Goal: Task Accomplishment & Management: Manage account settings

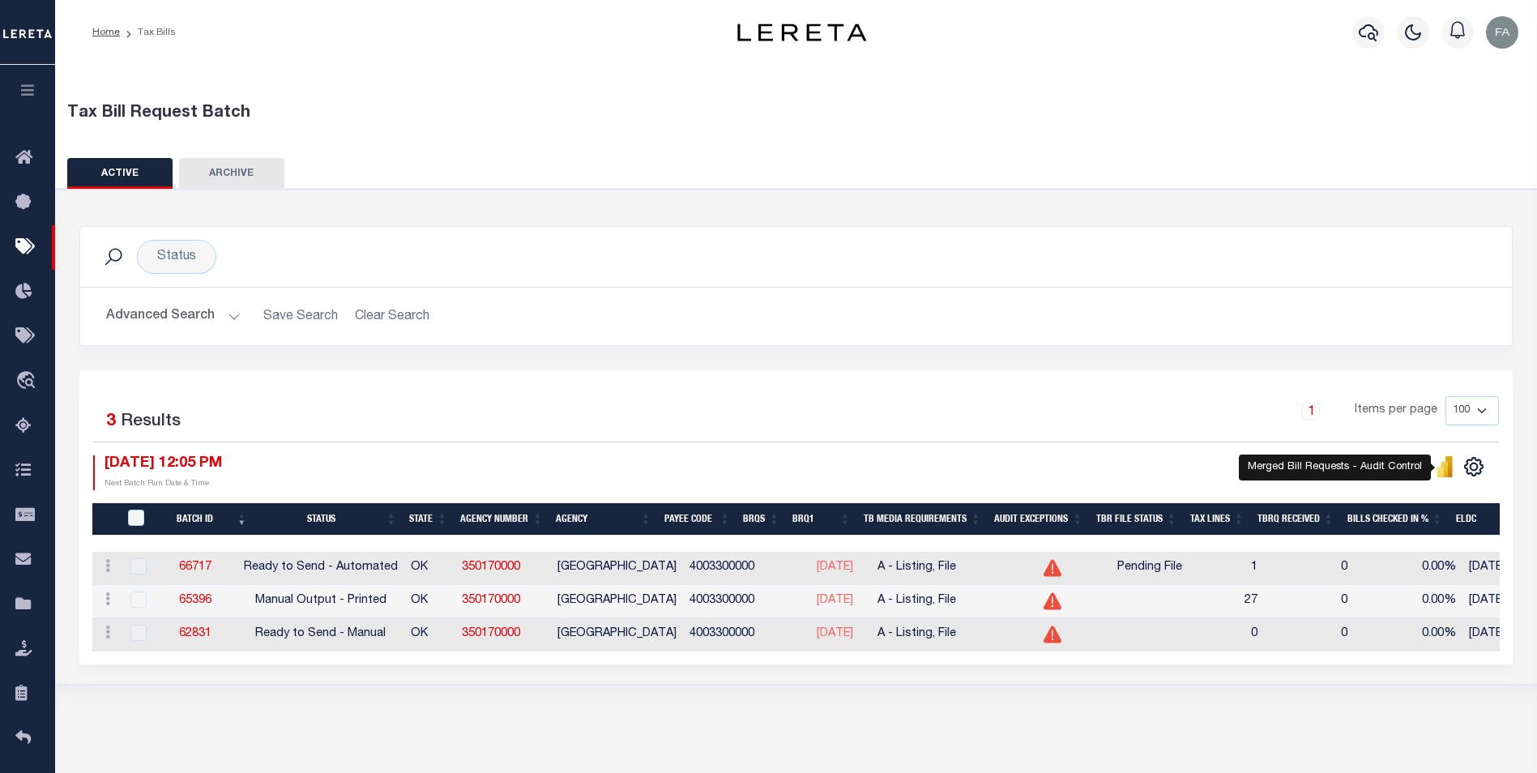
drag, startPoint x: 1237, startPoint y: 5, endPoint x: 1043, endPoint y: 416, distance: 454.2
click at [1036, 413] on div "1 Items per page 100 200 500 1000" at bounding box center [975, 417] width 1049 height 42
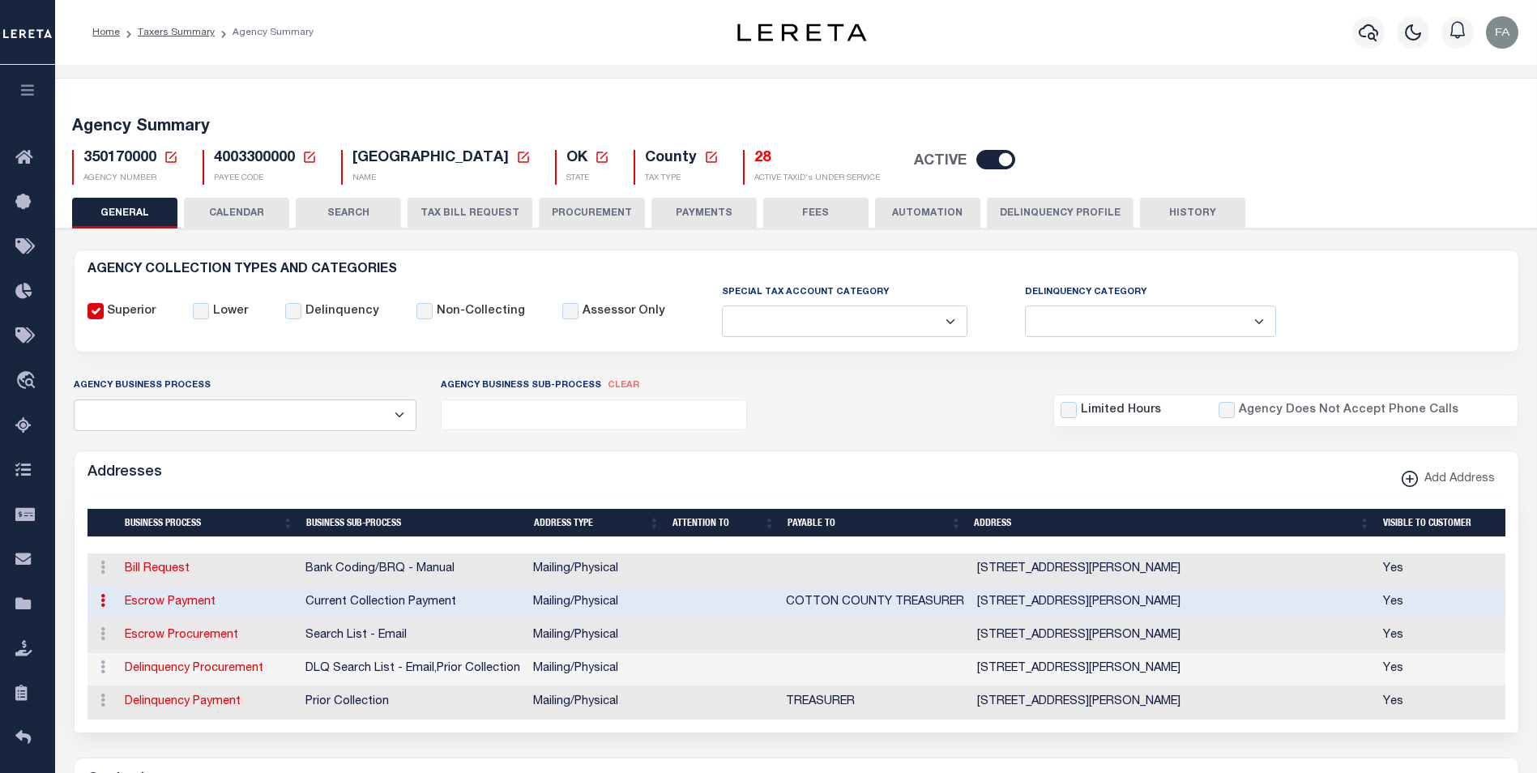
select select
click at [253, 223] on button "CALENDAR" at bounding box center [236, 213] width 105 height 31
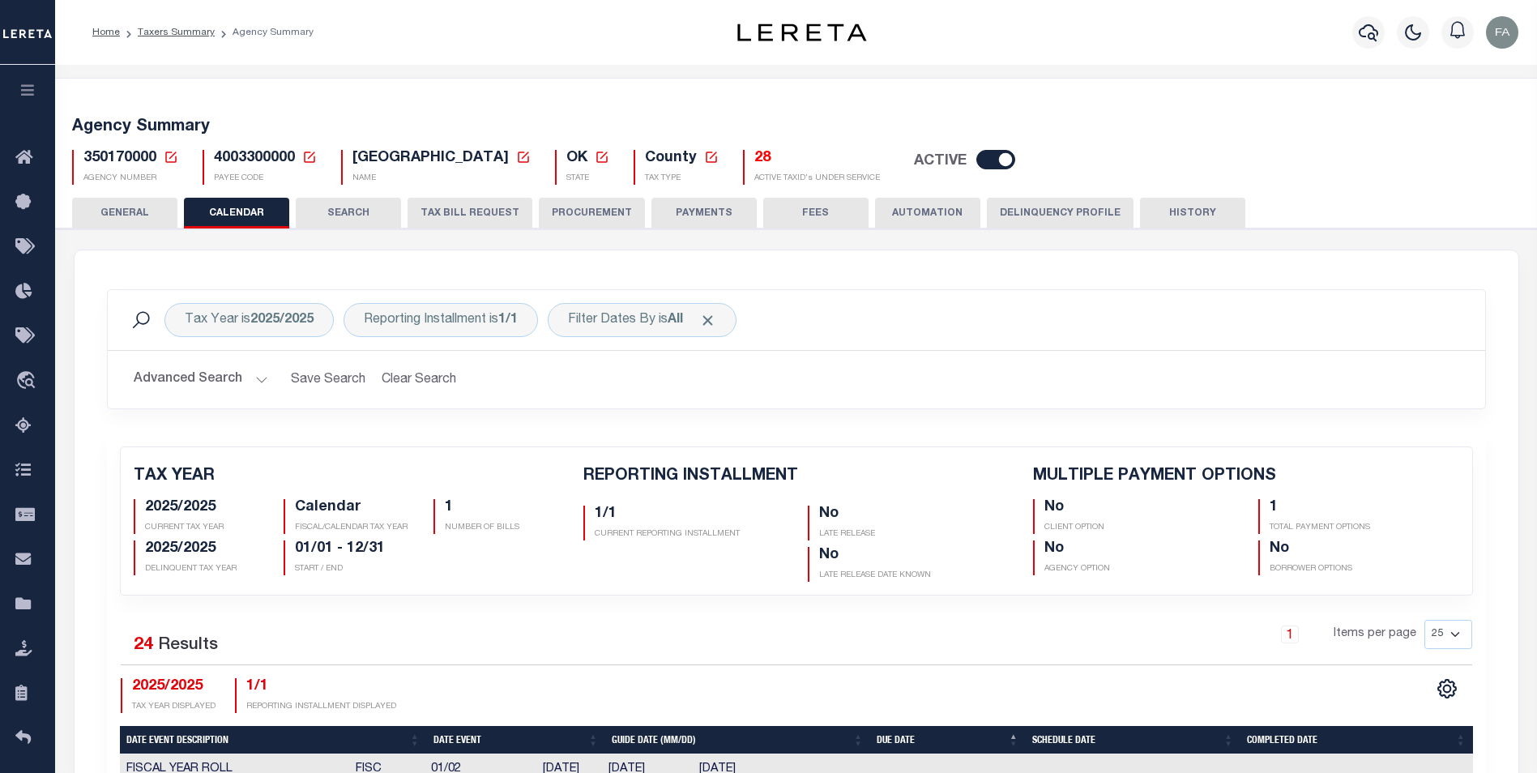
click at [359, 219] on button "SEARCH" at bounding box center [348, 213] width 105 height 31
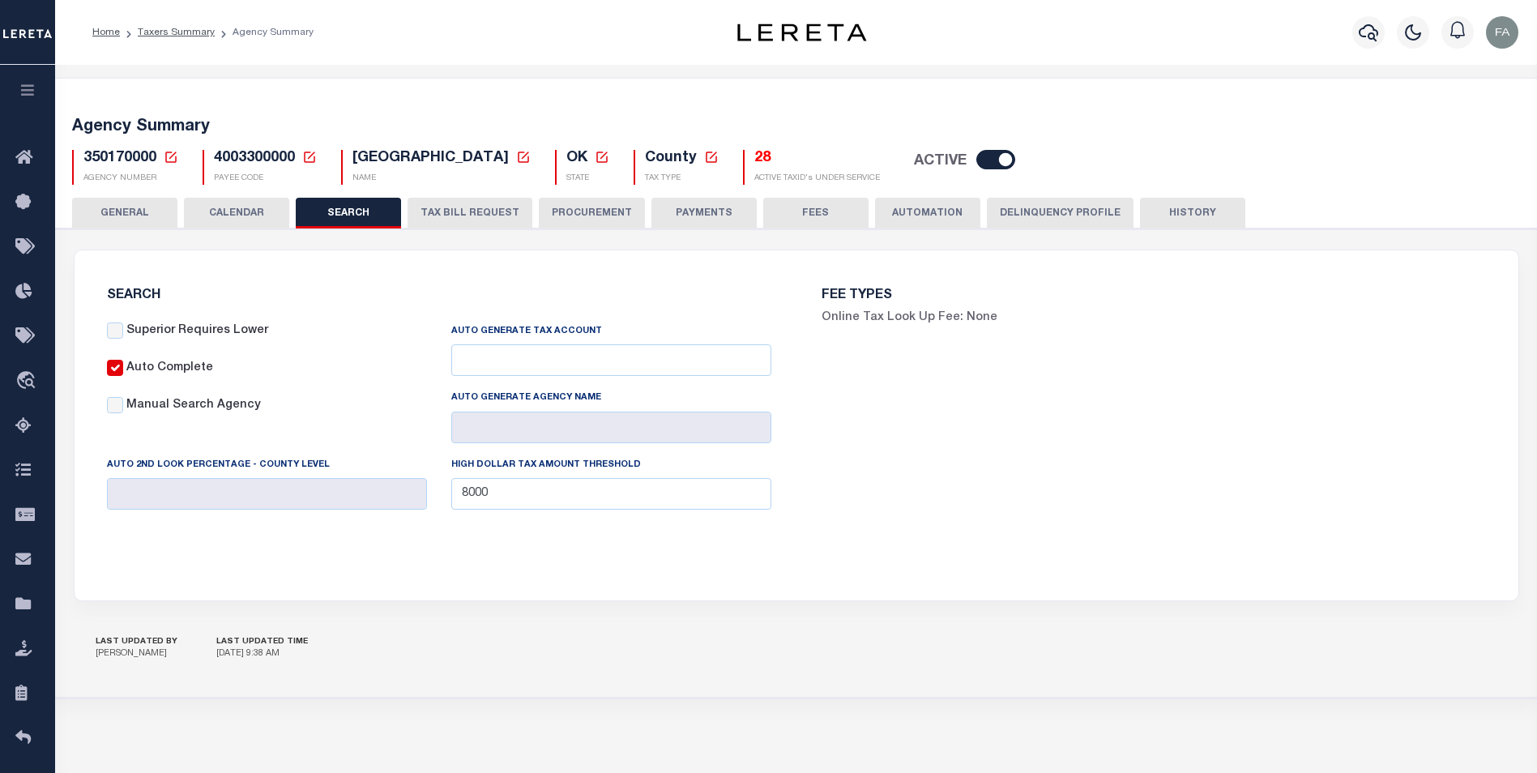
click at [466, 221] on button "TAX BILL REQUEST" at bounding box center [470, 213] width 125 height 31
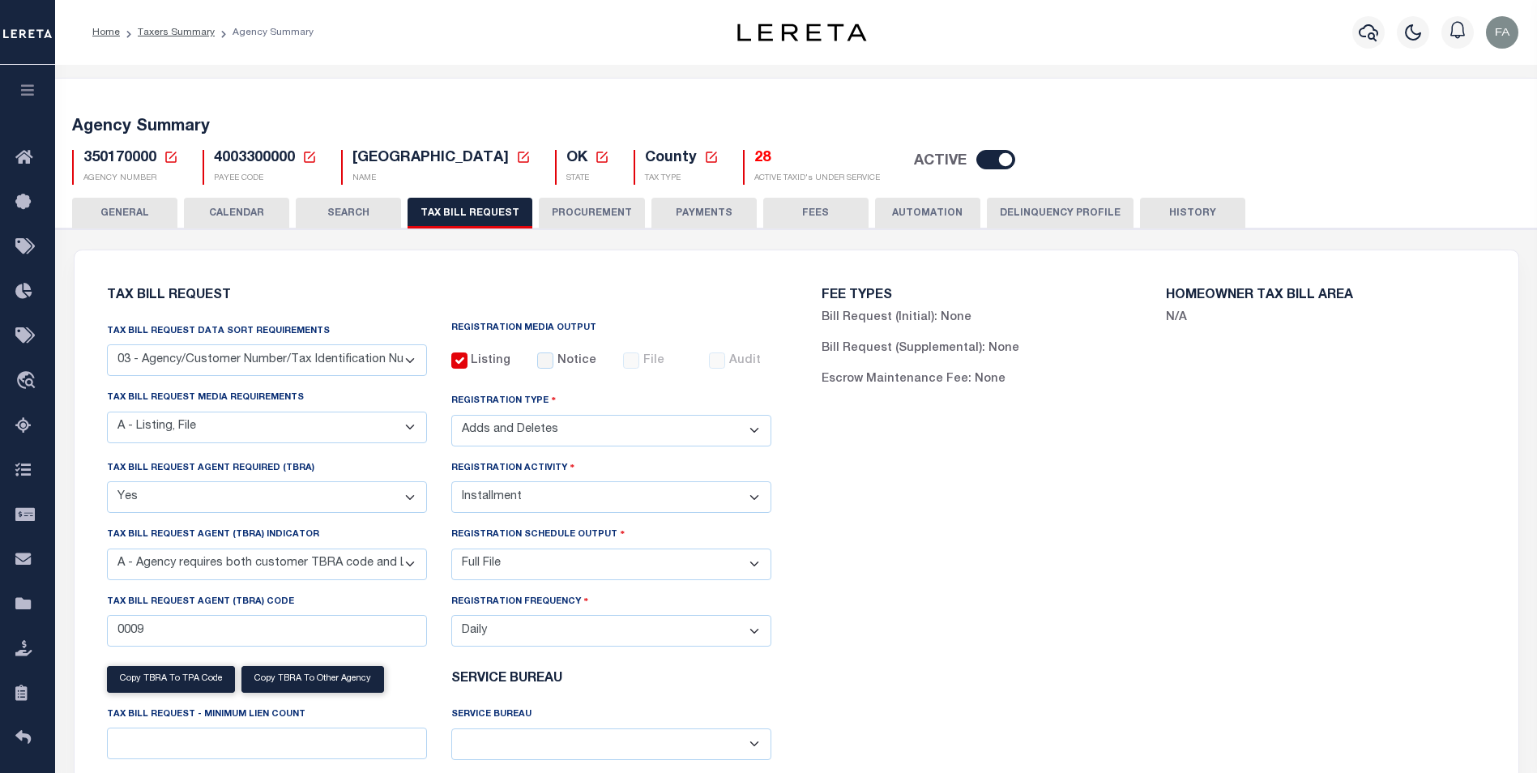
click at [271, 220] on button "CALENDAR" at bounding box center [236, 213] width 105 height 31
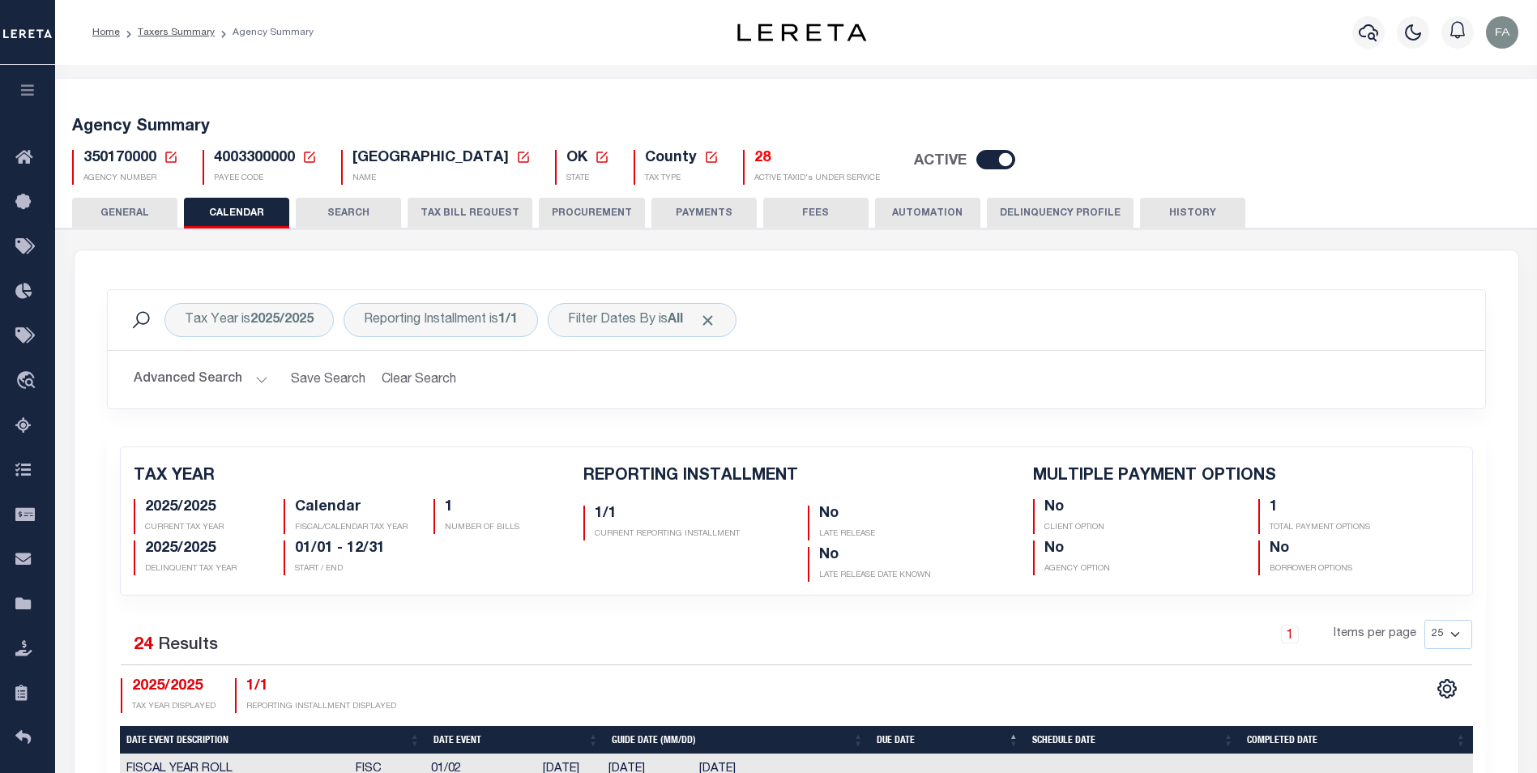
drag, startPoint x: 135, startPoint y: 212, endPoint x: 326, endPoint y: 330, distance: 224.5
click at [135, 212] on button "GENERAL" at bounding box center [124, 213] width 105 height 31
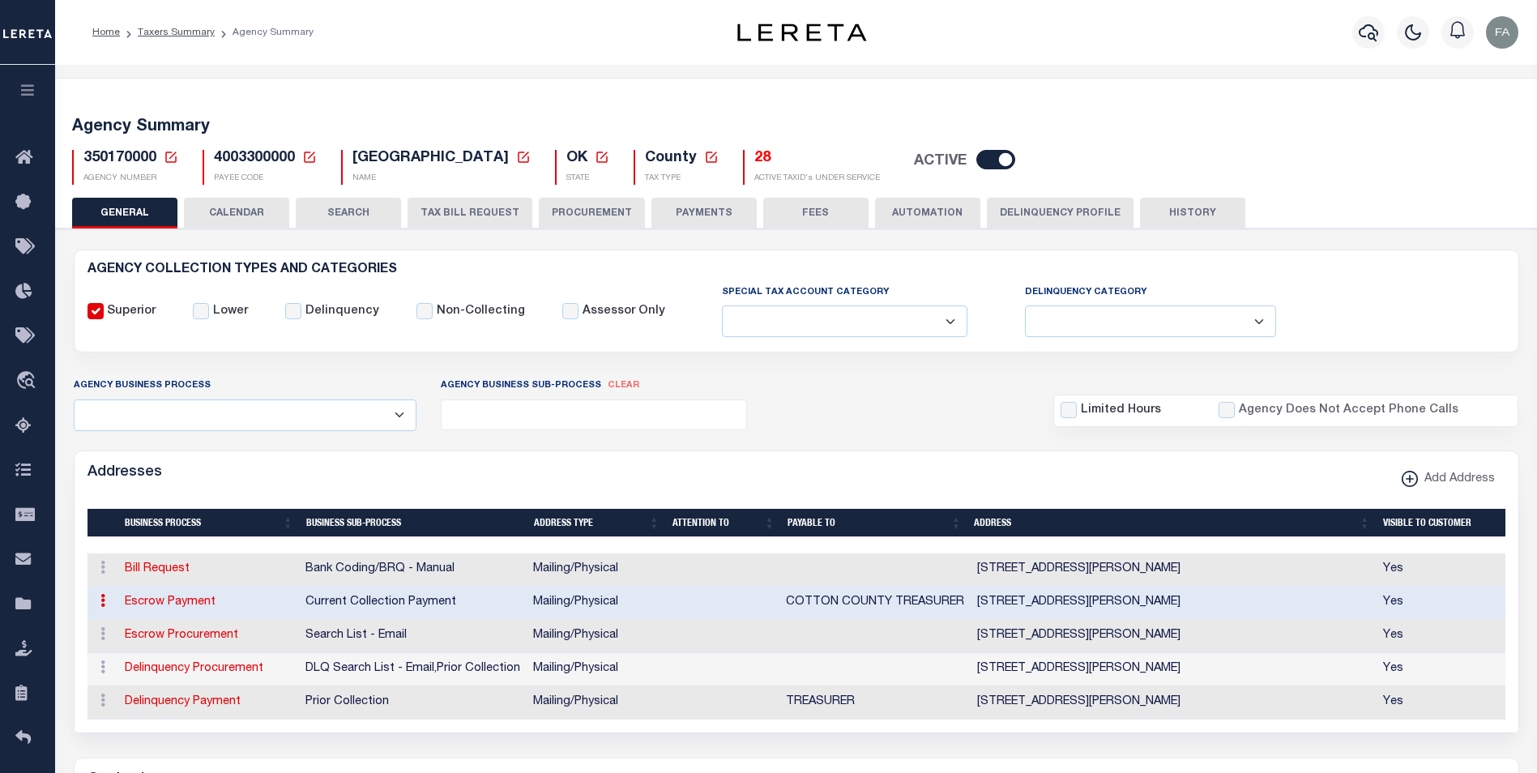
click at [256, 216] on button "CALENDAR" at bounding box center [236, 213] width 105 height 31
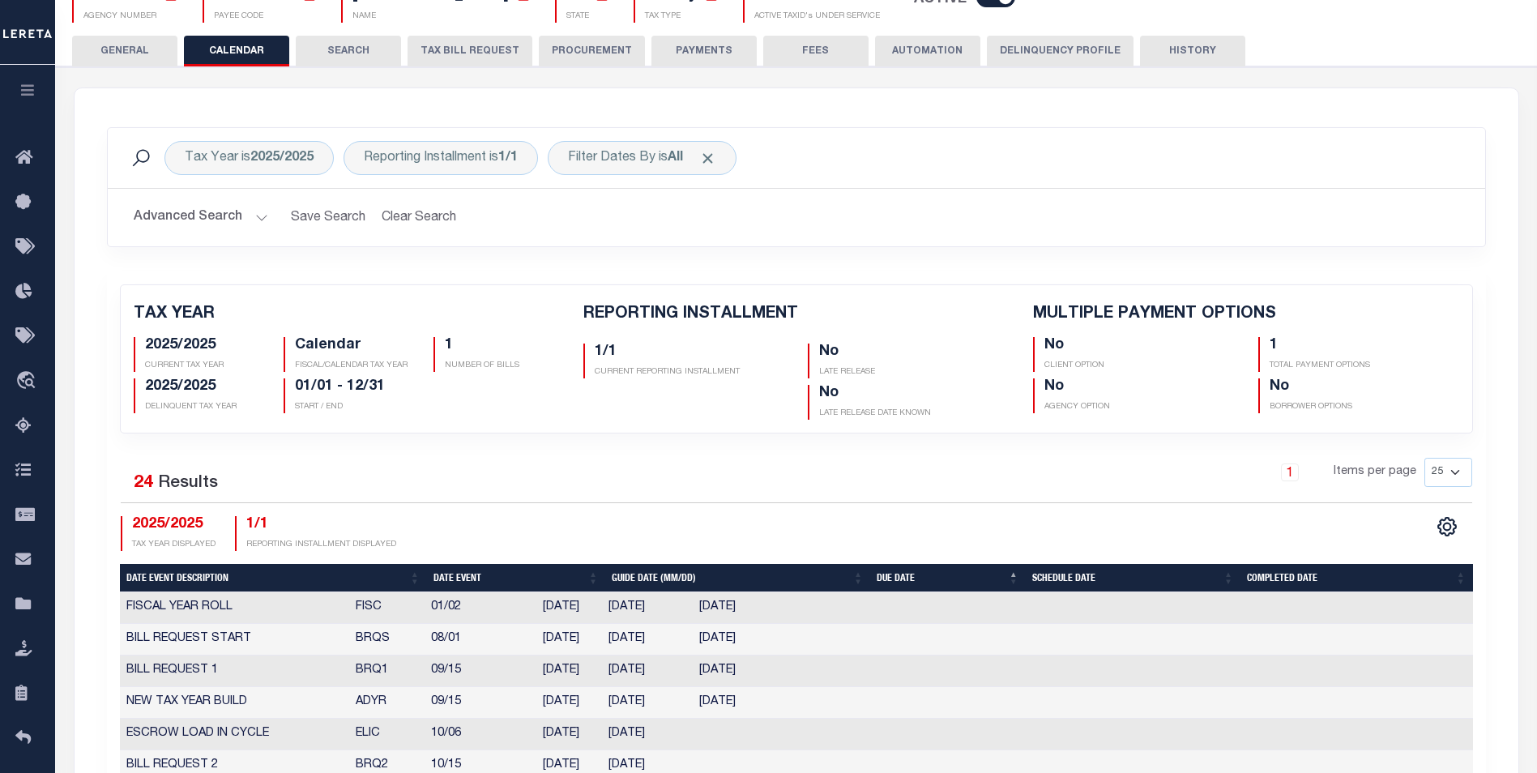
scroll to position [243, 0]
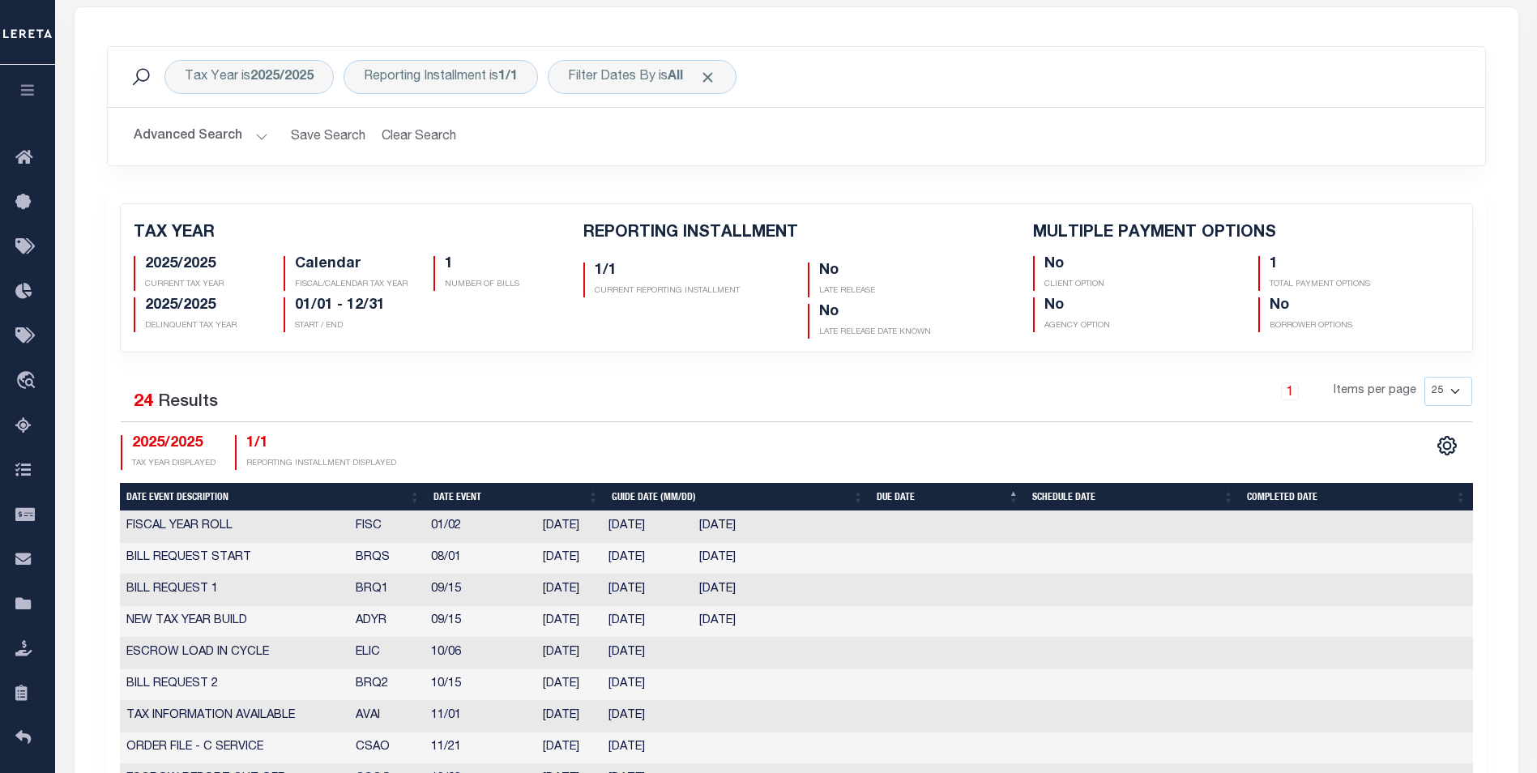
click at [709, 690] on td at bounding box center [742, 685] width 98 height 32
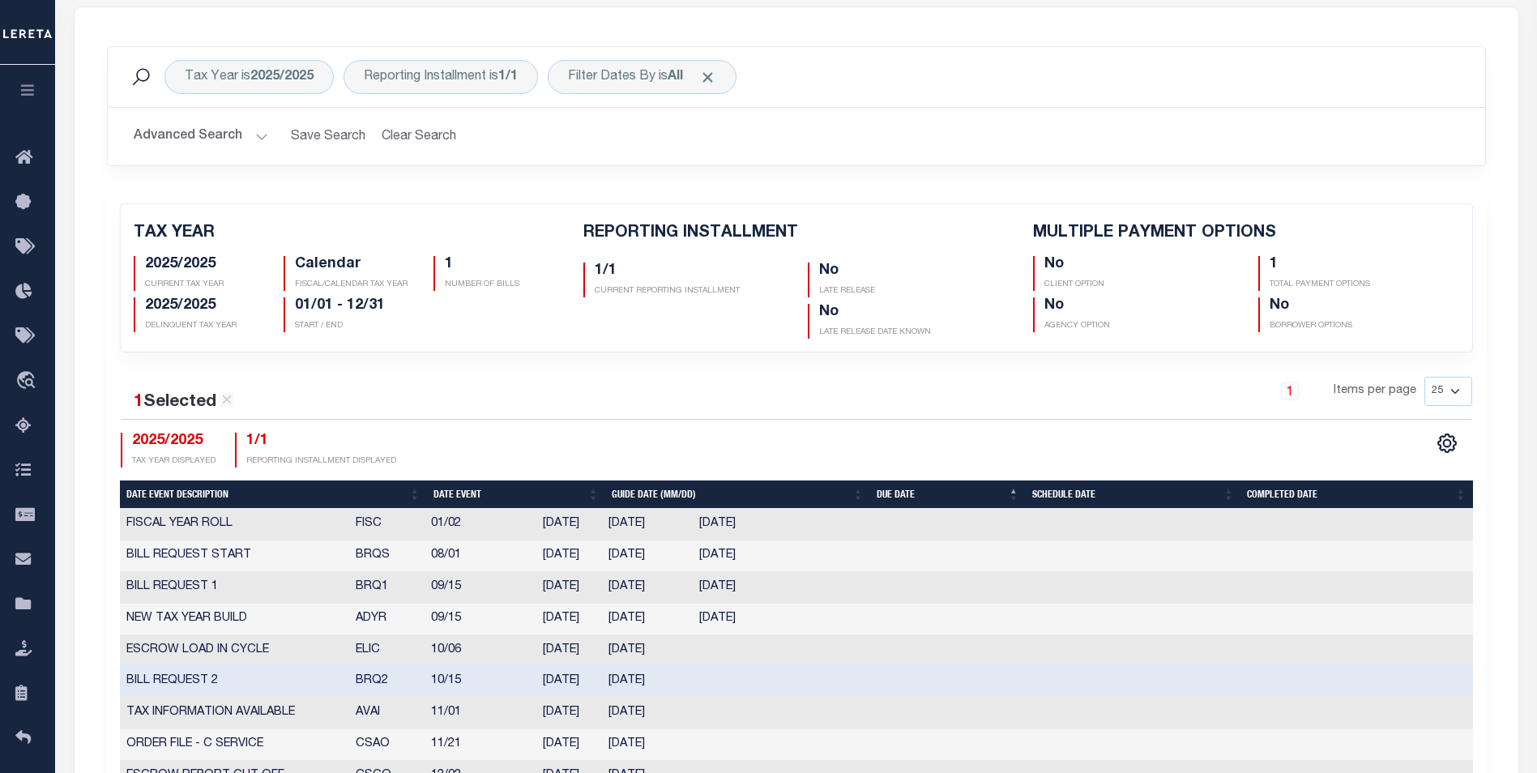
select select "10"
select select "15"
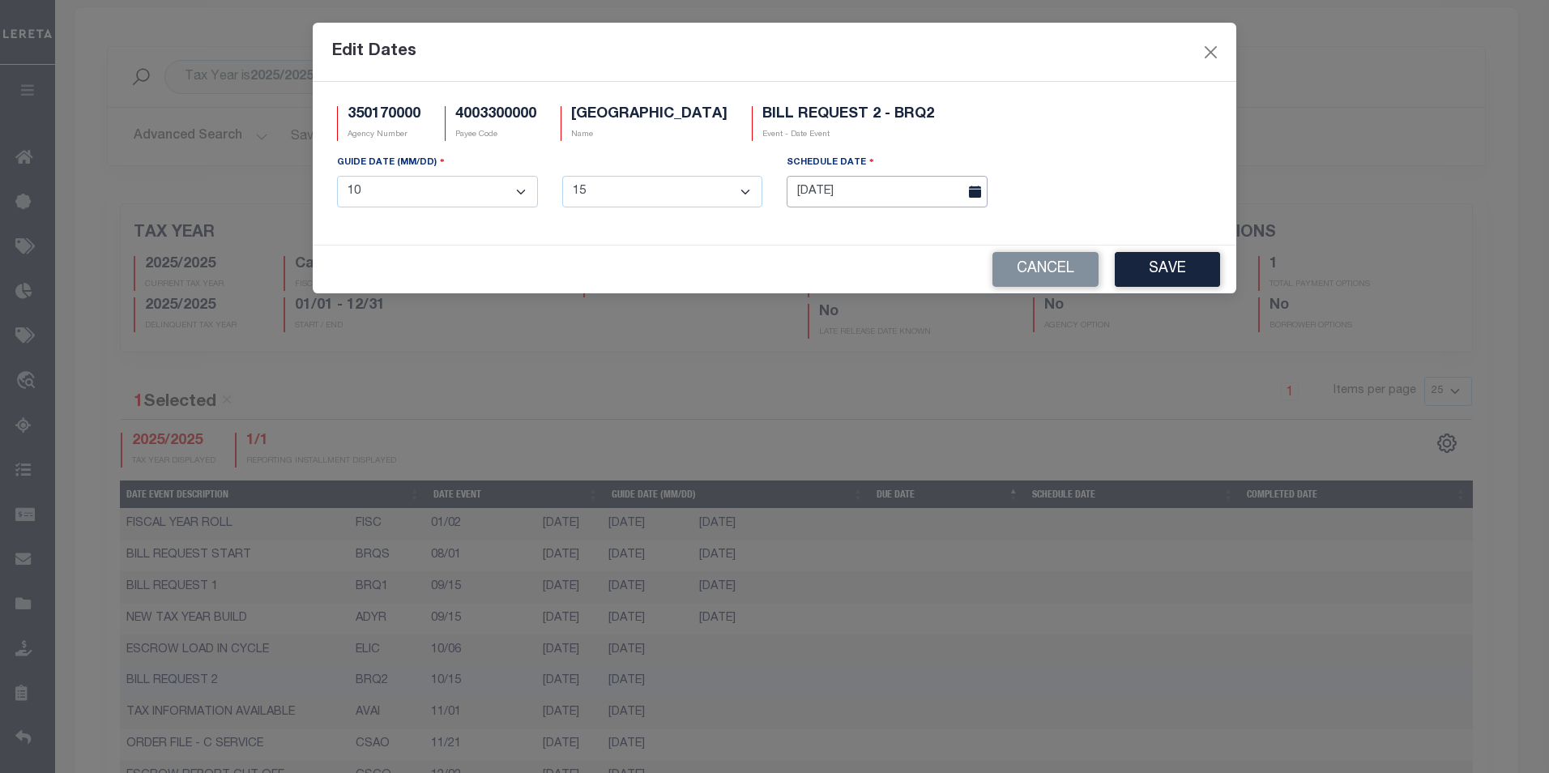
click at [897, 201] on input "10/08/2025" at bounding box center [887, 192] width 201 height 32
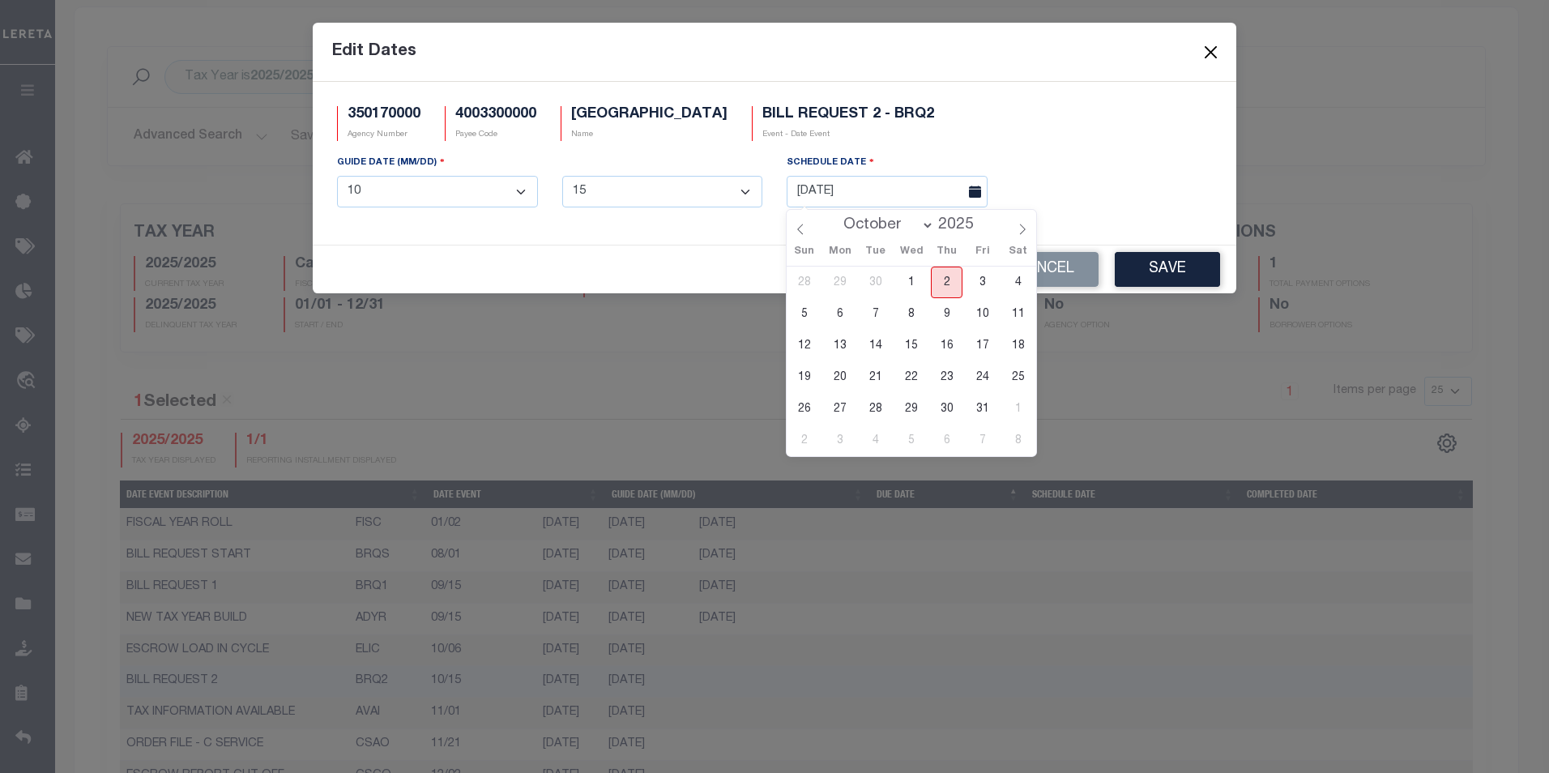
click at [941, 280] on span "2" at bounding box center [947, 283] width 32 height 32
type input "10/02/2025"
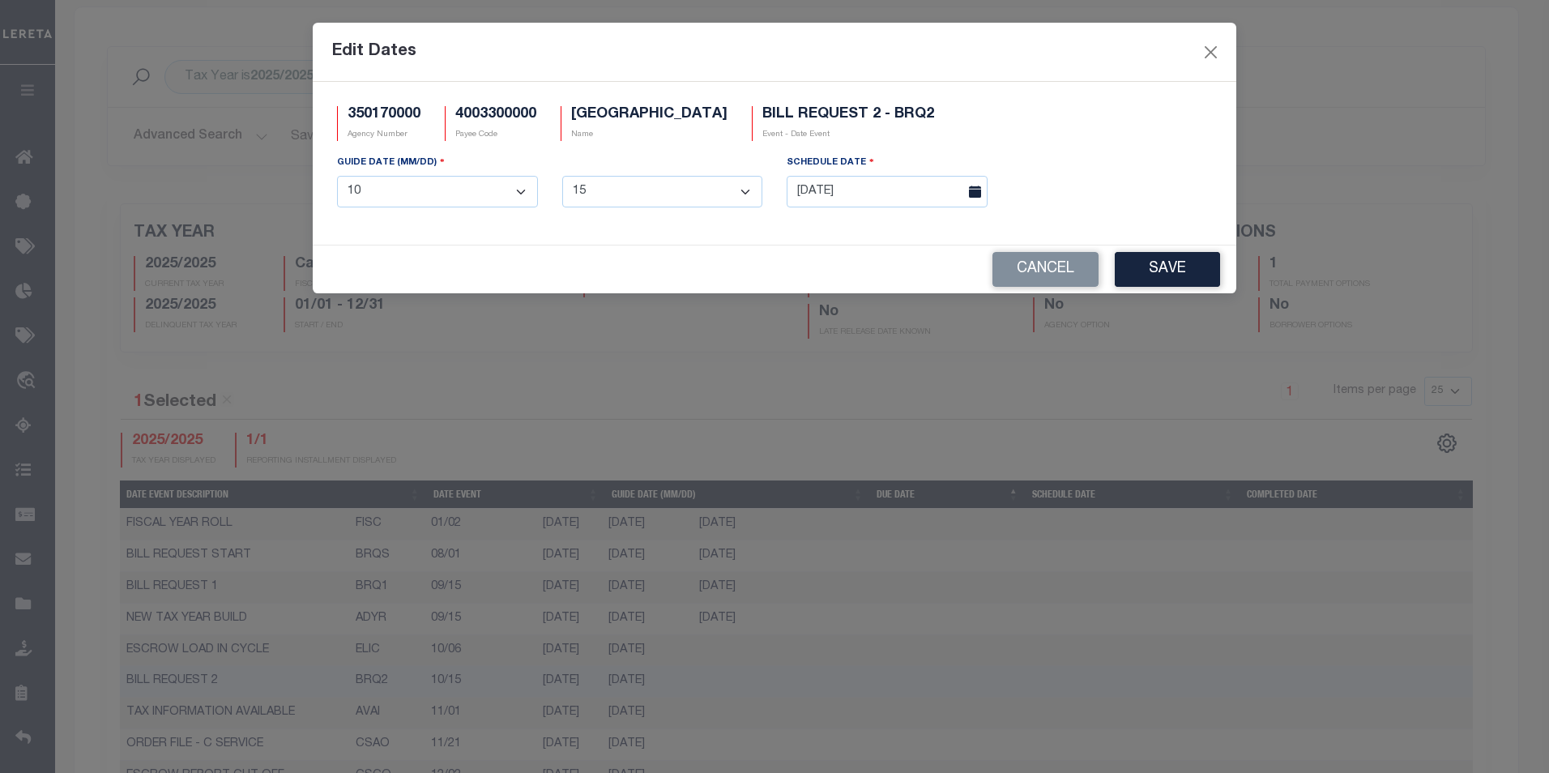
click at [1149, 272] on button "Save" at bounding box center [1167, 269] width 105 height 35
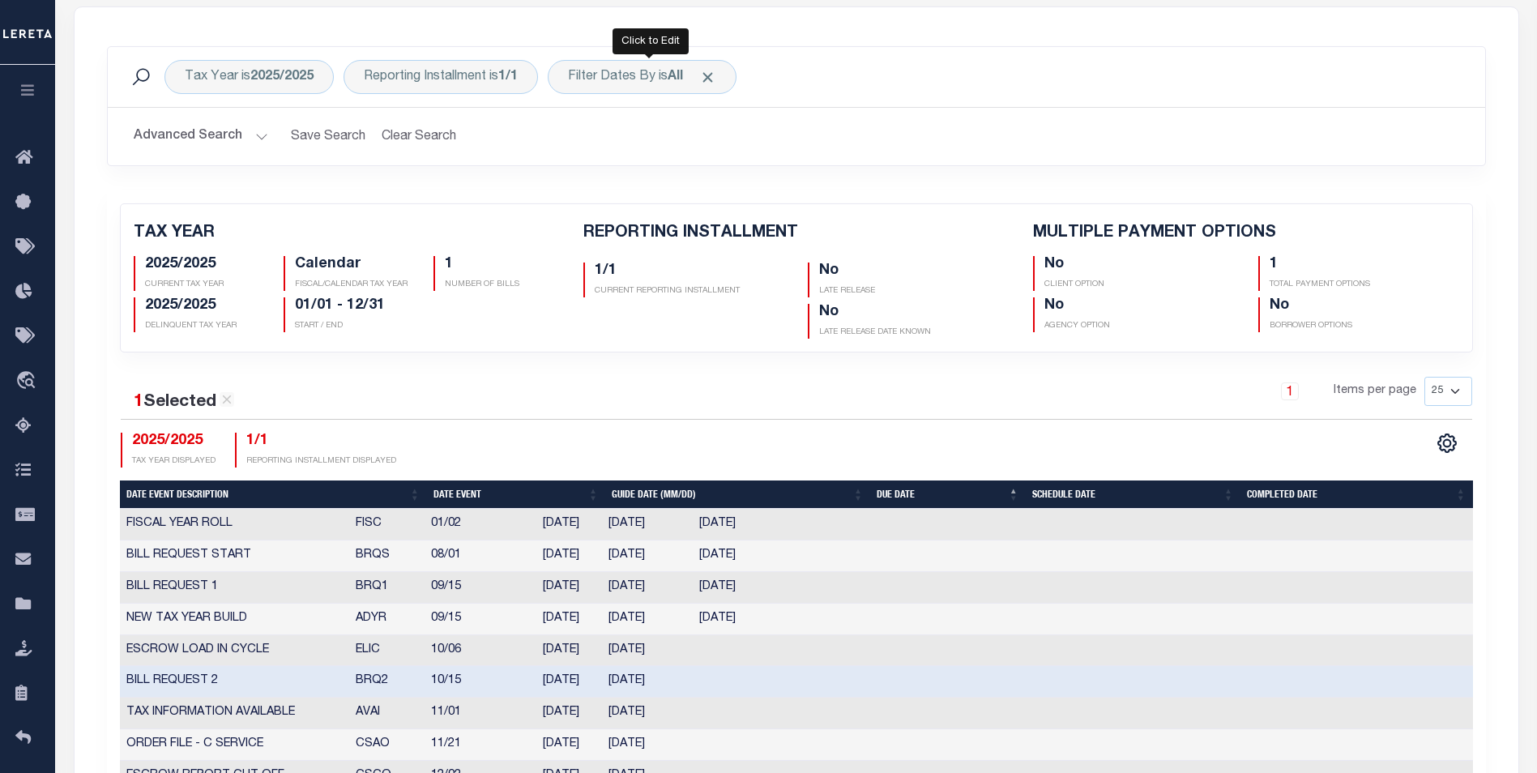
scroll to position [0, 0]
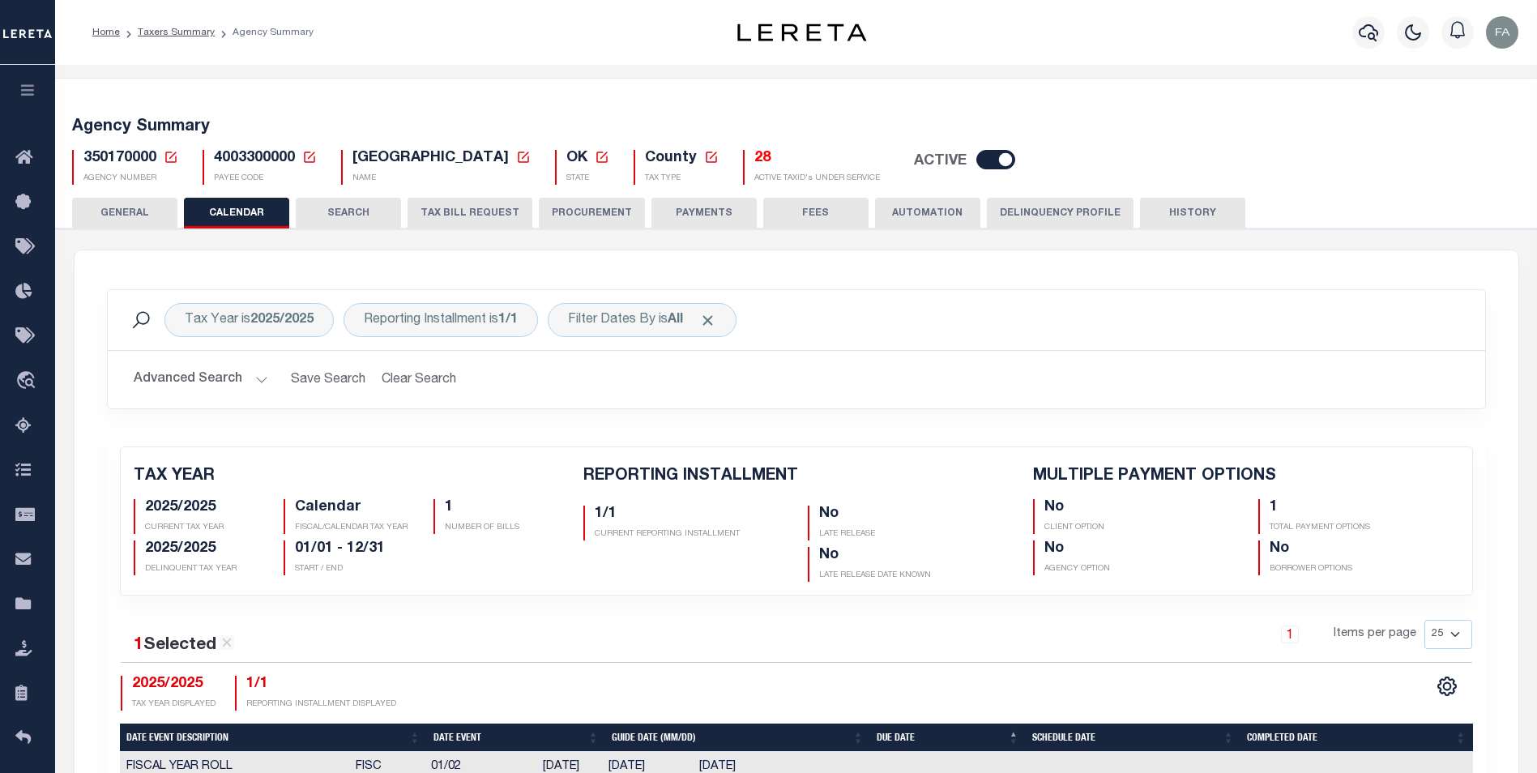
click at [485, 201] on button "TAX BILL REQUEST" at bounding box center [470, 213] width 125 height 31
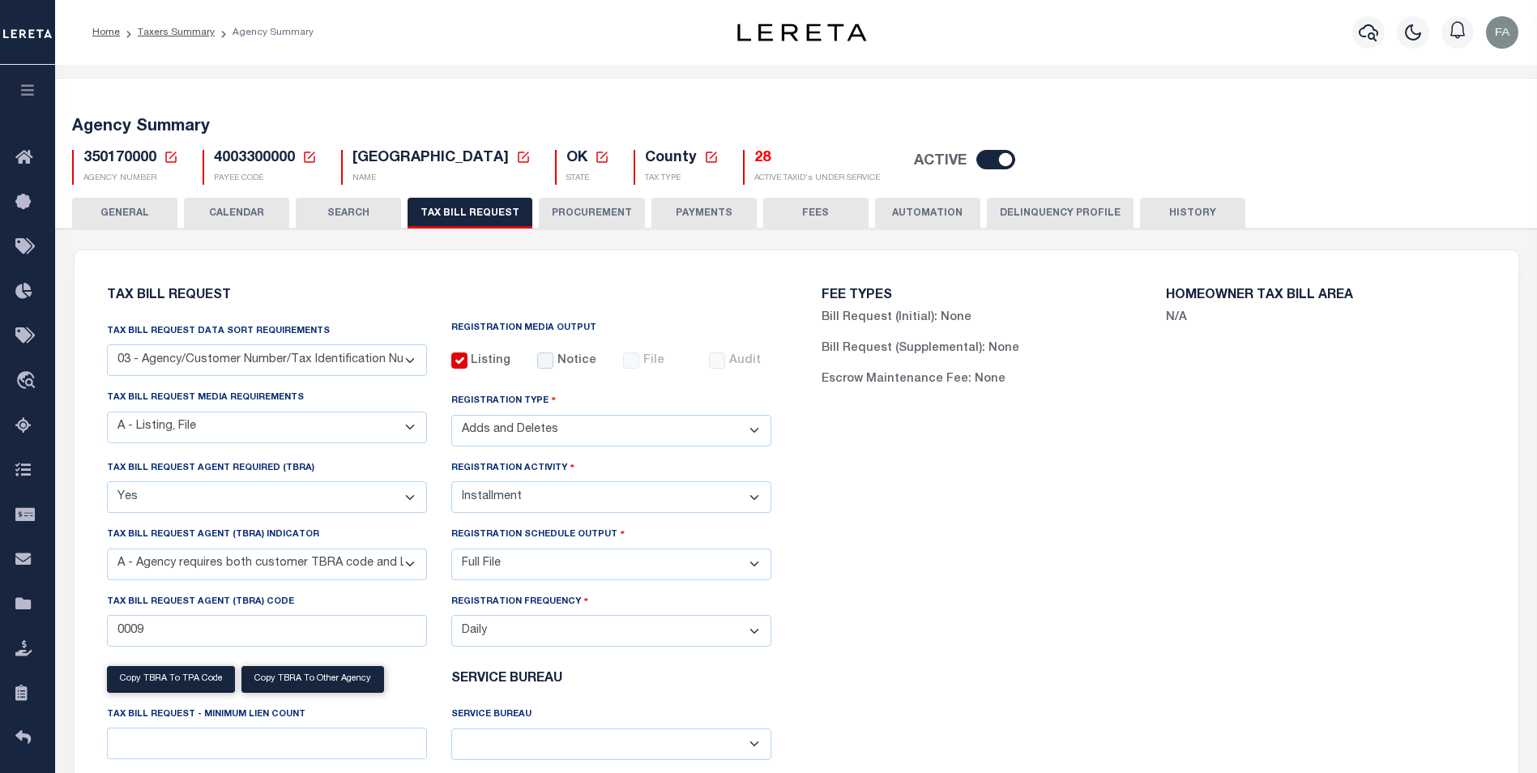
click at [291, 434] on select "A - Listing, File B - Blank Disk E - Notice, Listing F - Form G - Survey L - Li…" at bounding box center [267, 428] width 320 height 32
click at [292, 434] on select "A - Listing, File B - Blank Disk E - Notice, Listing F - Form G - Survey L - Li…" at bounding box center [267, 428] width 320 height 32
click at [284, 502] on select "Yes No" at bounding box center [267, 497] width 320 height 32
drag, startPoint x: 284, startPoint y: 502, endPoint x: 279, endPoint y: 532, distance: 30.5
click at [285, 502] on select "Yes No" at bounding box center [267, 497] width 320 height 32
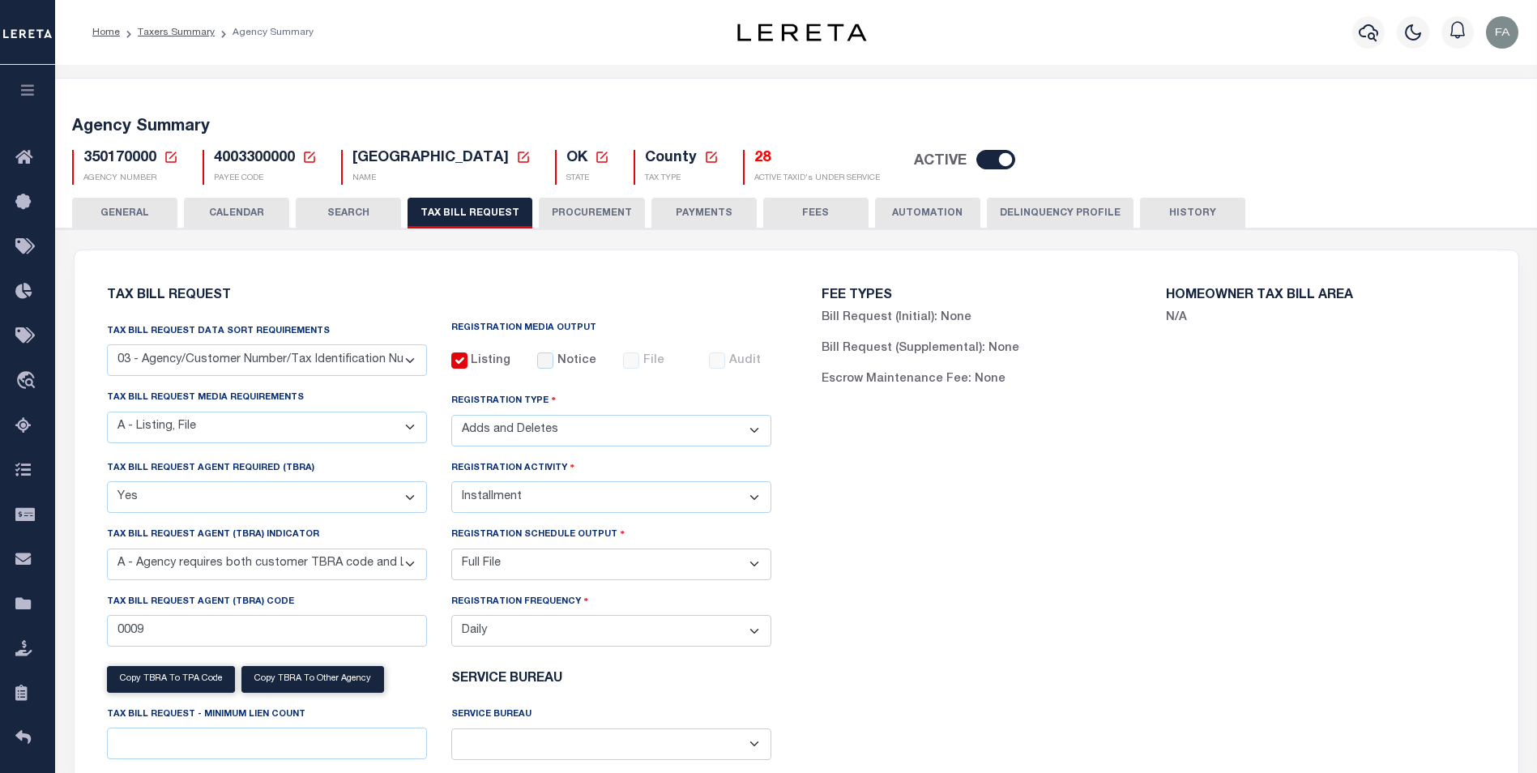
click at [285, 502] on select "Yes No" at bounding box center [267, 497] width 320 height 32
select select "false"
click at [107, 484] on select "Yes No" at bounding box center [267, 497] width 320 height 32
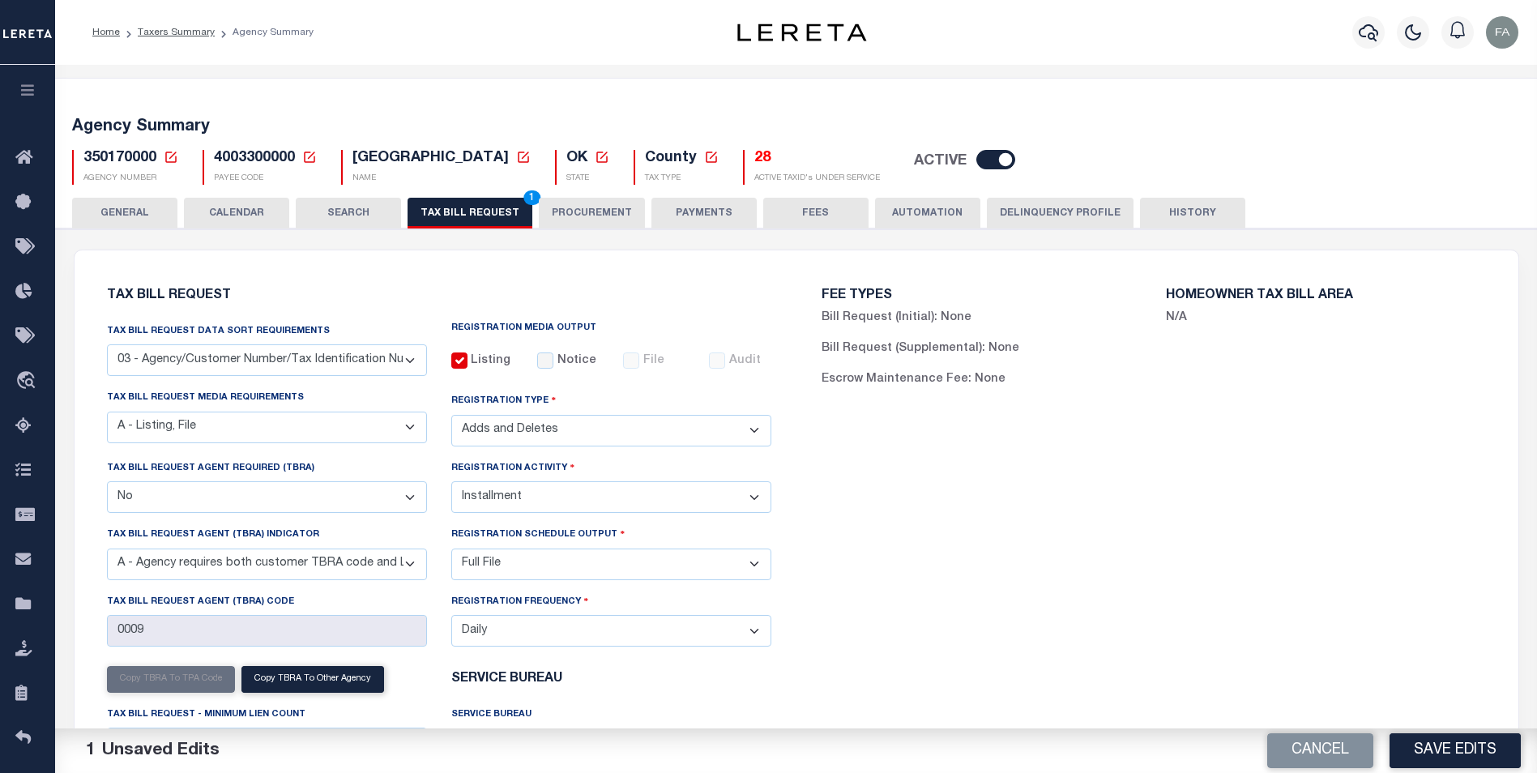
click at [299, 564] on select "A - Agency requires both customer TBRA code and LERETA TBRA code. B - Agency re…" at bounding box center [267, 565] width 320 height 32
select select
click at [107, 551] on select "A - Agency requires both customer TBRA code and LERETA TBRA code. B - Agency re…" at bounding box center [267, 565] width 320 height 32
click at [273, 625] on input "0009" at bounding box center [267, 631] width 320 height 32
click at [284, 634] on input "0009" at bounding box center [267, 631] width 320 height 32
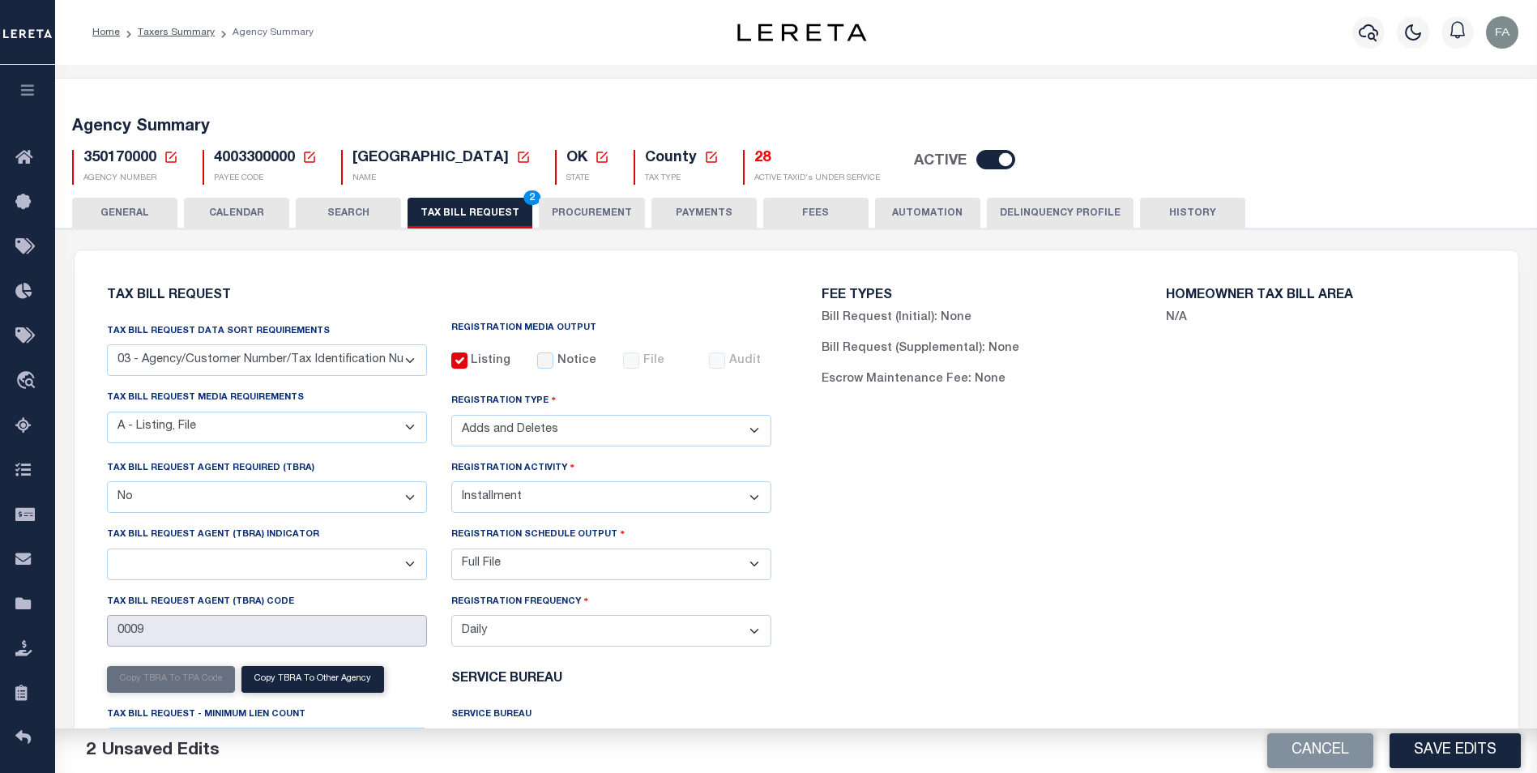
click at [289, 634] on input "0009" at bounding box center [267, 631] width 320 height 32
click at [289, 635] on input "0009" at bounding box center [267, 631] width 320 height 32
click at [1448, 757] on button "Save Edits" at bounding box center [1455, 750] width 131 height 35
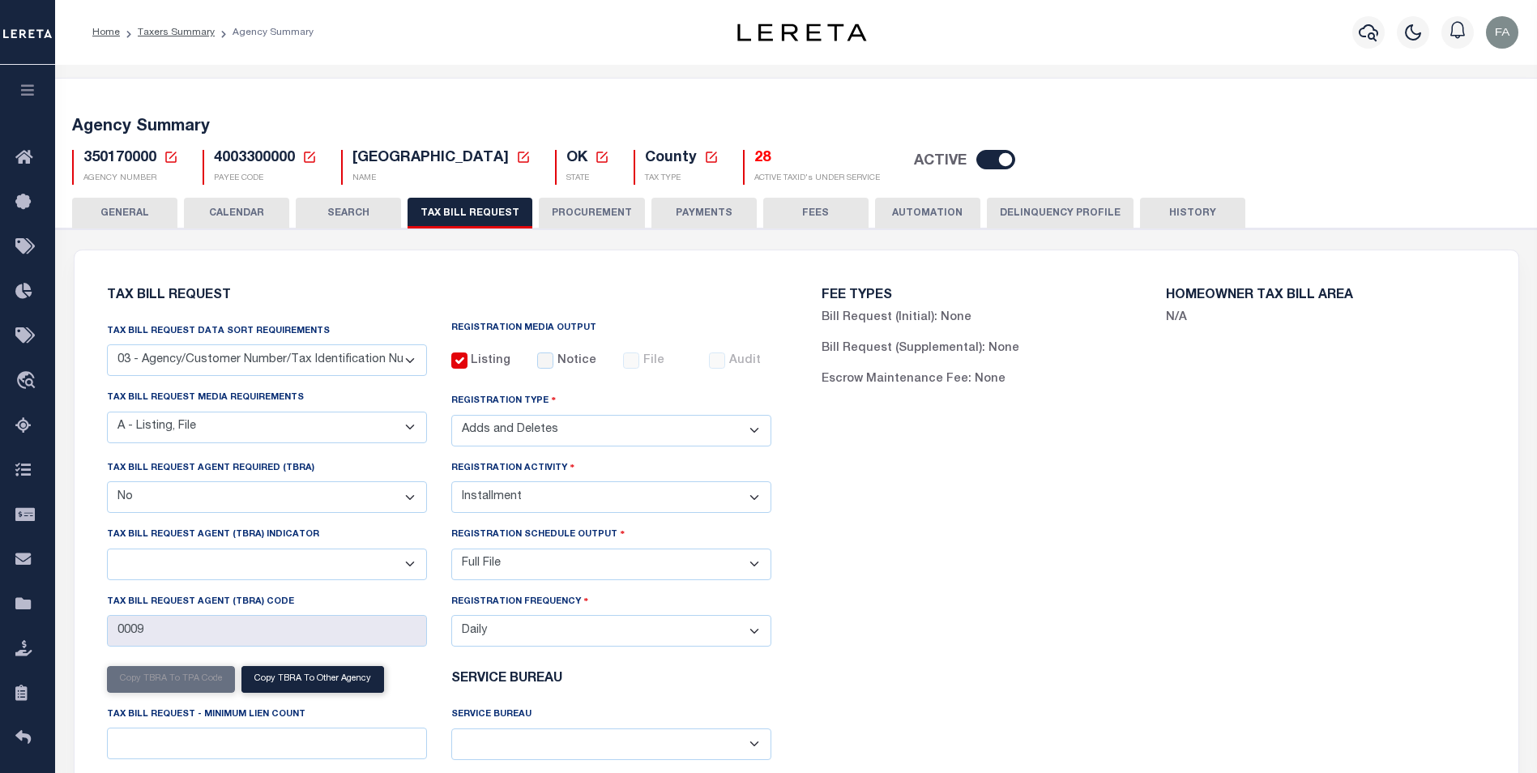
click at [341, 504] on select "Yes No" at bounding box center [267, 497] width 320 height 32
click at [875, 555] on div "FEE TYPES Bill Request (Initial): None Bill Request (Supplemental): None Escrow…" at bounding box center [1154, 574] width 715 height 609
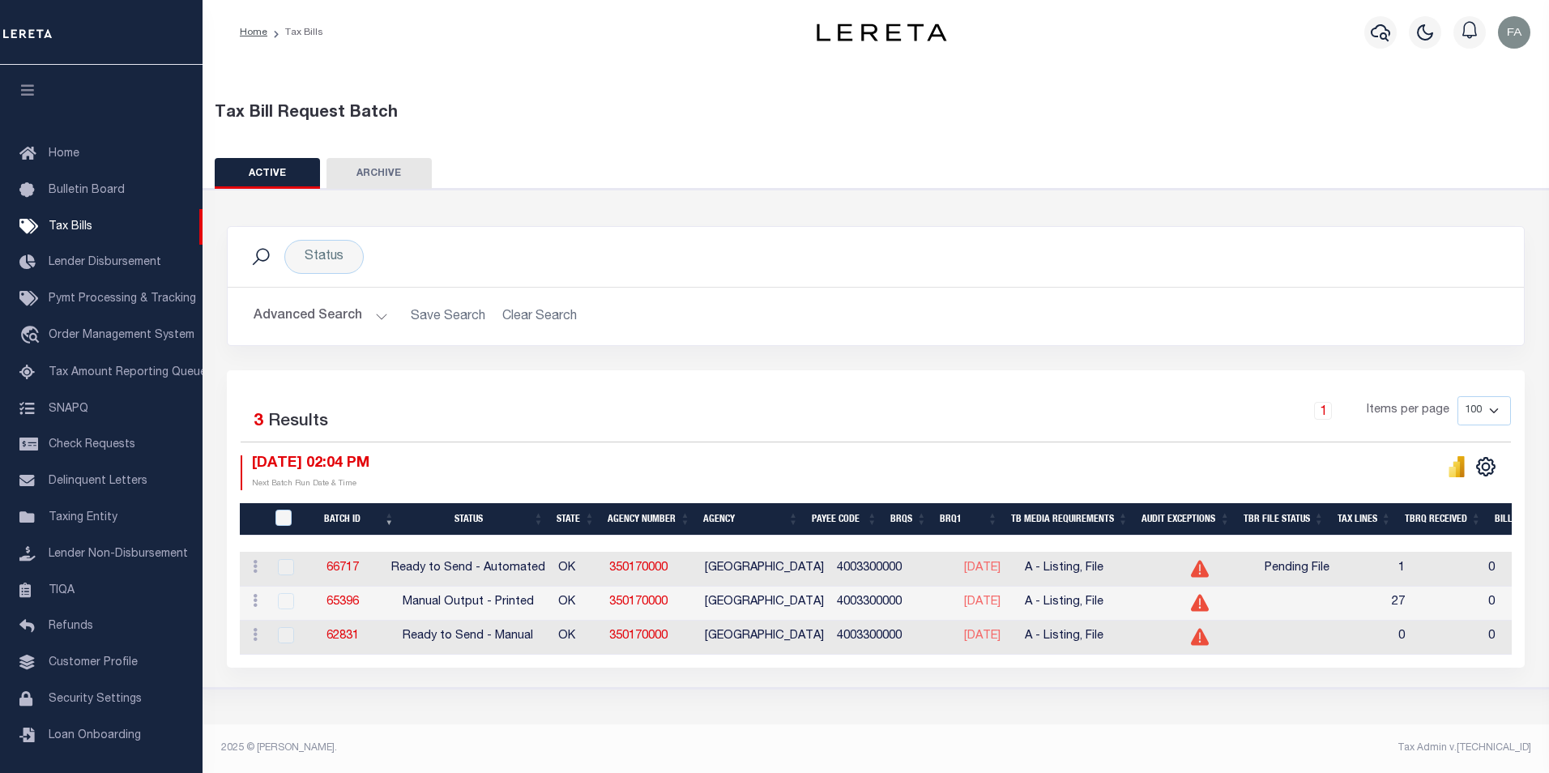
drag, startPoint x: 474, startPoint y: 2, endPoint x: 469, endPoint y: 109, distance: 107.1
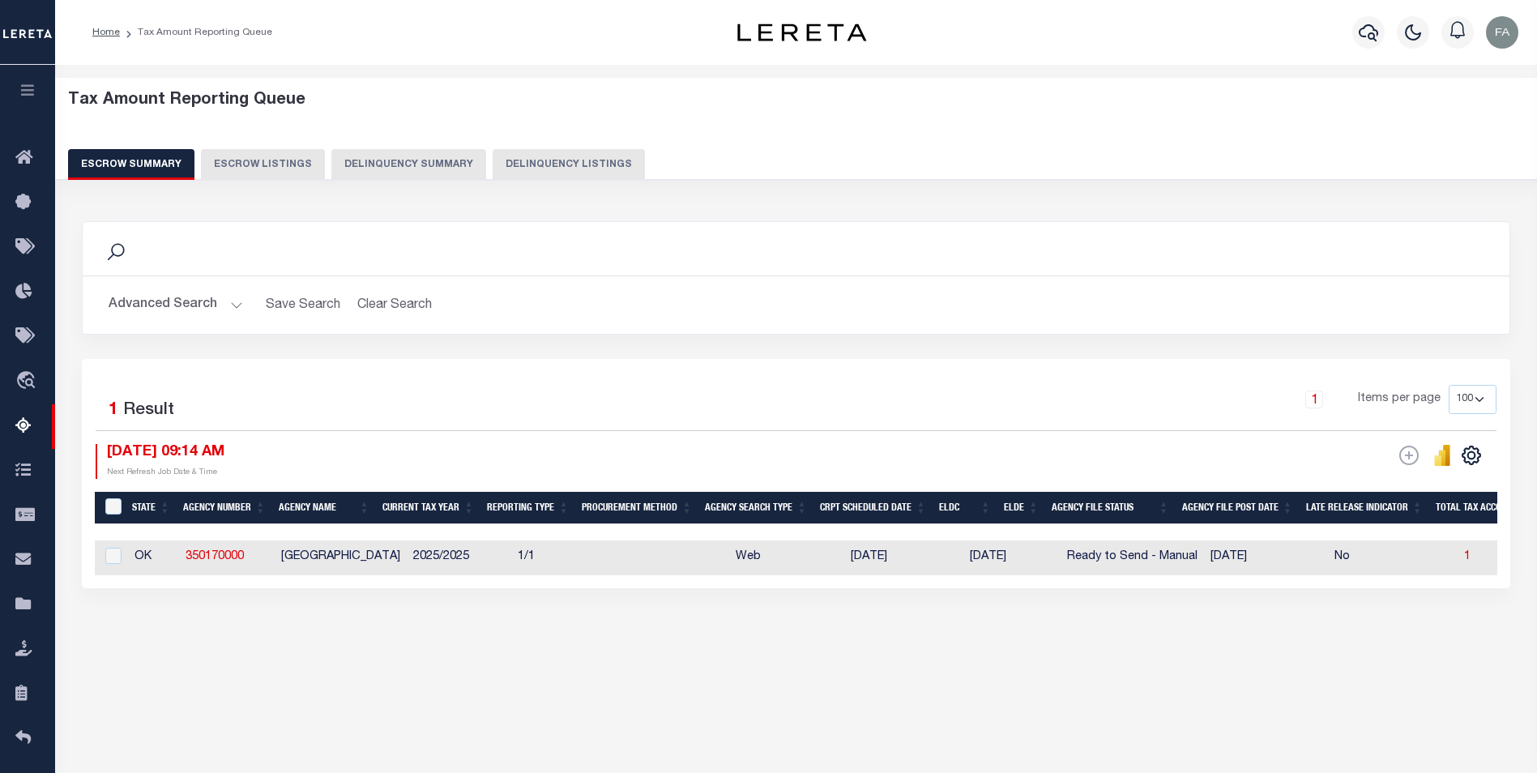
select select "100"
drag, startPoint x: 575, startPoint y: 588, endPoint x: 338, endPoint y: 591, distance: 236.6
click at [338, 588] on div "1 Selected 1 Result 1 Items per page 10 25 50 100 500 10/02/2025 09:14 AM ESCRO…" at bounding box center [796, 473] width 1429 height 229
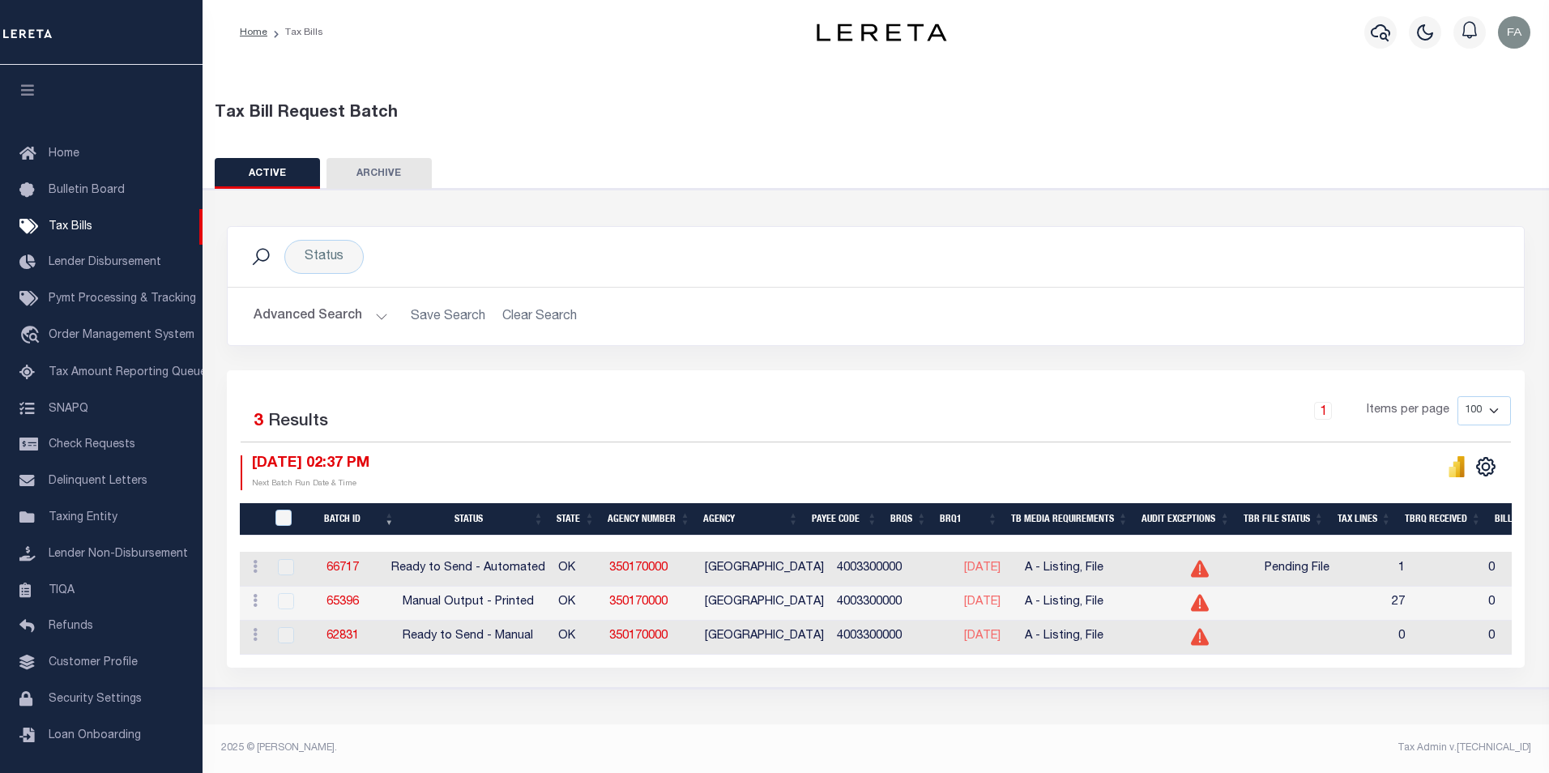
click at [1209, 576] on icon at bounding box center [1200, 569] width 18 height 17
click at [1209, 575] on icon at bounding box center [1200, 569] width 18 height 17
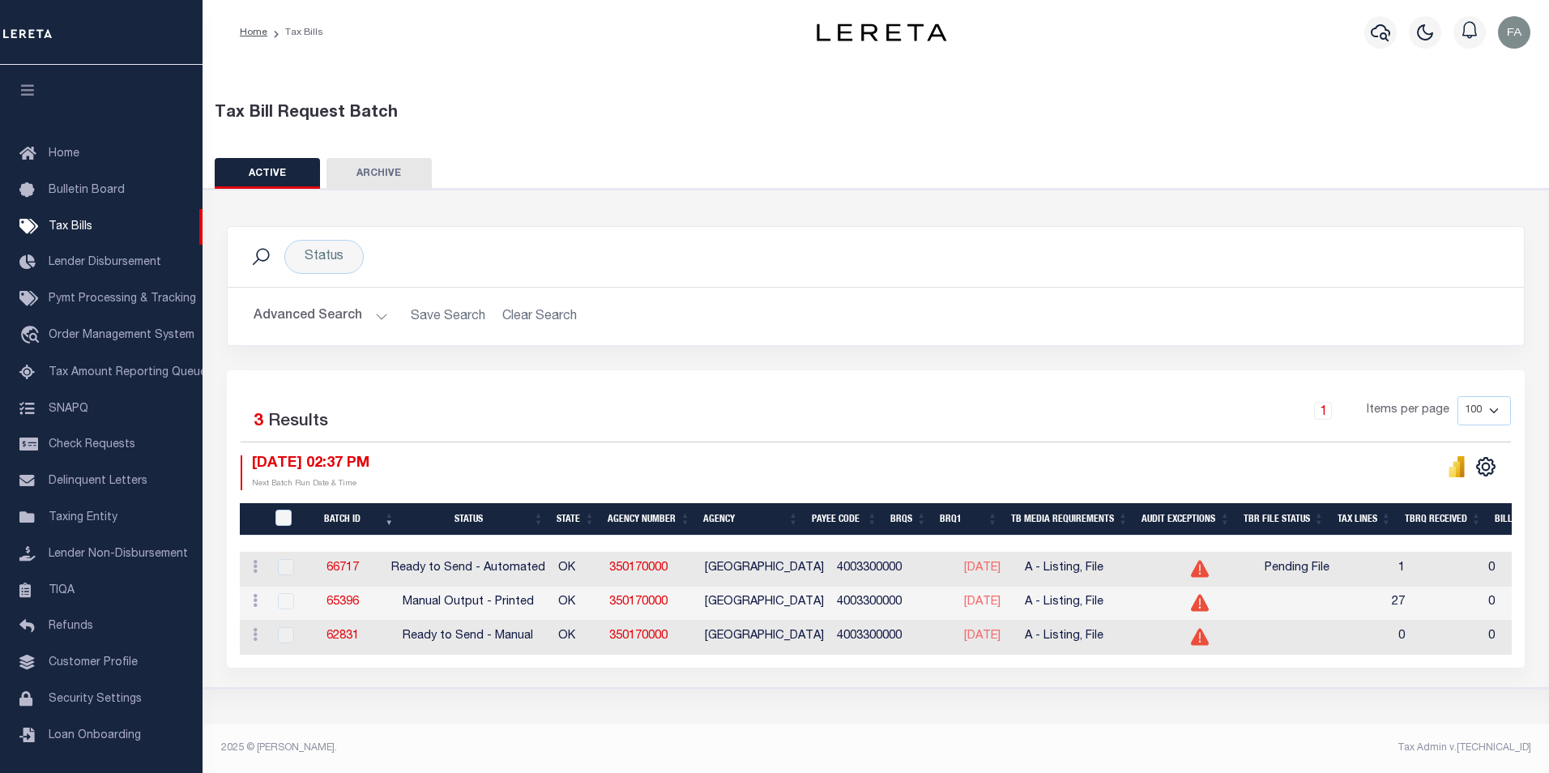
click at [292, 576] on div at bounding box center [284, 568] width 20 height 18
click at [288, 570] on div at bounding box center [284, 568] width 20 height 18
click at [286, 566] on div at bounding box center [284, 568] width 20 height 18
click at [285, 567] on div at bounding box center [284, 568] width 20 height 18
click at [260, 575] on div "ACTIONS Delete" at bounding box center [253, 568] width 15 height 19
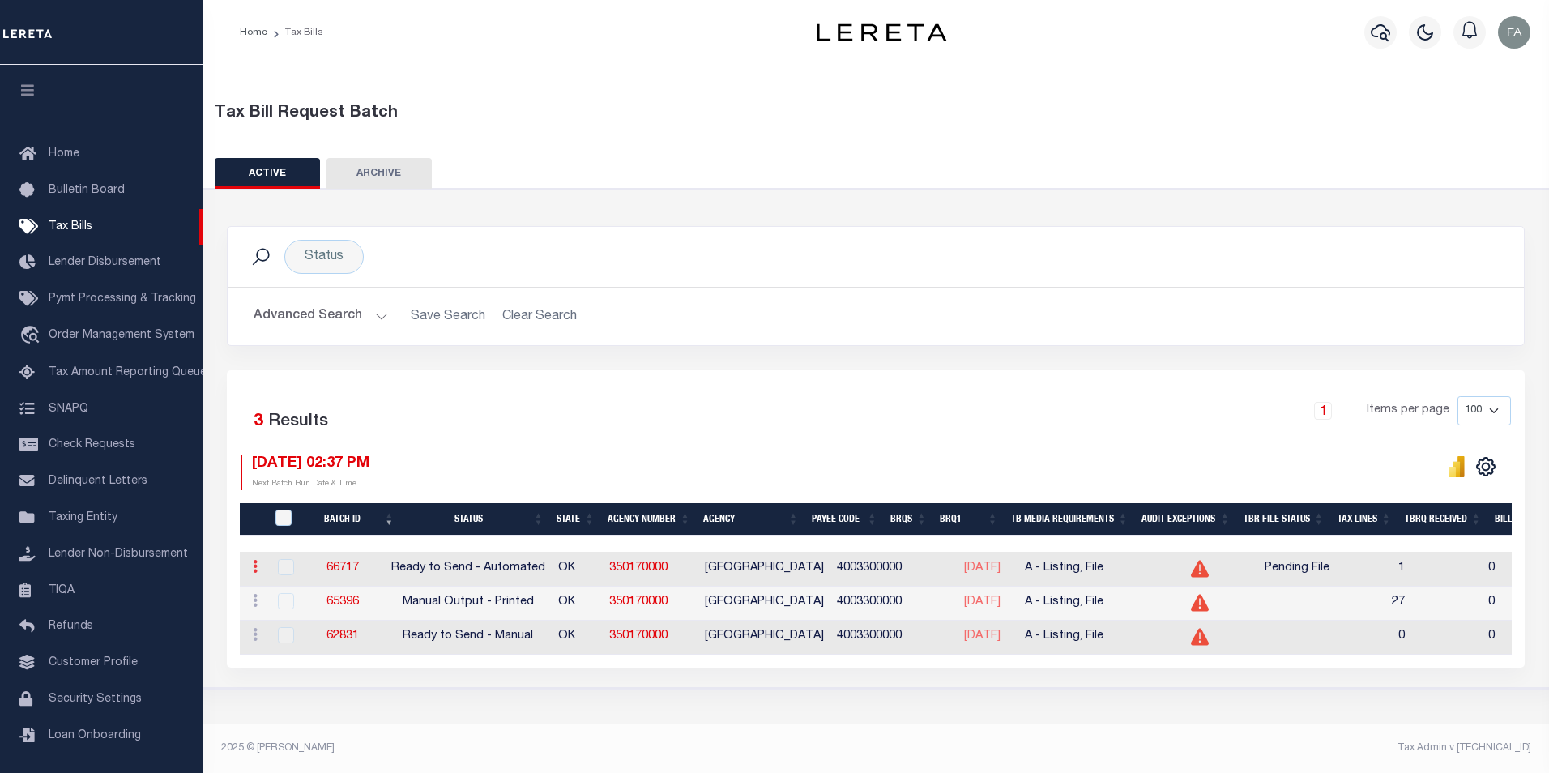
click at [251, 572] on link at bounding box center [255, 568] width 18 height 13
click at [251, 572] on div "ACTIONS Delete" at bounding box center [253, 568] width 15 height 19
click at [251, 572] on link at bounding box center [255, 568] width 18 height 13
click at [251, 579] on ul "ACTIONS Delete" at bounding box center [283, 606] width 75 height 54
click at [283, 566] on div at bounding box center [284, 568] width 20 height 18
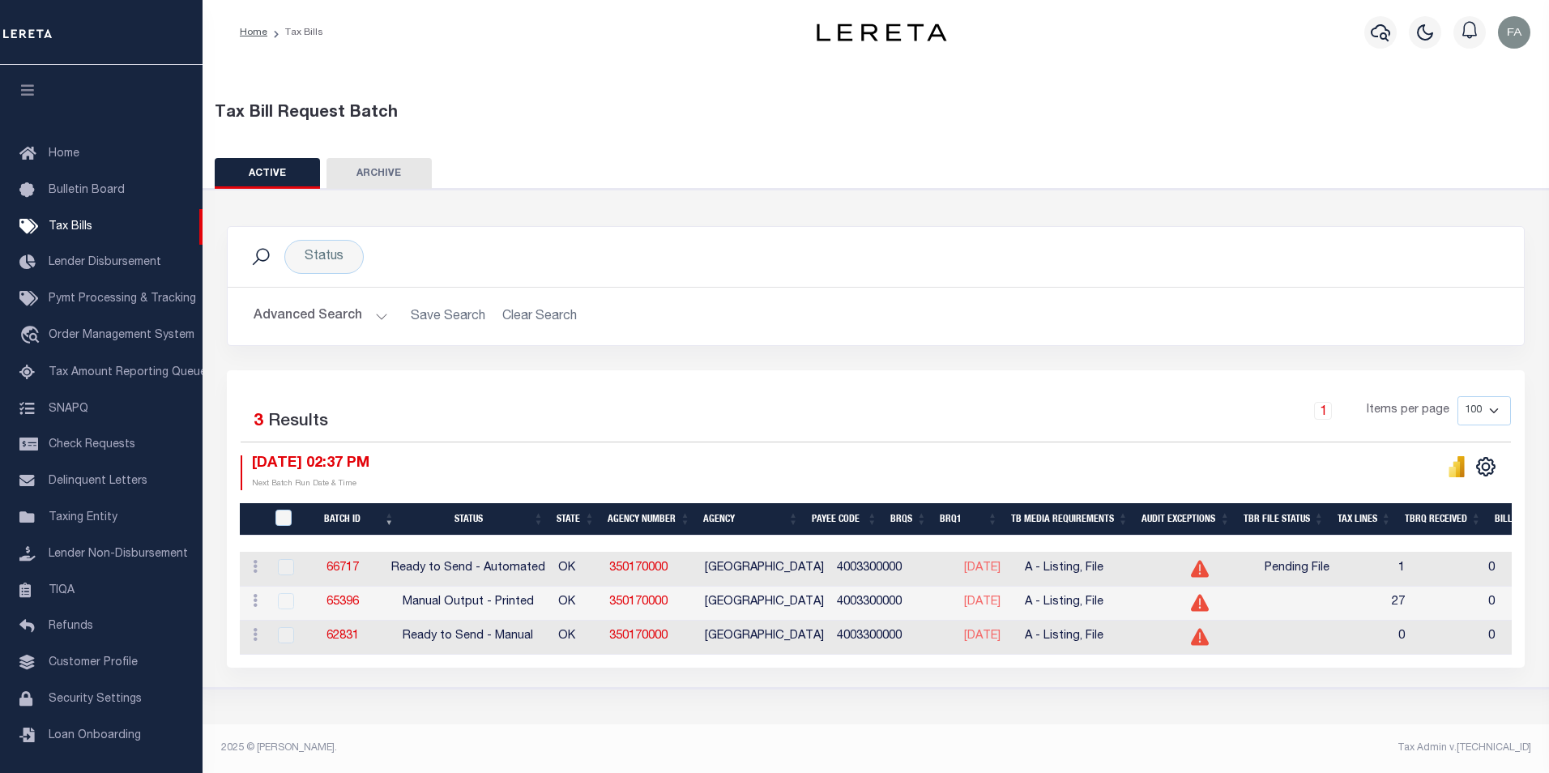
click at [283, 566] on div at bounding box center [284, 568] width 20 height 18
click at [1411, 564] on td "1" at bounding box center [1377, 569] width 67 height 34
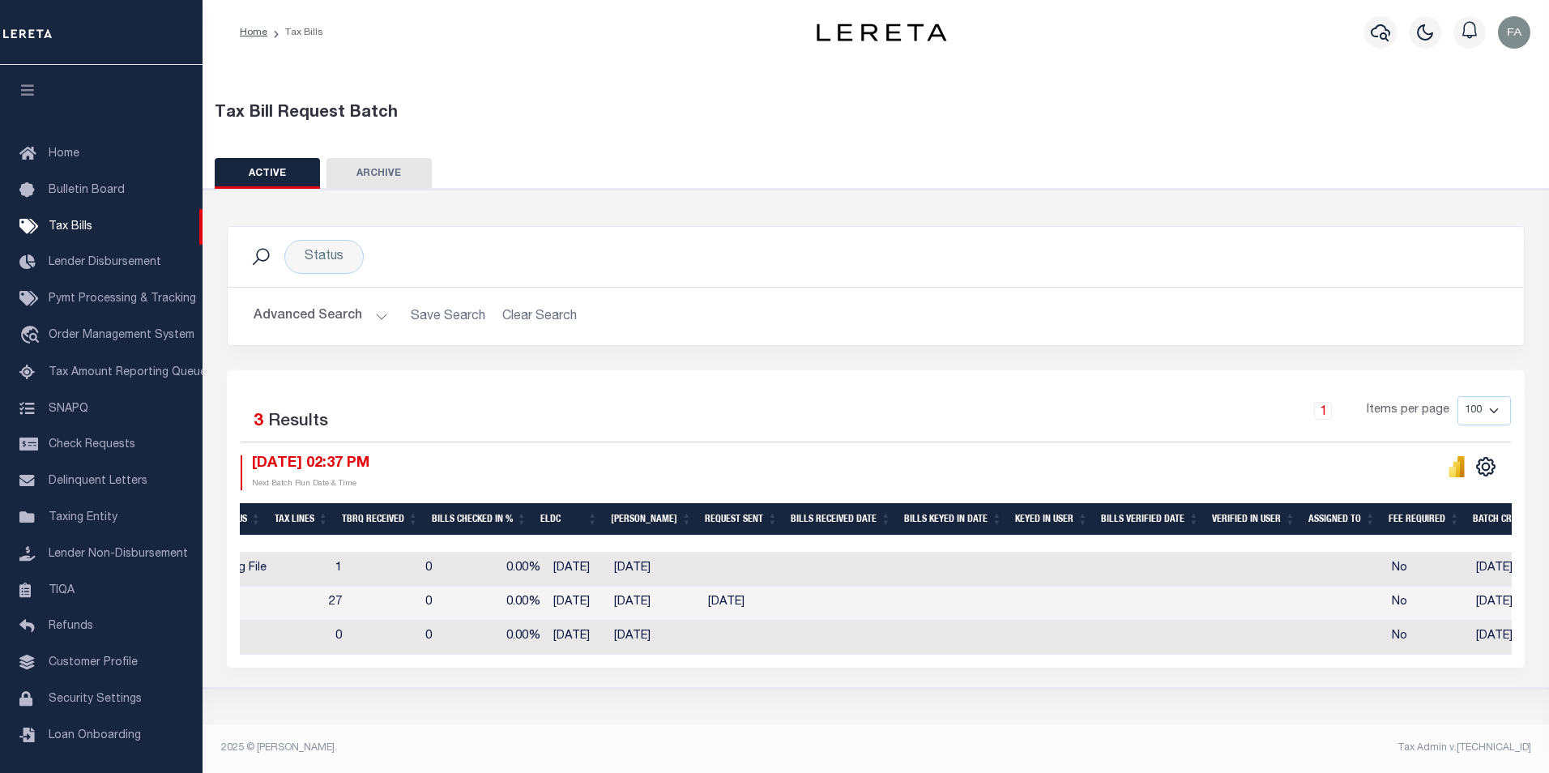
scroll to position [0, 1139]
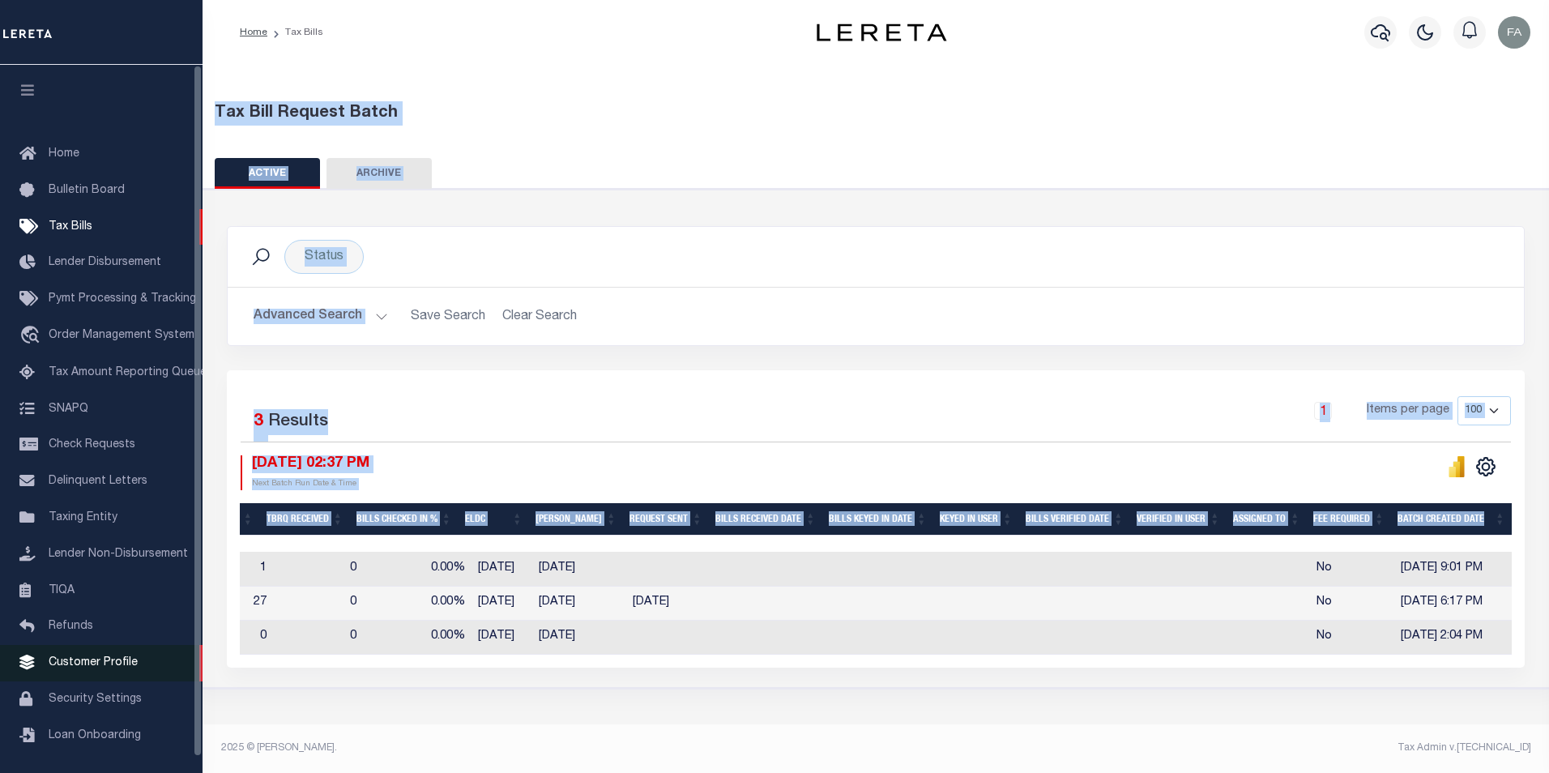
drag, startPoint x: 865, startPoint y: 668, endPoint x: 185, endPoint y: 676, distance: 680.0
click at [185, 676] on div "Home Tax Bills" at bounding box center [774, 380] width 1549 height 761
click at [523, 639] on td "[DATE]" at bounding box center [502, 638] width 60 height 34
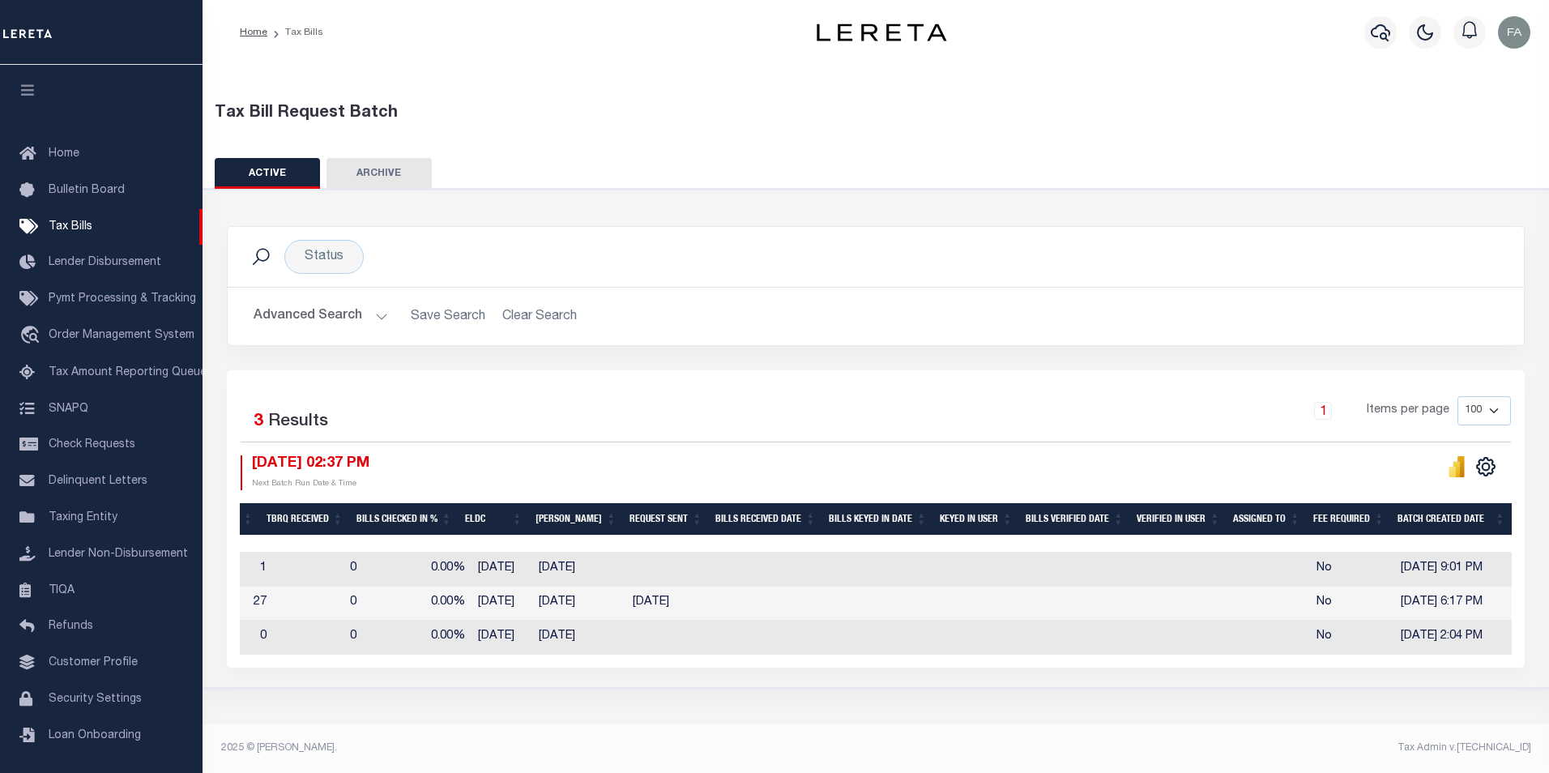
click at [808, 569] on td at bounding box center [768, 569] width 113 height 34
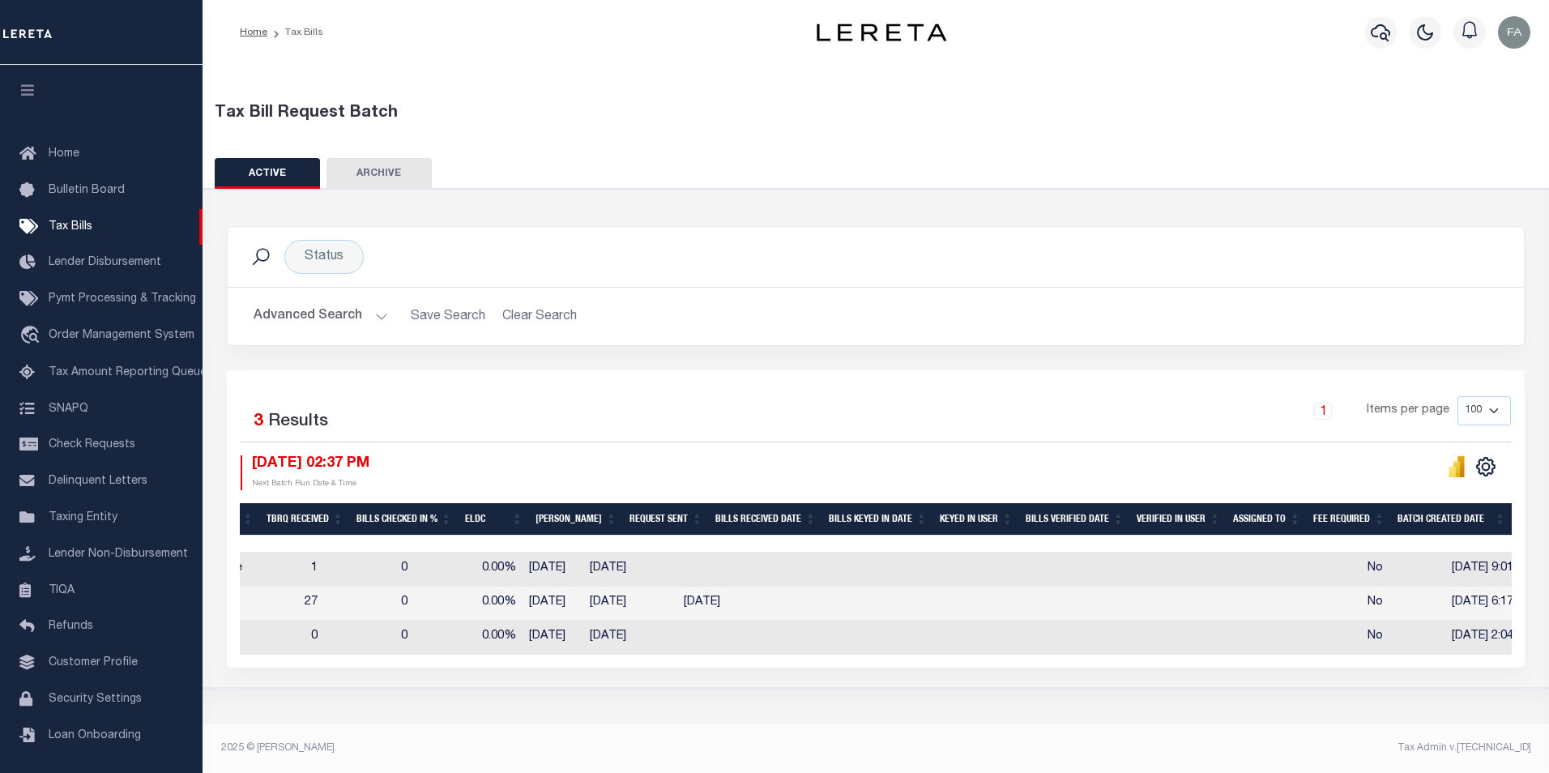
scroll to position [0, 1088]
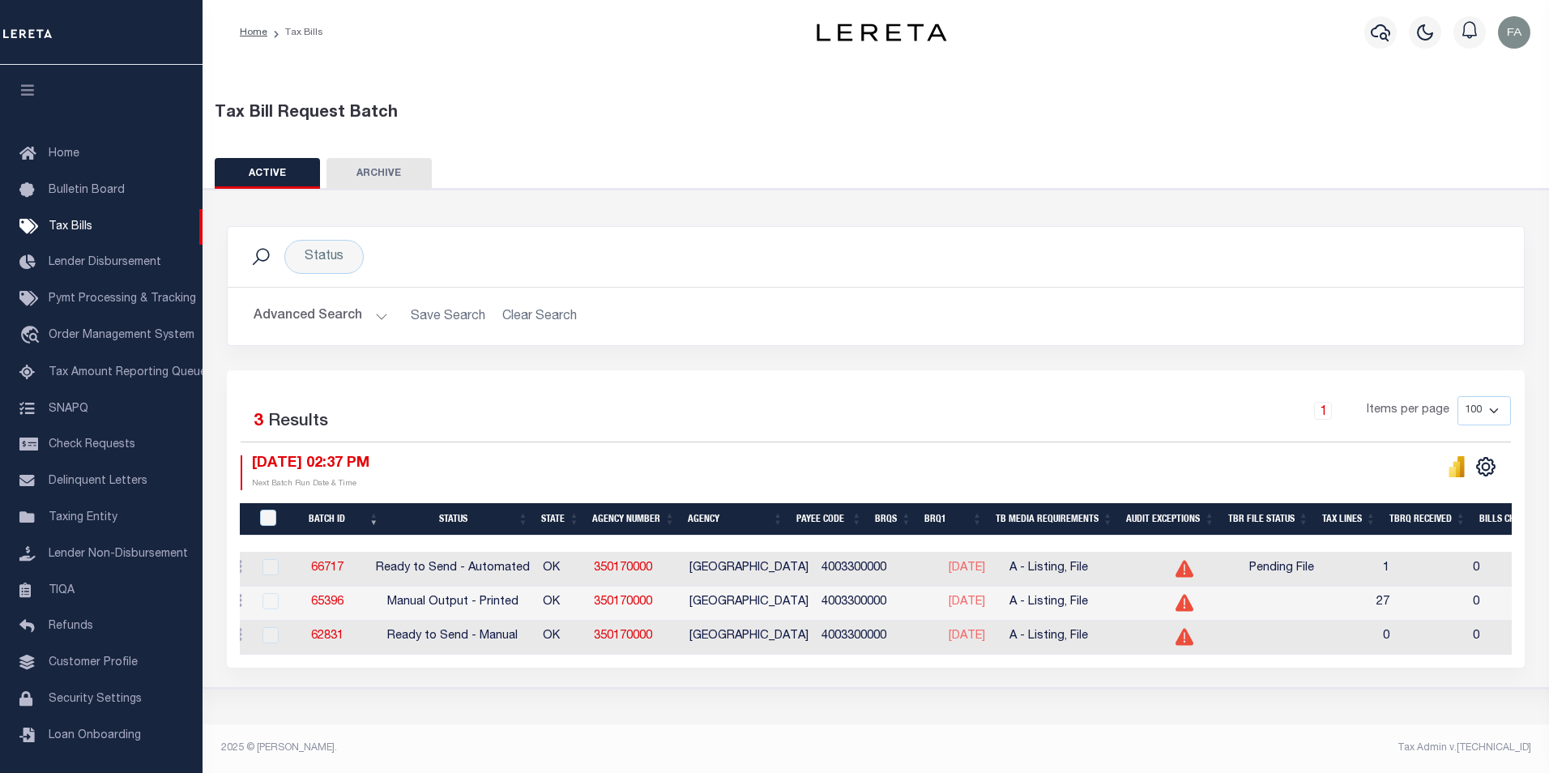
click at [276, 564] on div at bounding box center [269, 568] width 20 height 18
click at [275, 566] on div at bounding box center [269, 568] width 20 height 18
click at [267, 572] on div at bounding box center [269, 568] width 20 height 18
click at [244, 571] on link at bounding box center [240, 568] width 18 height 13
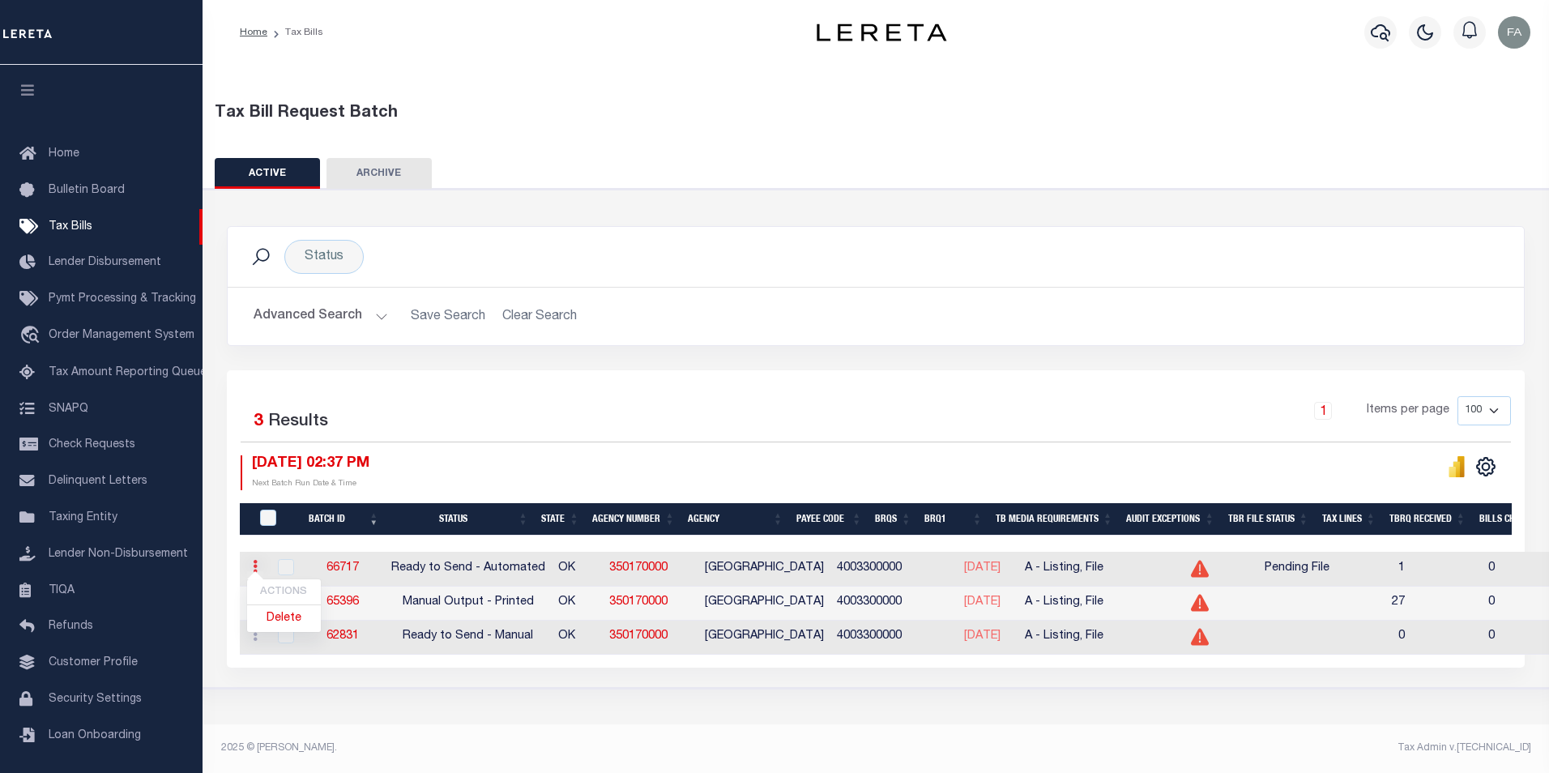
click at [246, 571] on link at bounding box center [255, 568] width 18 height 13
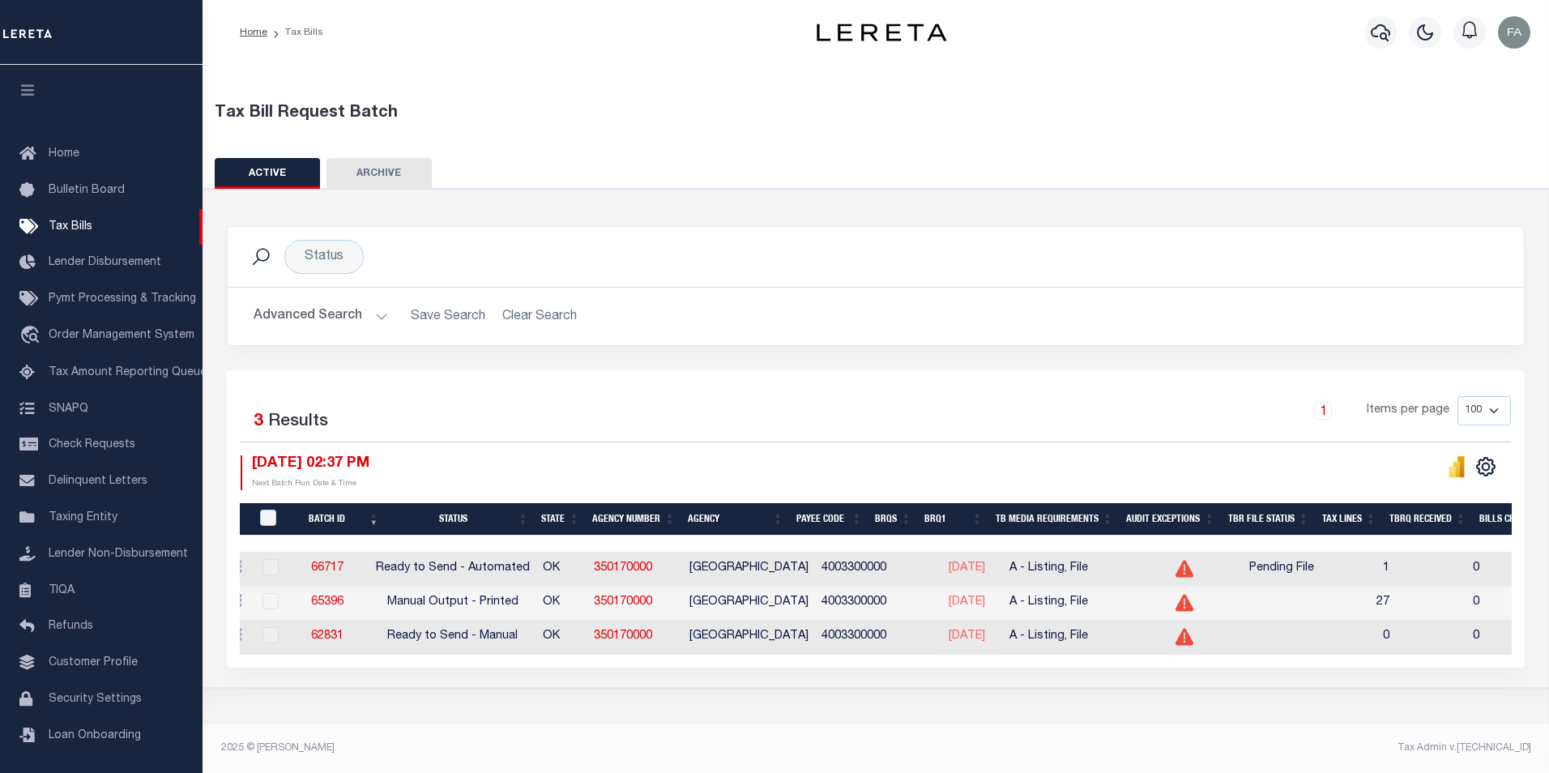
click at [270, 560] on div at bounding box center [269, 568] width 20 height 18
click at [272, 564] on div at bounding box center [269, 568] width 20 height 18
click at [271, 566] on div at bounding box center [269, 568] width 20 height 18
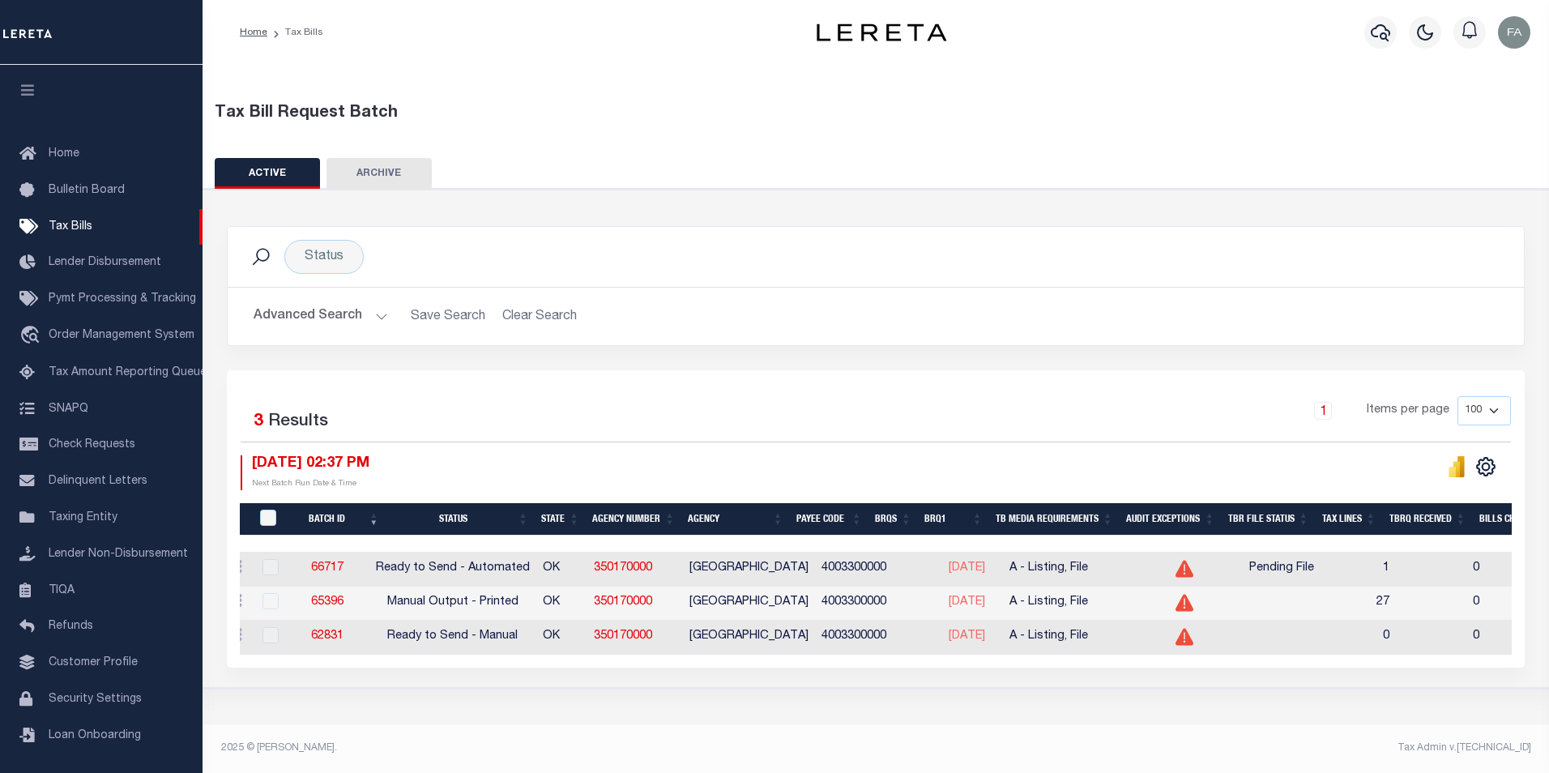
click at [271, 566] on div at bounding box center [269, 568] width 20 height 18
click at [271, 602] on div at bounding box center [269, 602] width 20 height 18
click at [267, 642] on div at bounding box center [269, 636] width 20 height 18
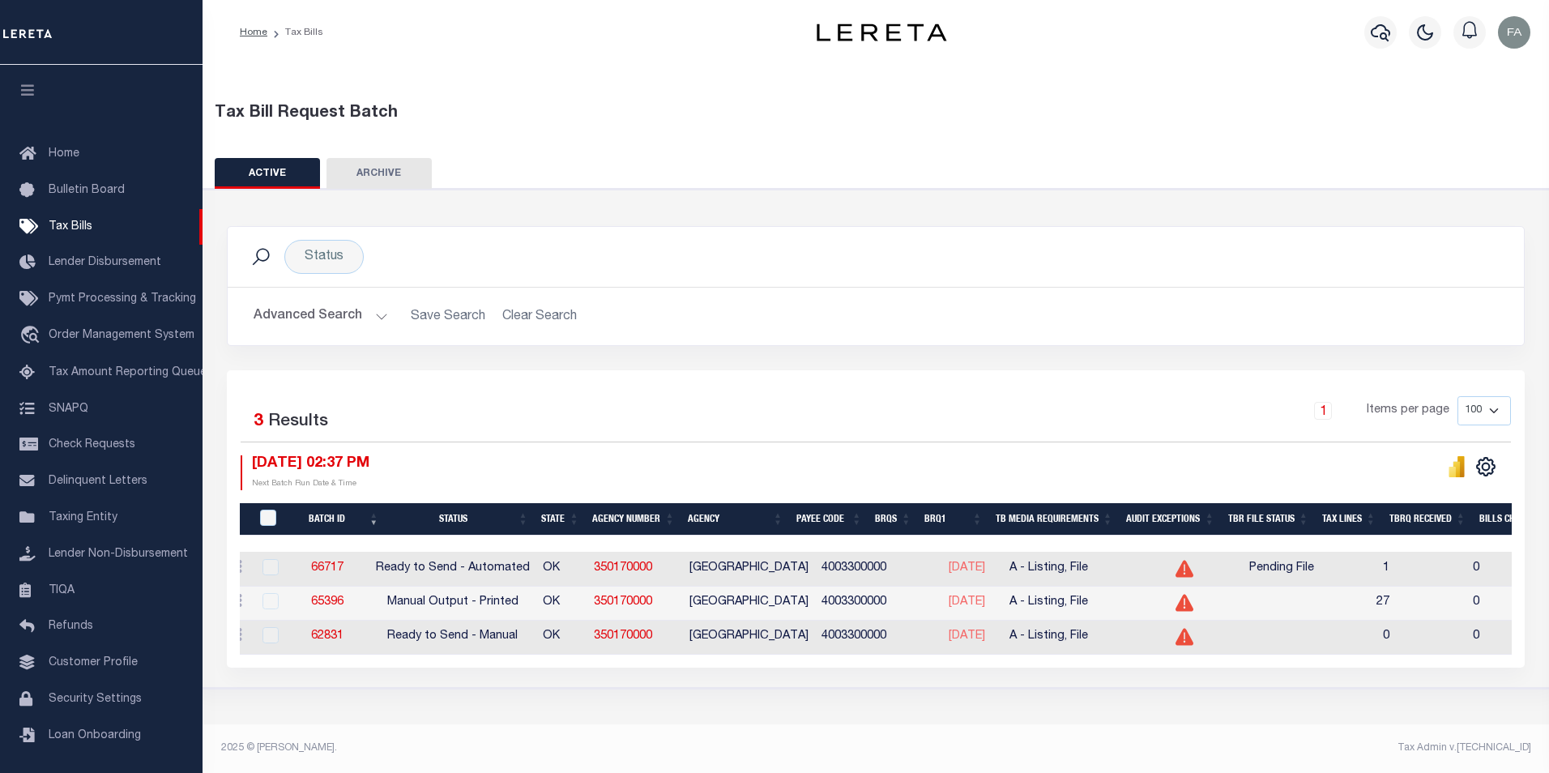
click at [293, 35] on li "Tax Bills" at bounding box center [295, 32] width 56 height 15
click at [253, 39] on li "Home" at bounding box center [254, 32] width 28 height 15
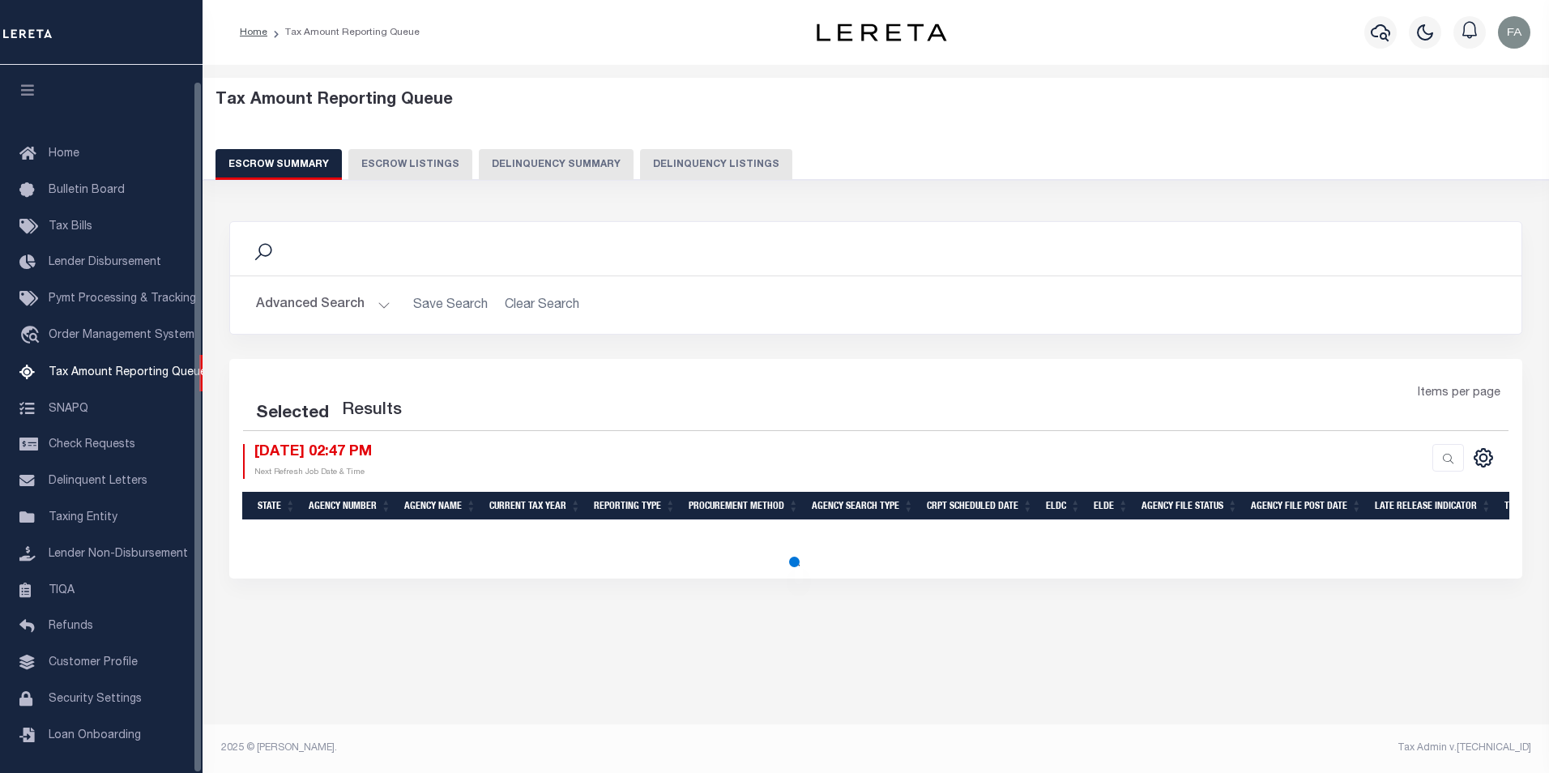
select select "100"
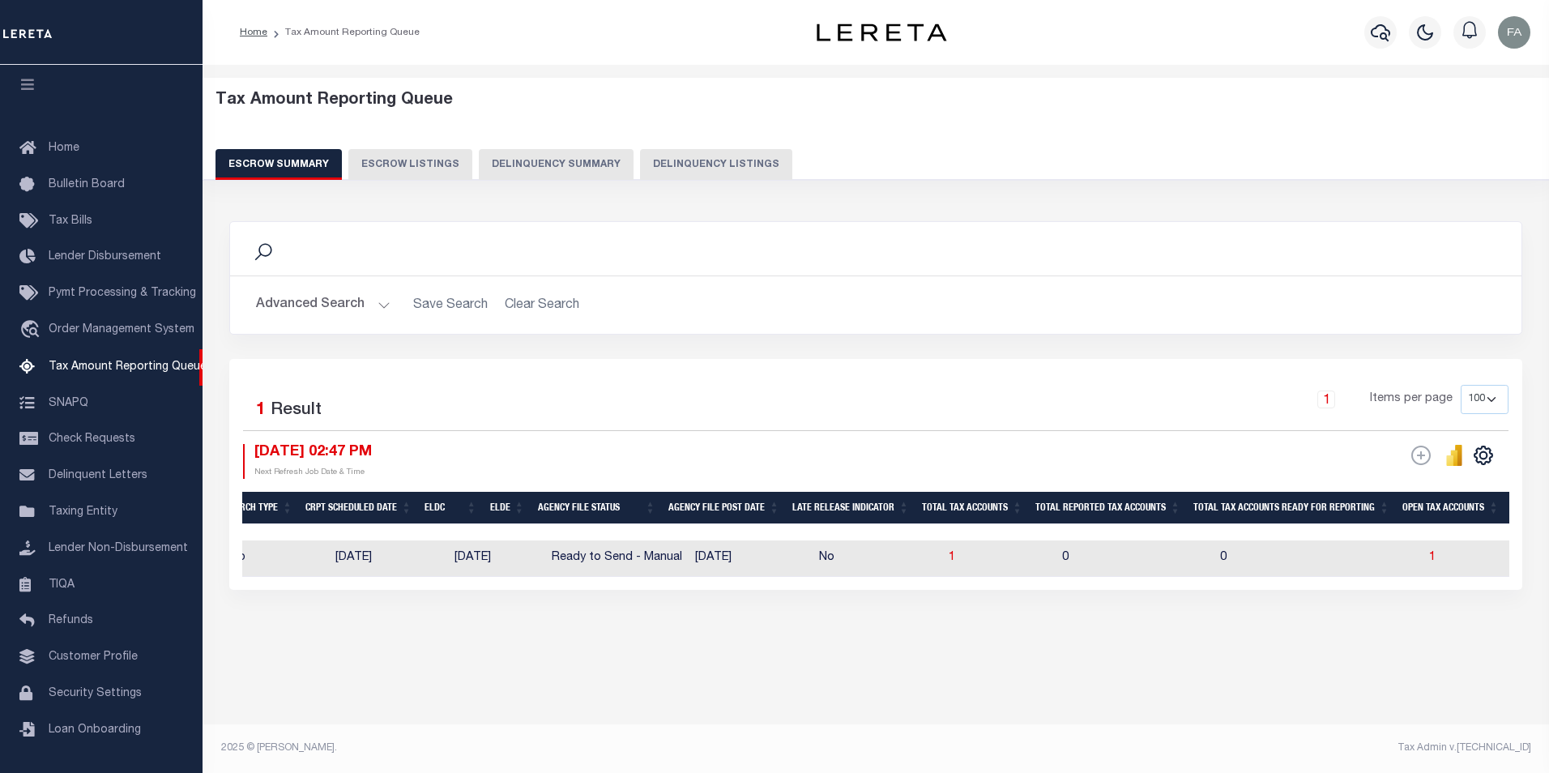
scroll to position [0, 667]
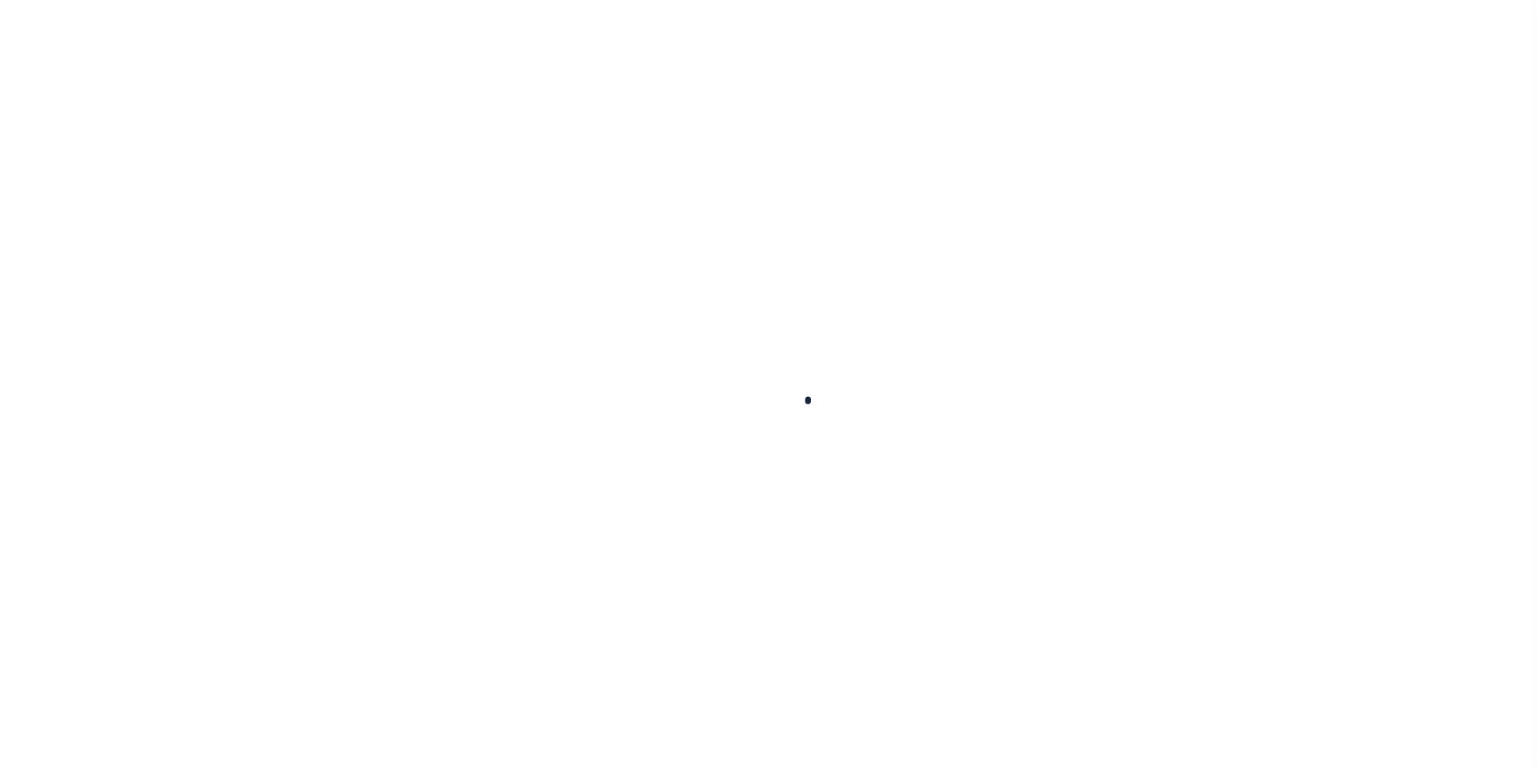
select select
checkbox input "false"
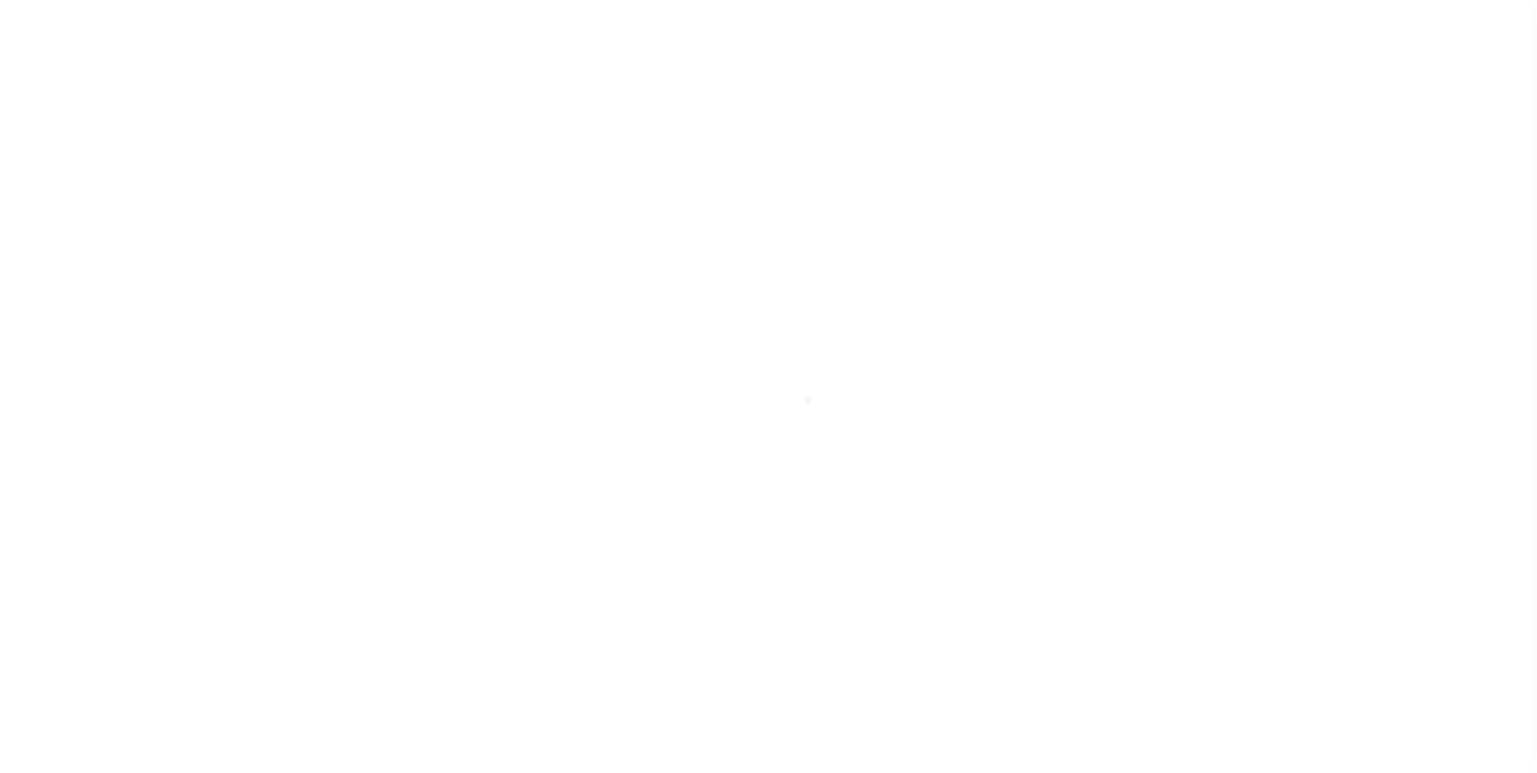
checkbox input "false"
type input "4003300000"
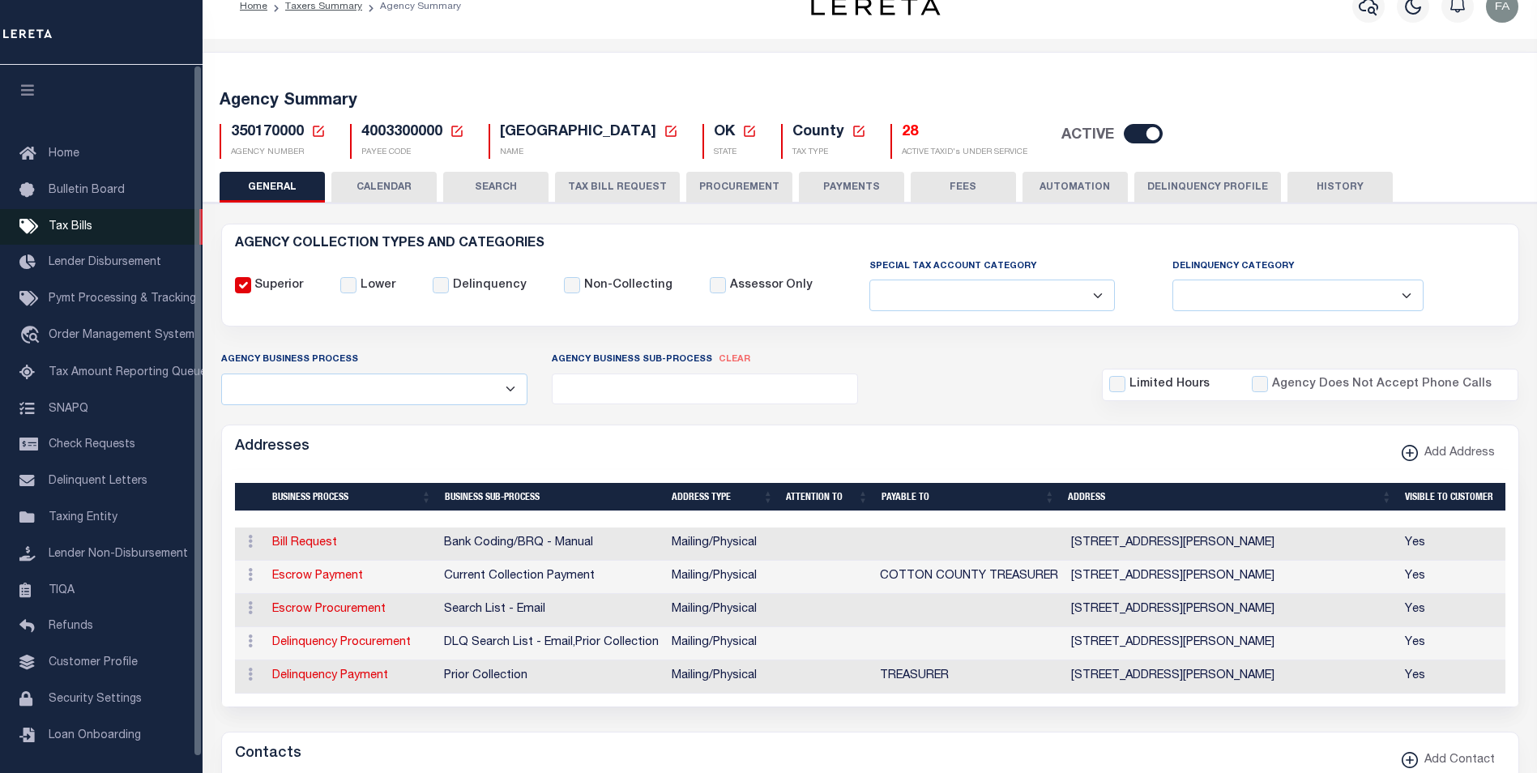
click at [103, 230] on link "Tax Bills" at bounding box center [101, 227] width 203 height 36
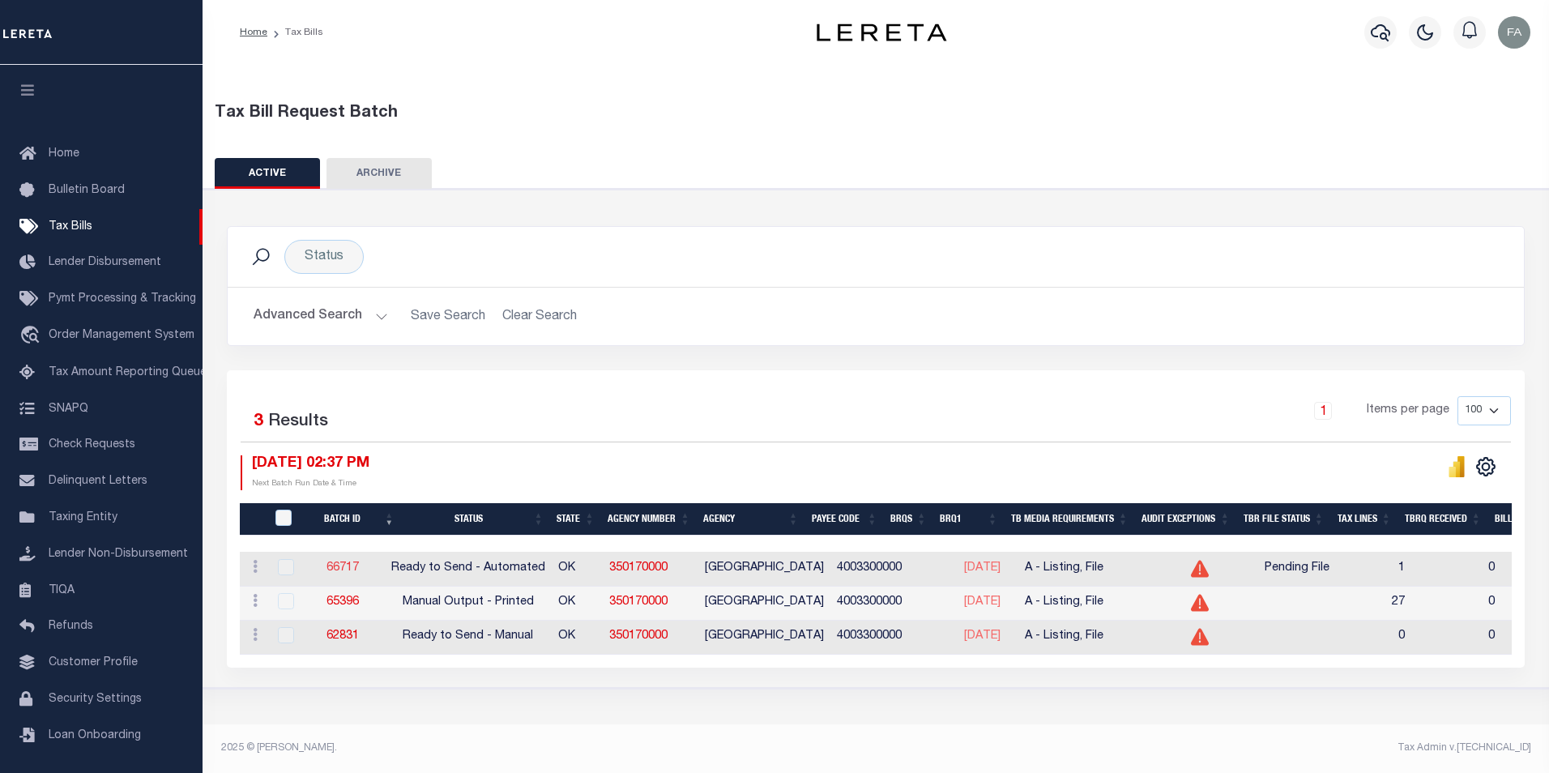
click at [348, 567] on link "66717" at bounding box center [343, 567] width 32 height 11
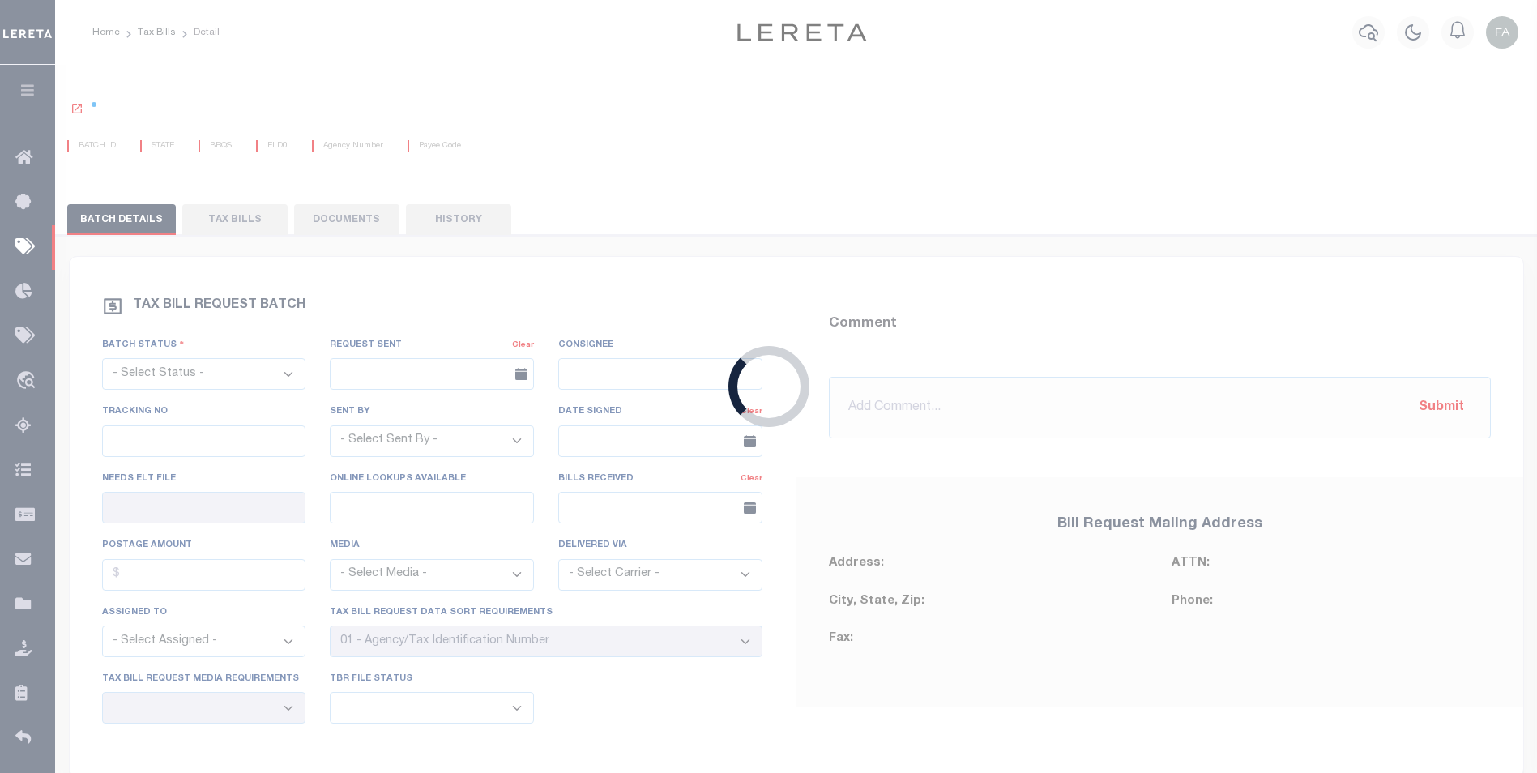
select select "RTA"
type input "No"
select select "27"
select select "16"
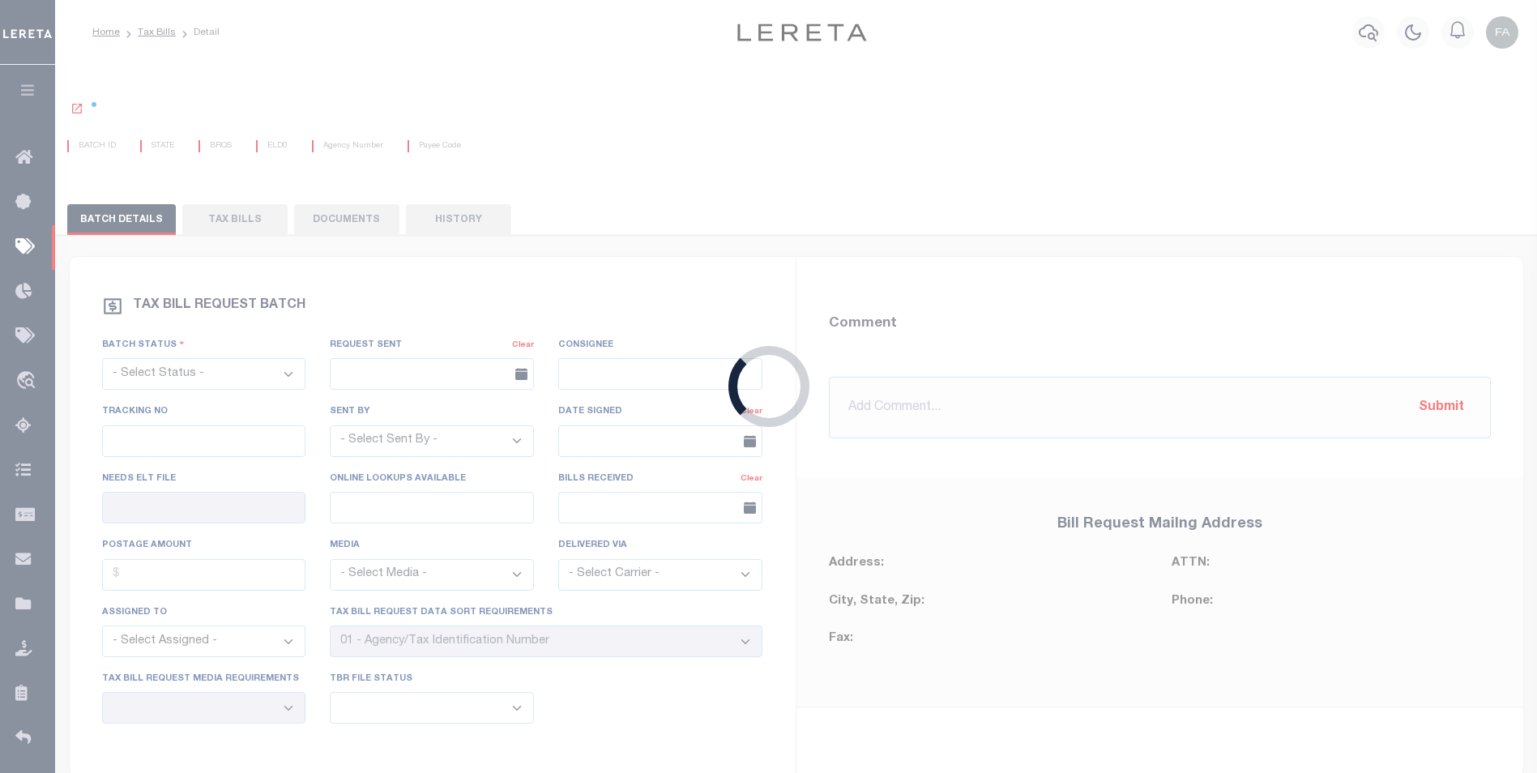
select select "1"
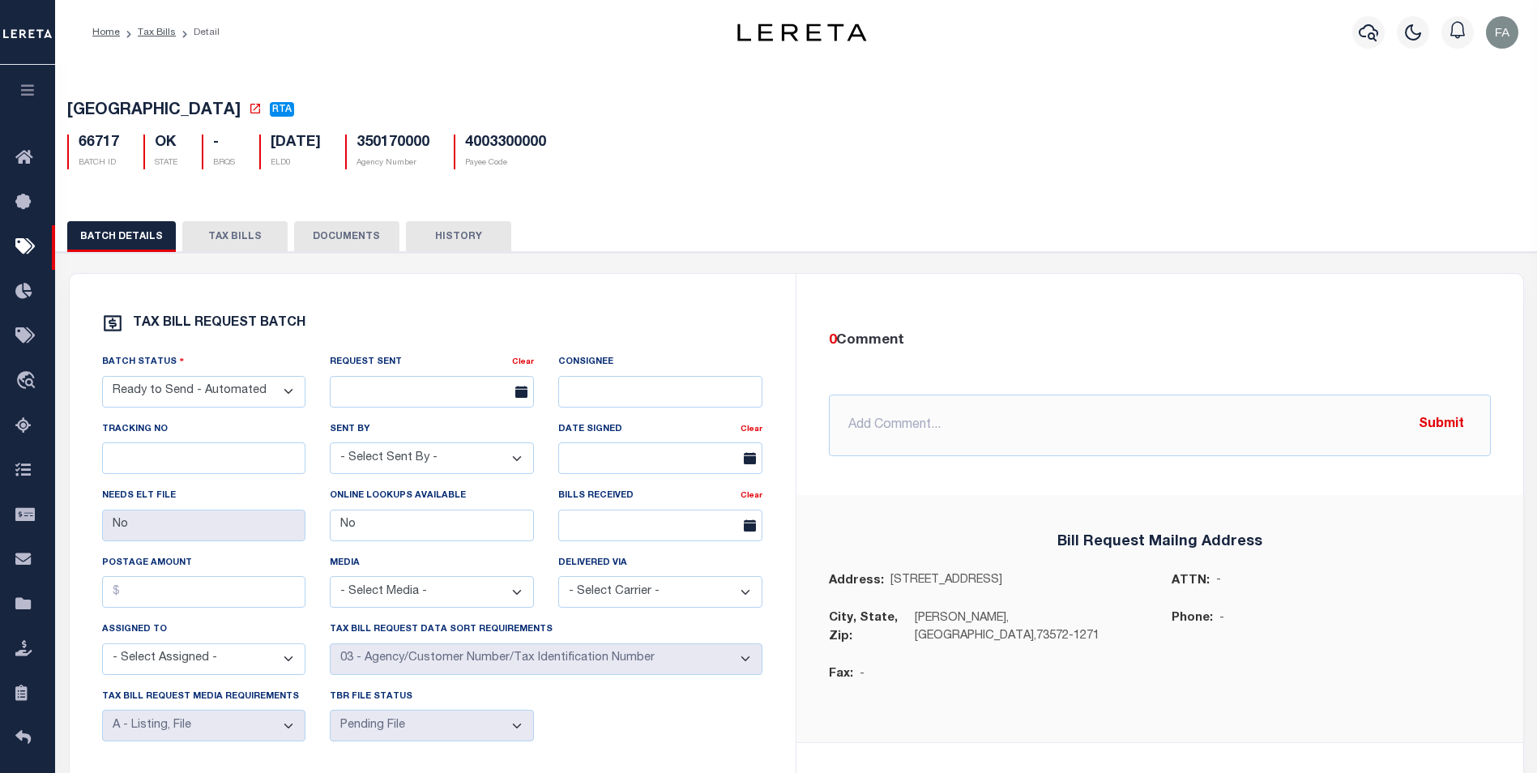
click at [207, 245] on button "TAX BILLS" at bounding box center [234, 236] width 105 height 31
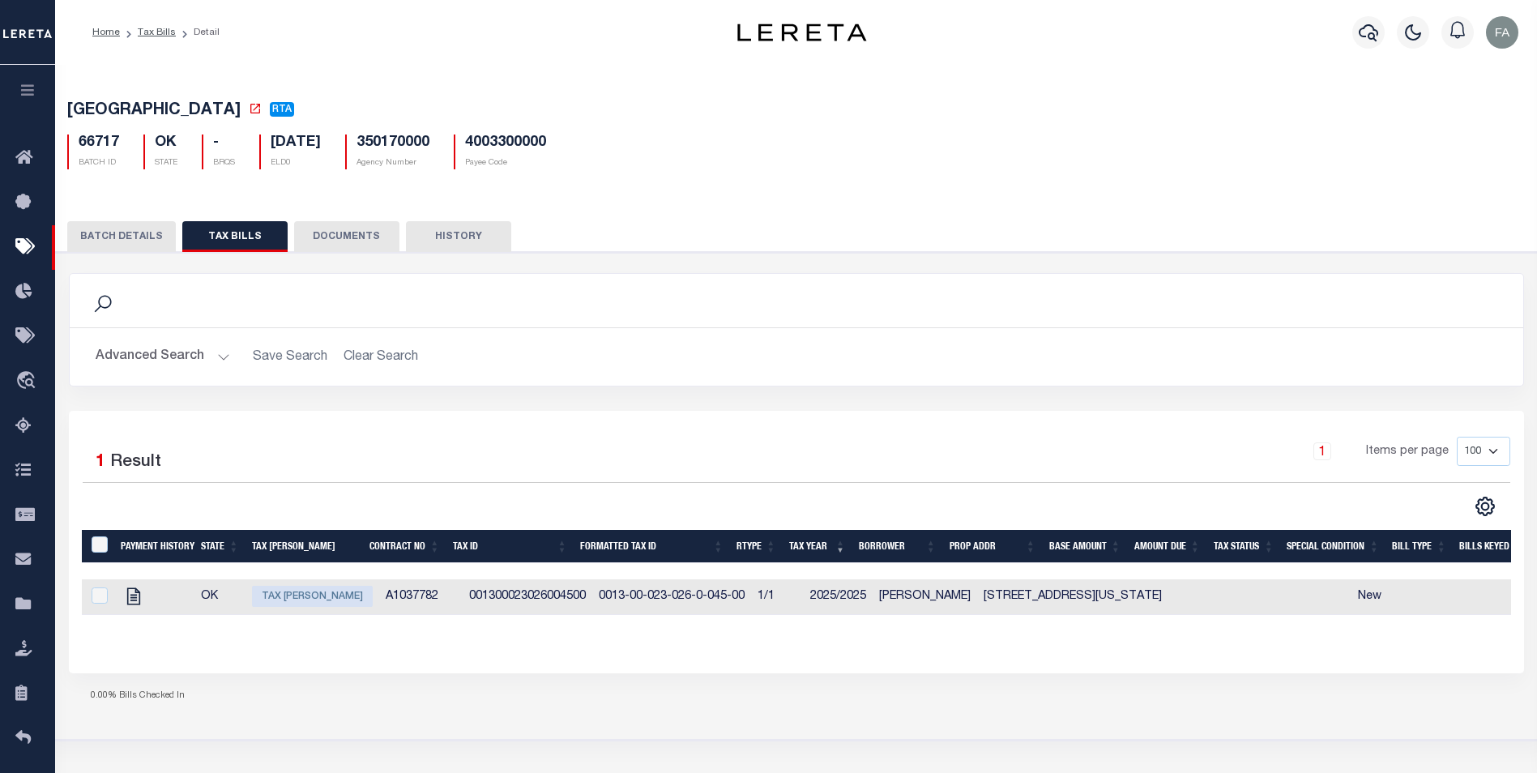
click at [88, 601] on div at bounding box center [98, 597] width 20 height 18
checkbox input "true"
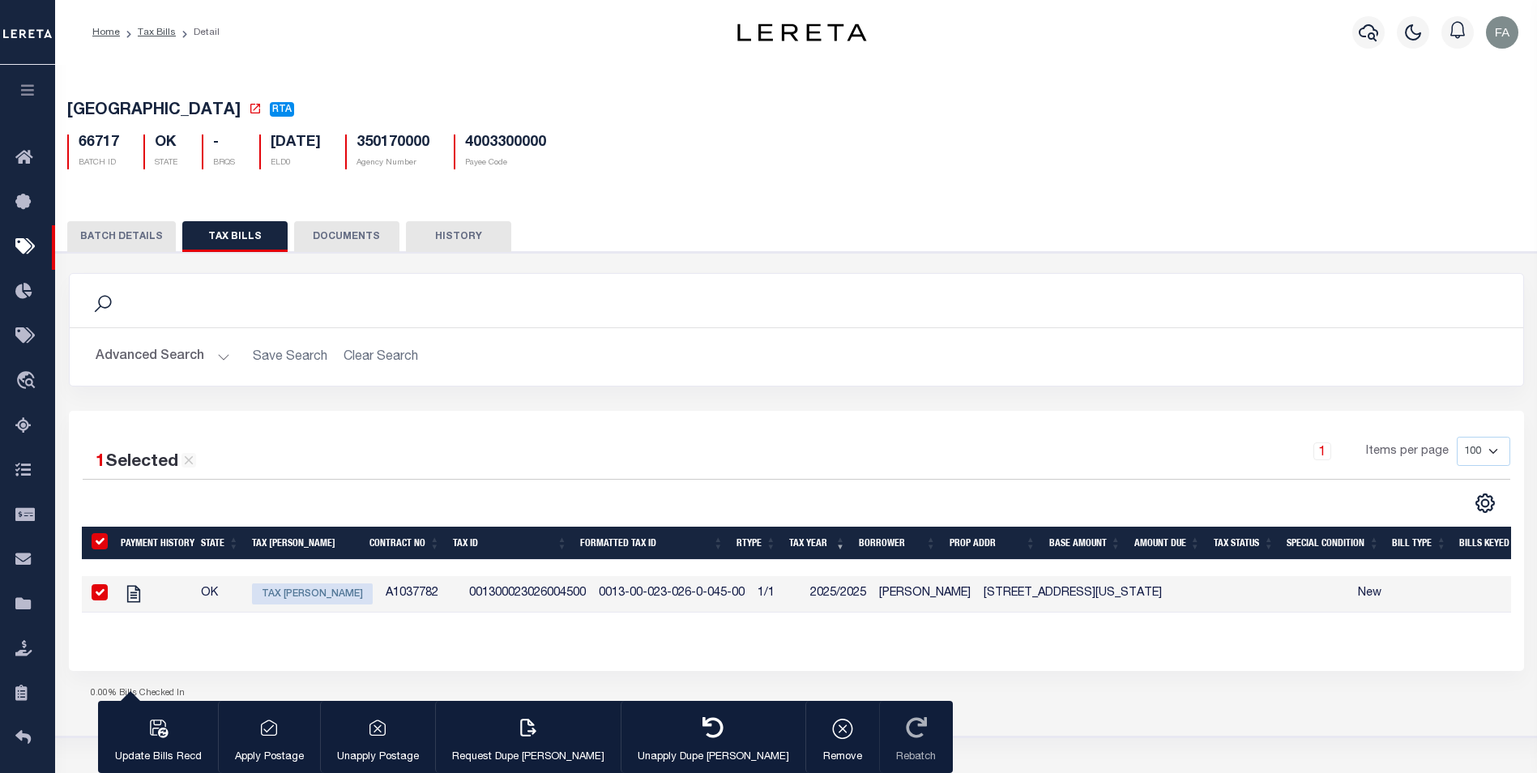
click at [325, 589] on span "Tax Bill Amount" at bounding box center [312, 593] width 121 height 21
checkbox input "false"
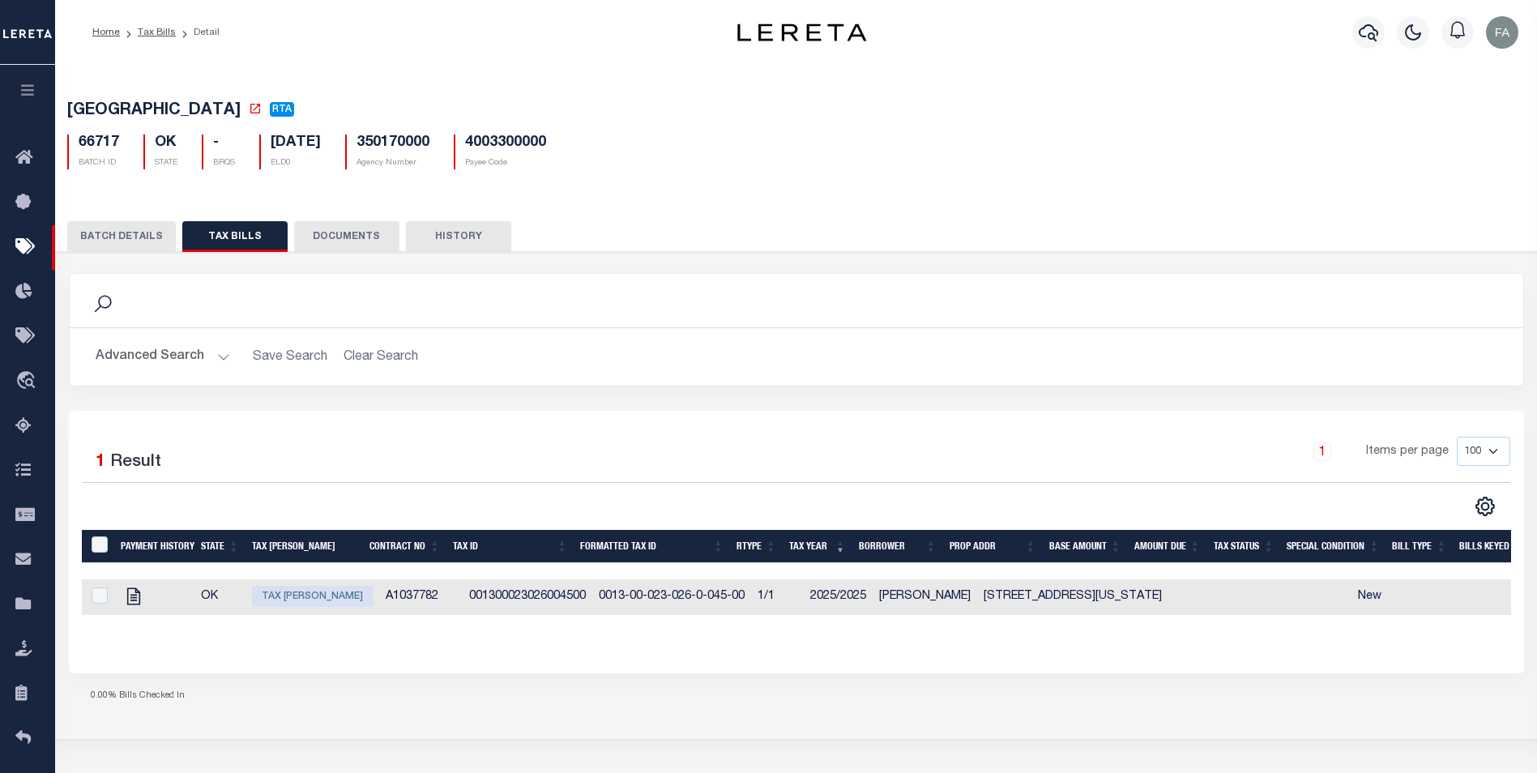
type input "10/02/2025"
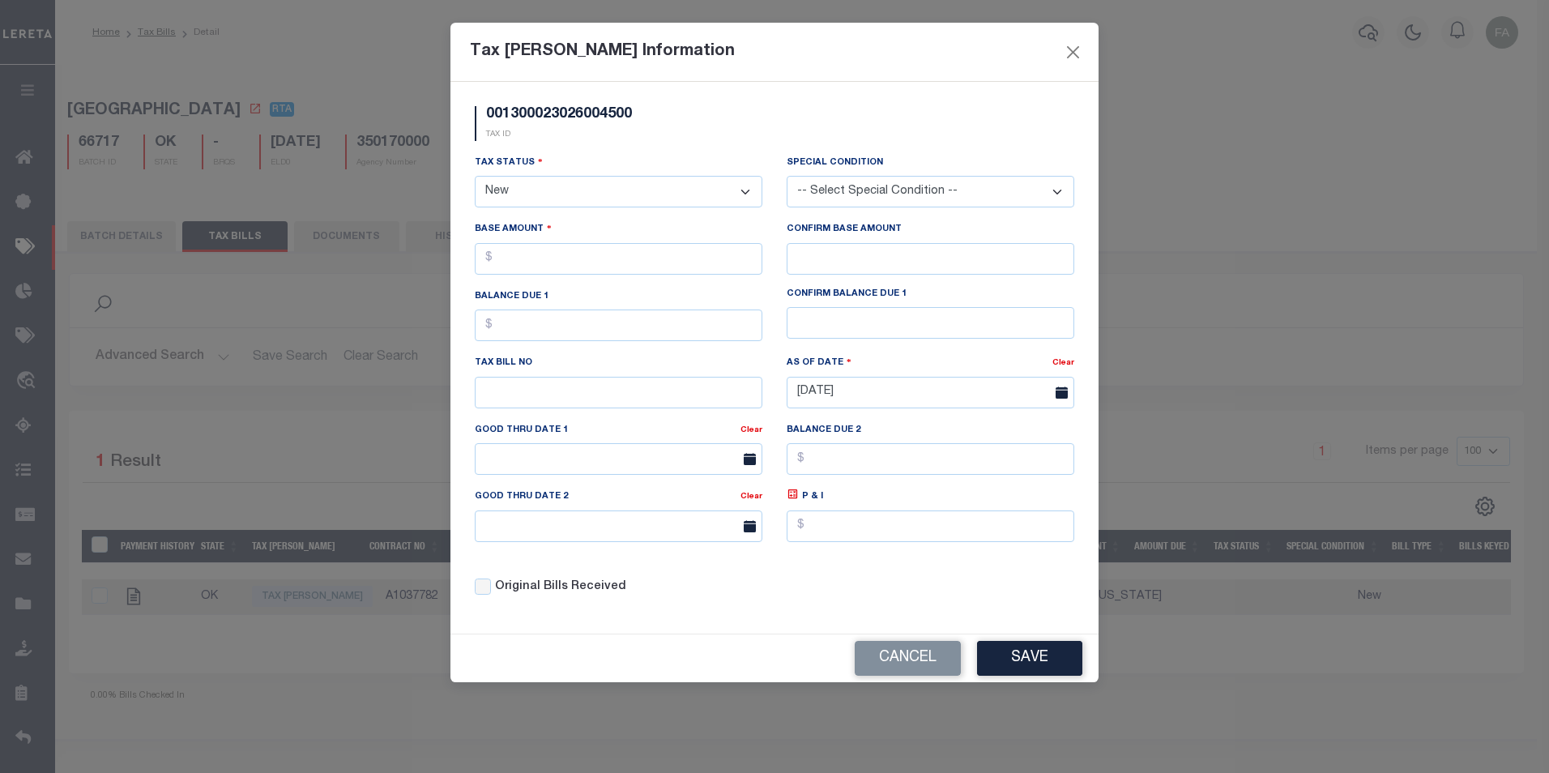
click at [883, 177] on select "-- Select Special Condition -- 3RD PARTY TAX LIEN AGENCY TAX LIEN (A.K.A Inside…" at bounding box center [931, 192] width 288 height 32
click at [904, 669] on button "Cancel" at bounding box center [908, 658] width 106 height 35
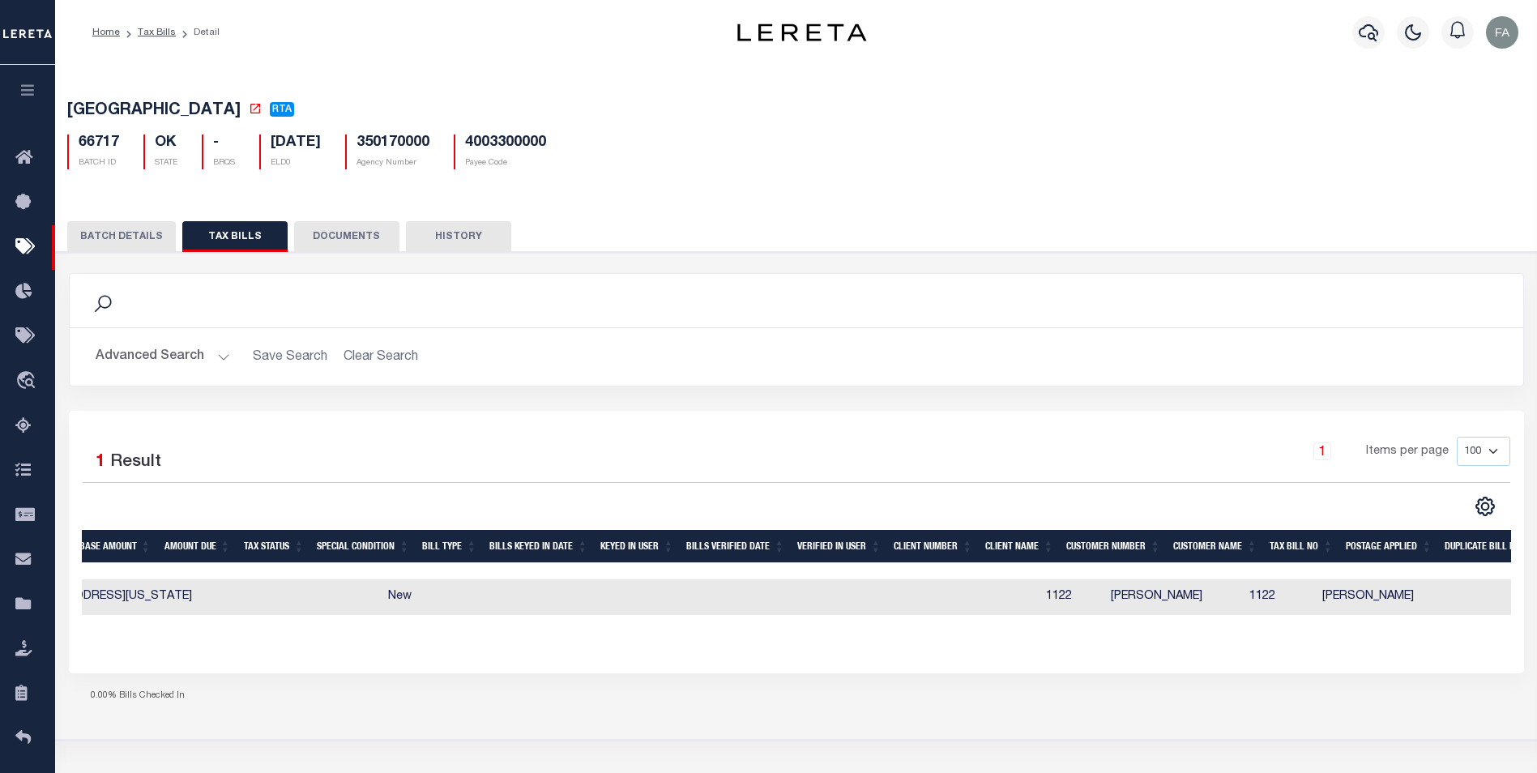
scroll to position [0, 1033]
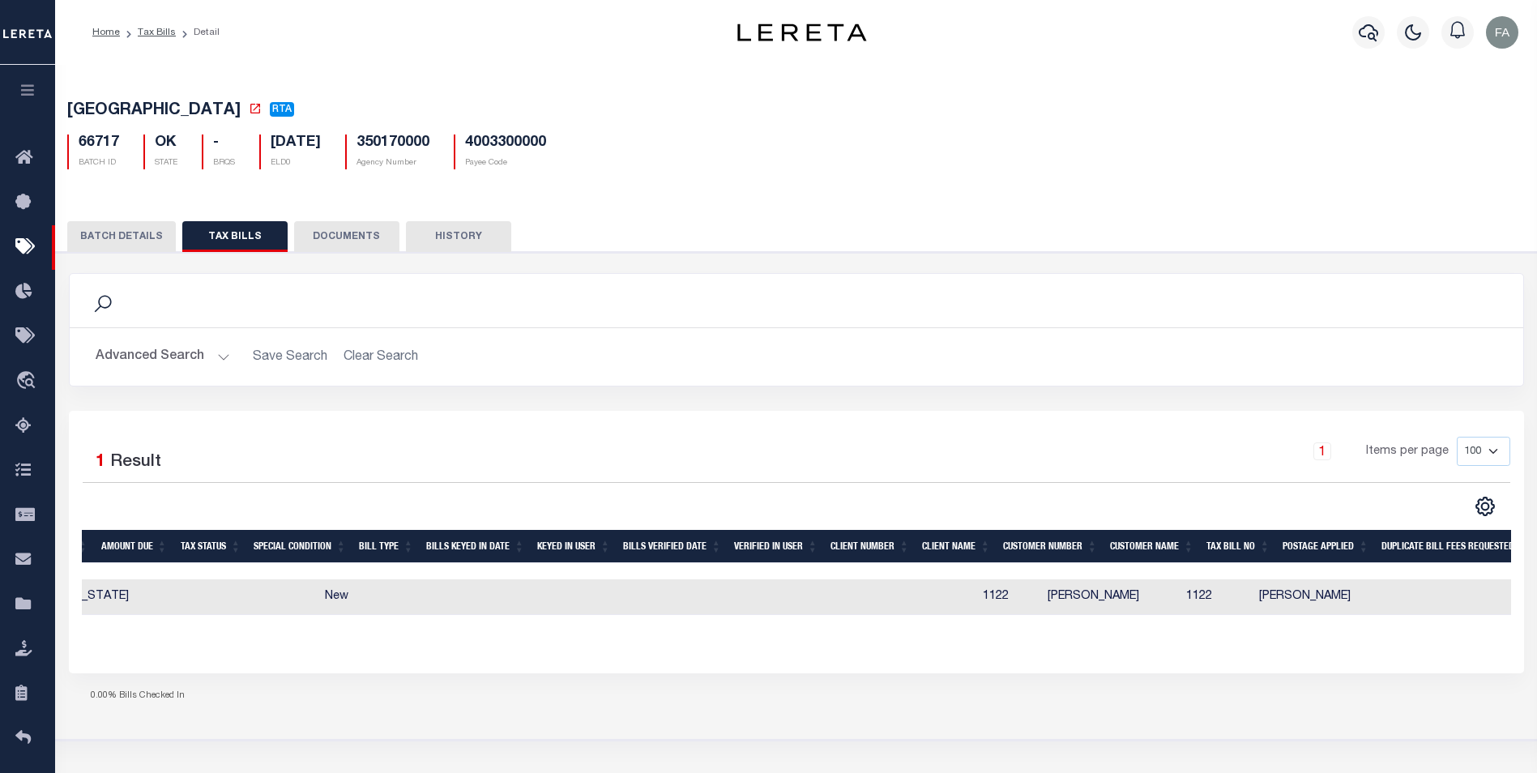
click at [1357, 606] on td at bounding box center [1395, 597] width 76 height 36
checkbox input "true"
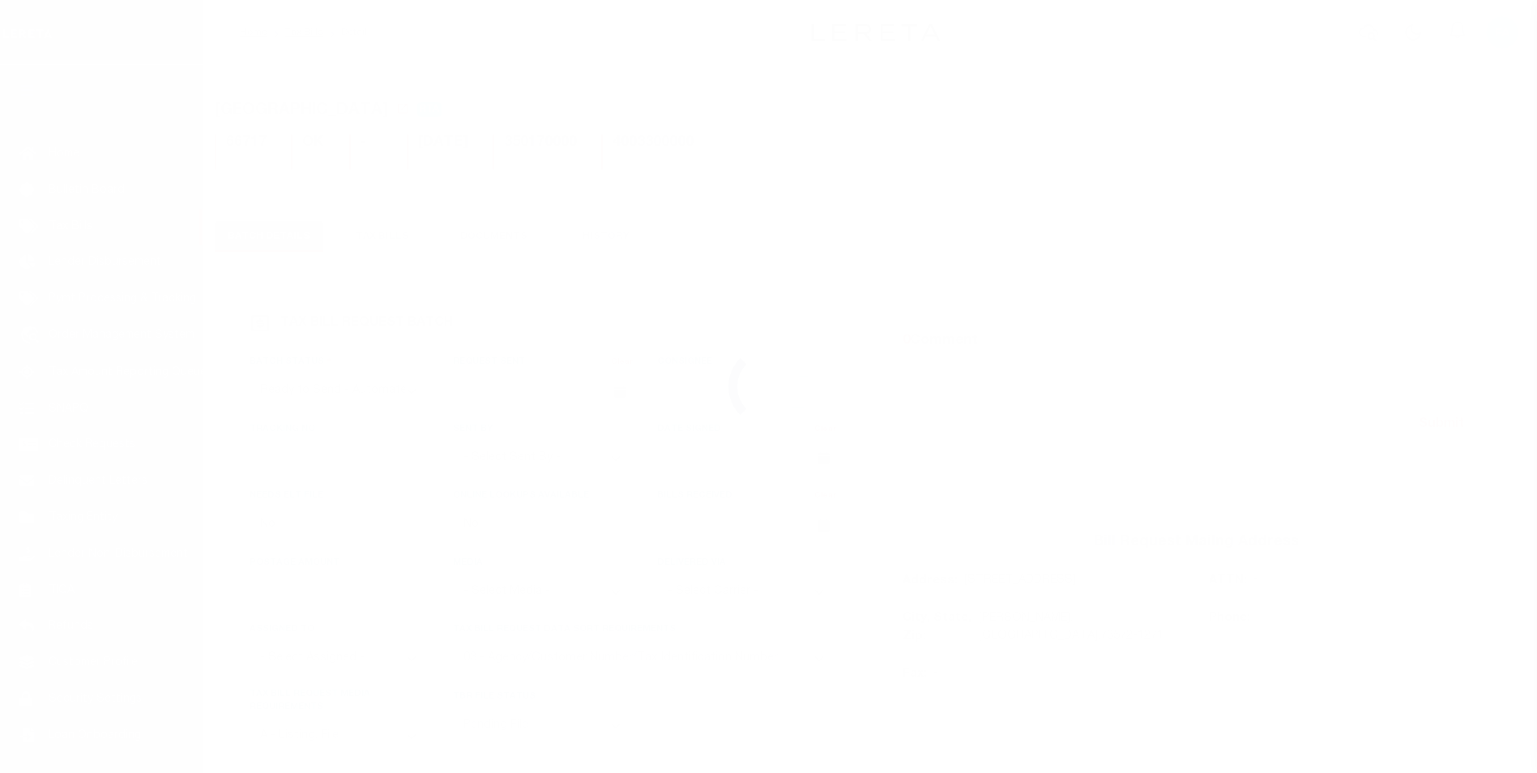
select select "RTA"
select select "27"
select select "16"
select select "1"
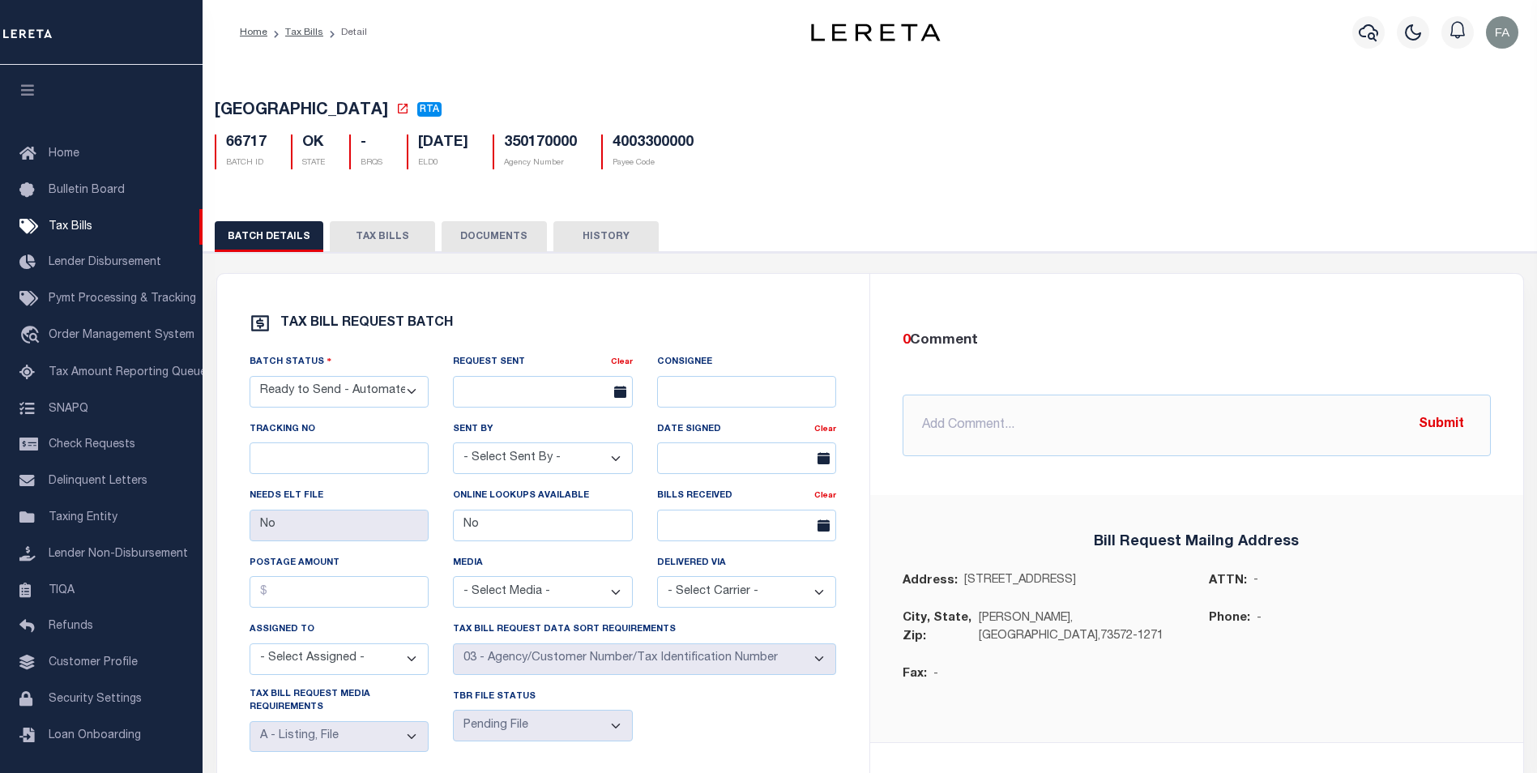
click at [478, 459] on select "- Select Sent By - Aakash Patel Adrian Garin Agustin Fernandez Agustin Maturino…" at bounding box center [543, 458] width 180 height 32
click at [574, 413] on div "Request Sent Clear" at bounding box center [543, 386] width 204 height 66
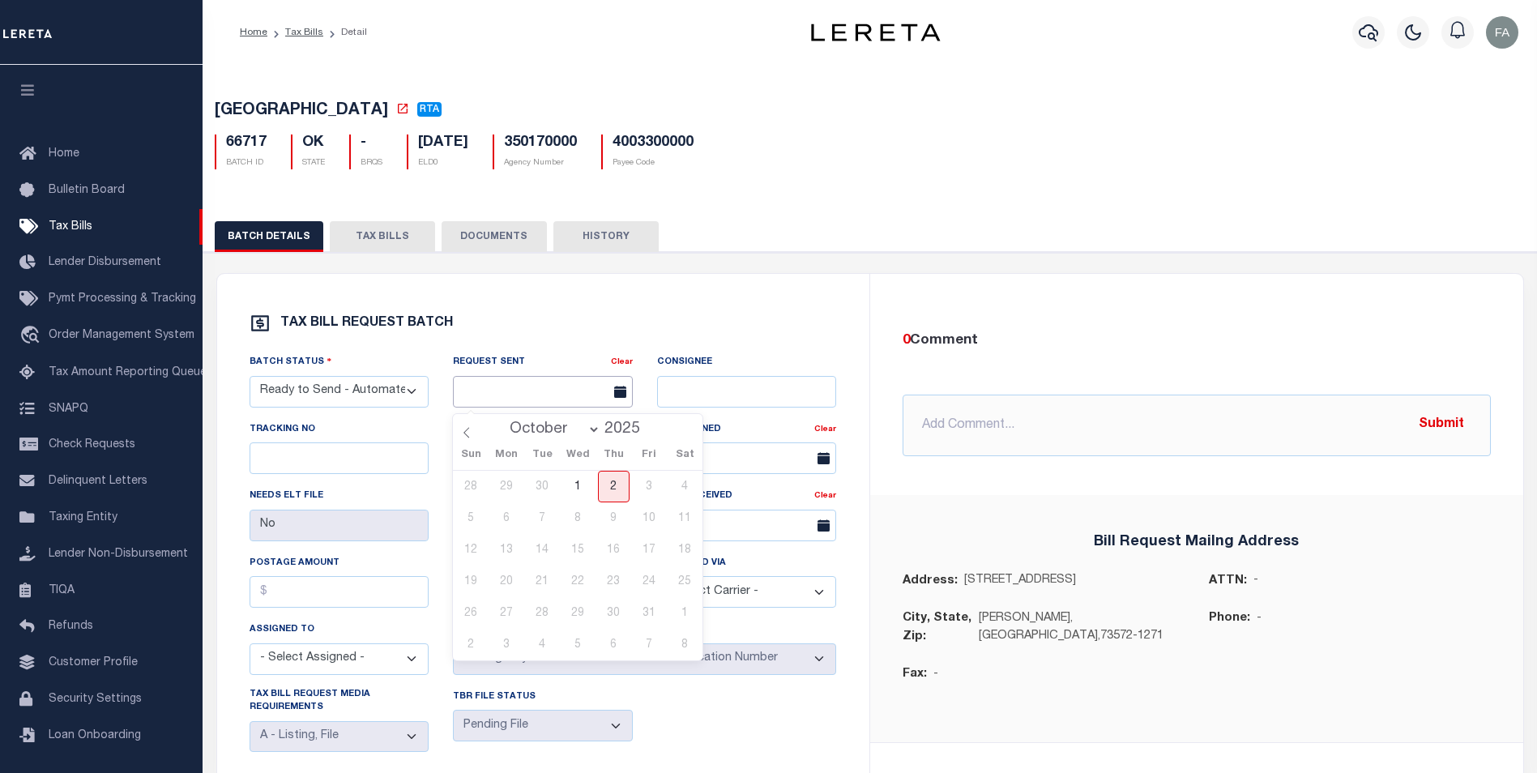
click at [575, 409] on body "Home Tax Bills Detail Profile Sign out" at bounding box center [768, 527] width 1537 height 1054
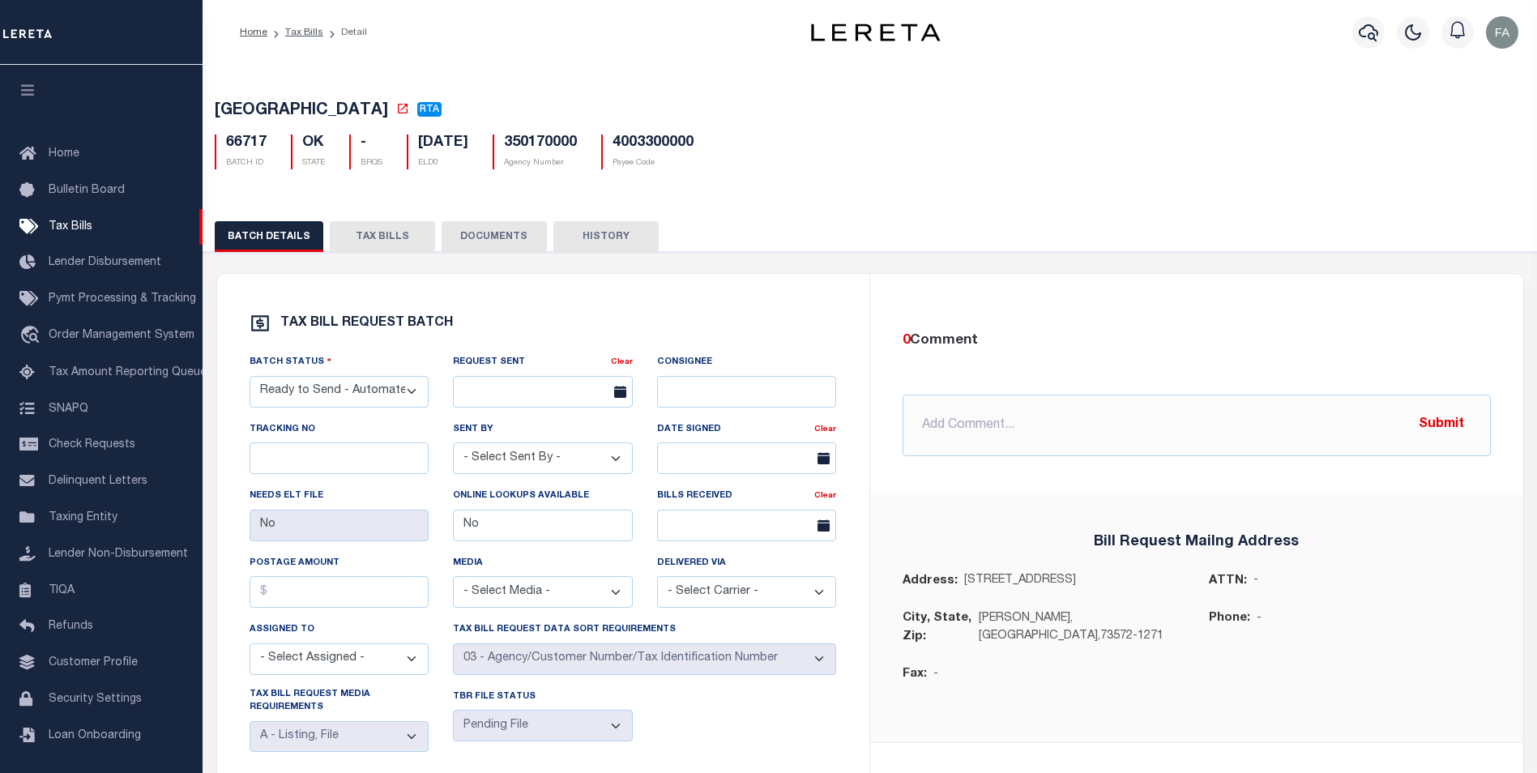
click at [579, 376] on div "Request Sent" at bounding box center [532, 364] width 158 height 23
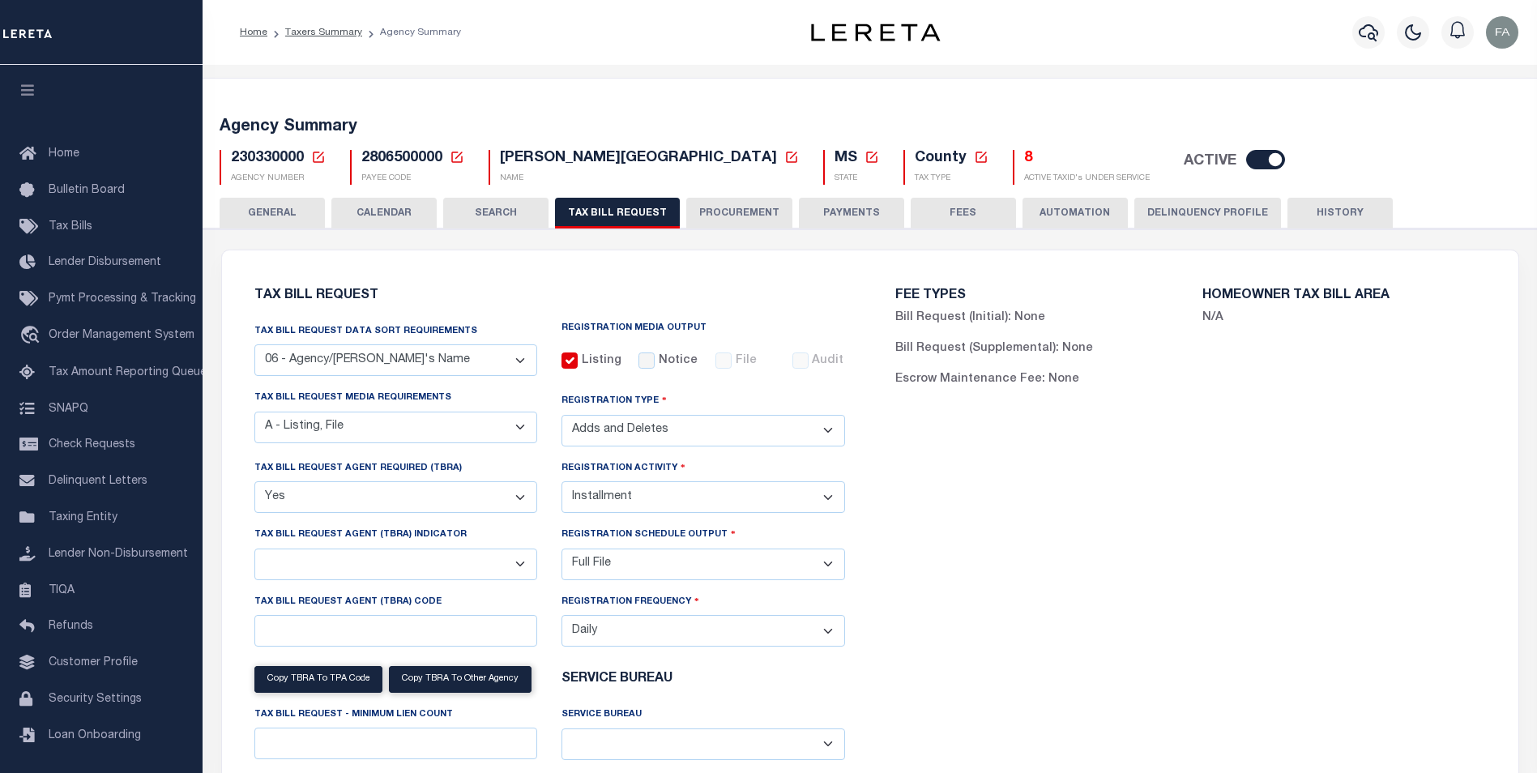
select select "29"
select select "16"
select select "2"
select select "true"
select select "2"
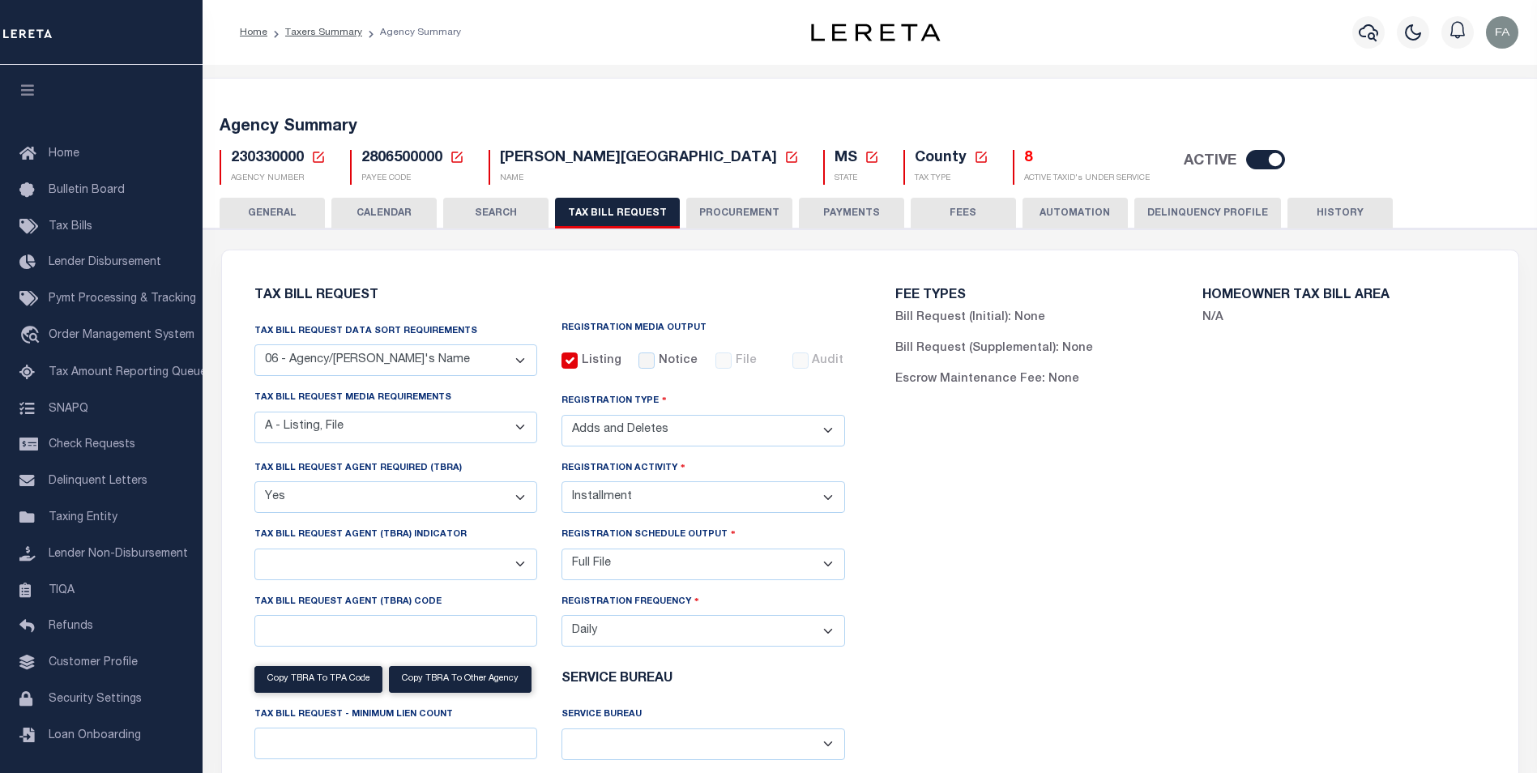
select select "1"
click at [848, 218] on button "PAYMENTS" at bounding box center [851, 213] width 105 height 31
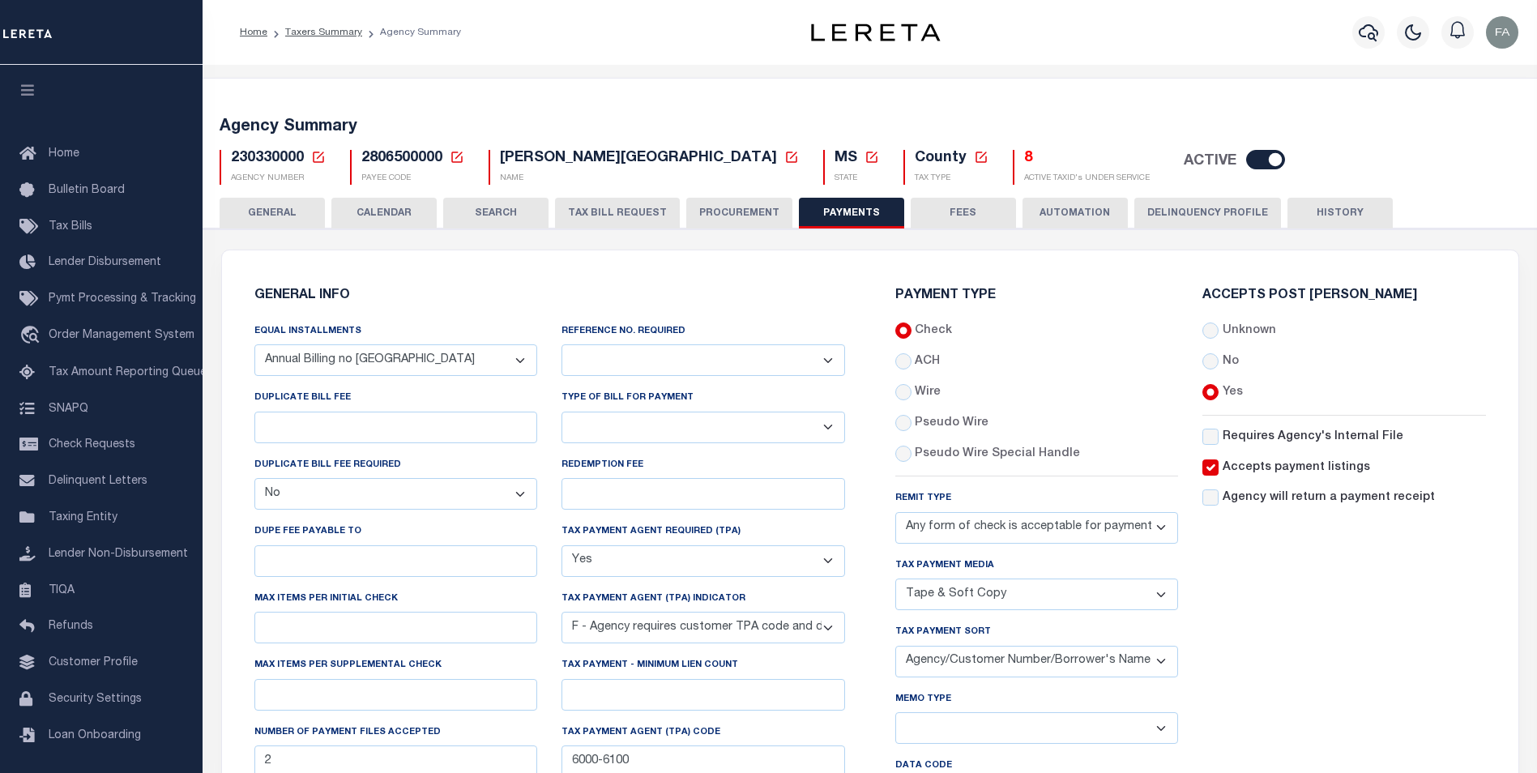
click at [659, 212] on button "TAX BILL REQUEST" at bounding box center [617, 213] width 125 height 31
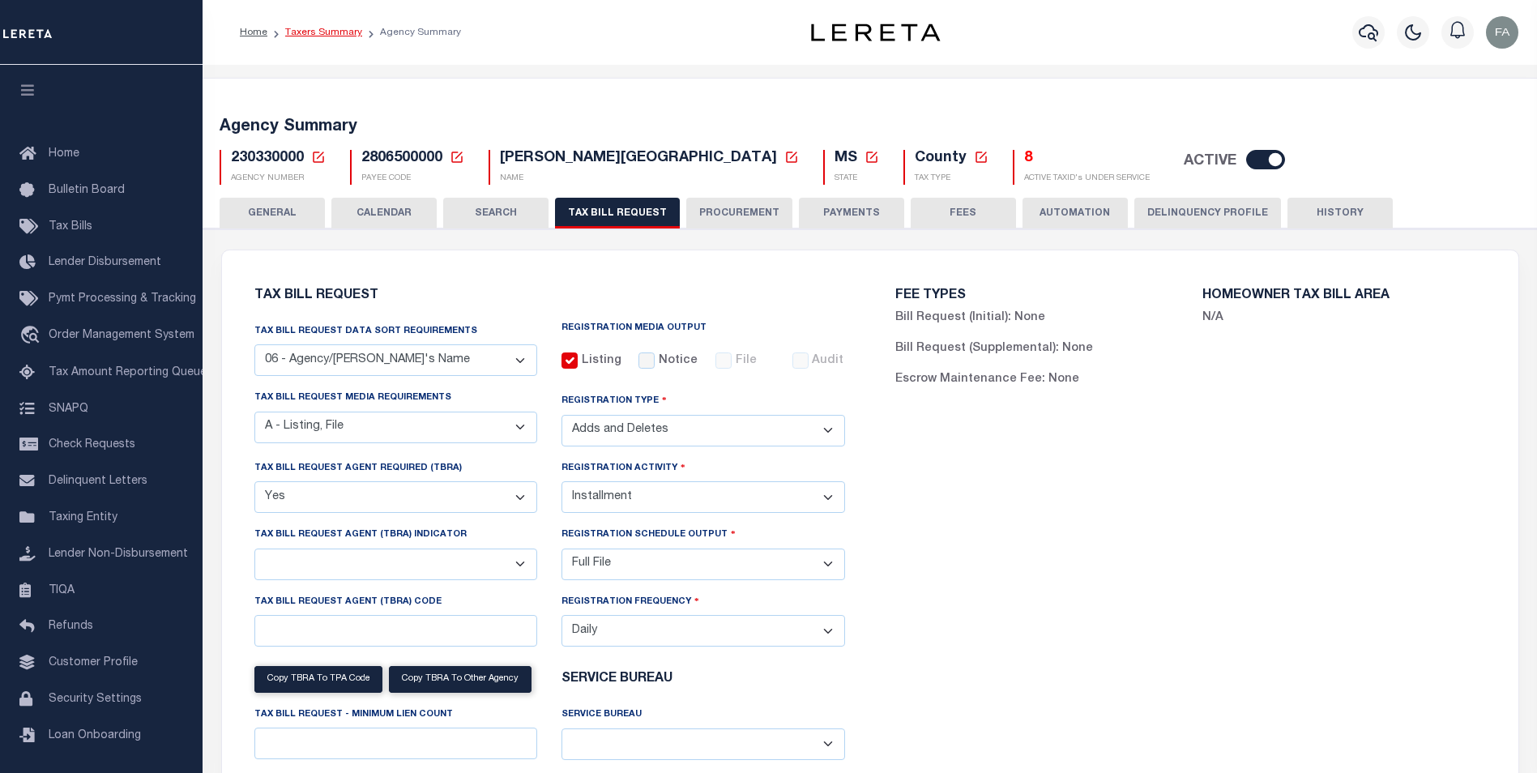
click at [347, 29] on link "Taxers Summary" at bounding box center [323, 33] width 77 height 10
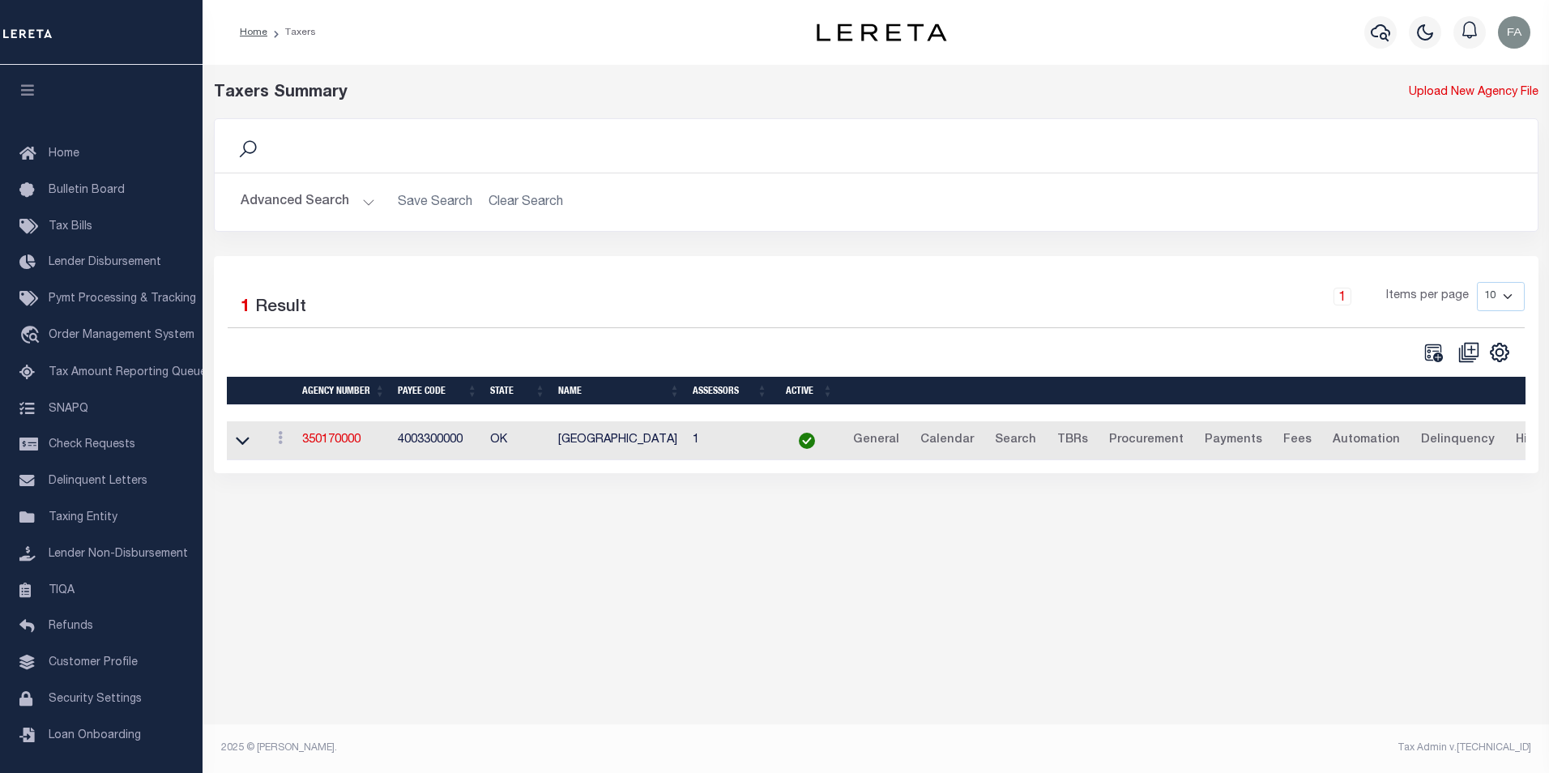
drag, startPoint x: 457, startPoint y: 458, endPoint x: 449, endPoint y: 462, distance: 9.1
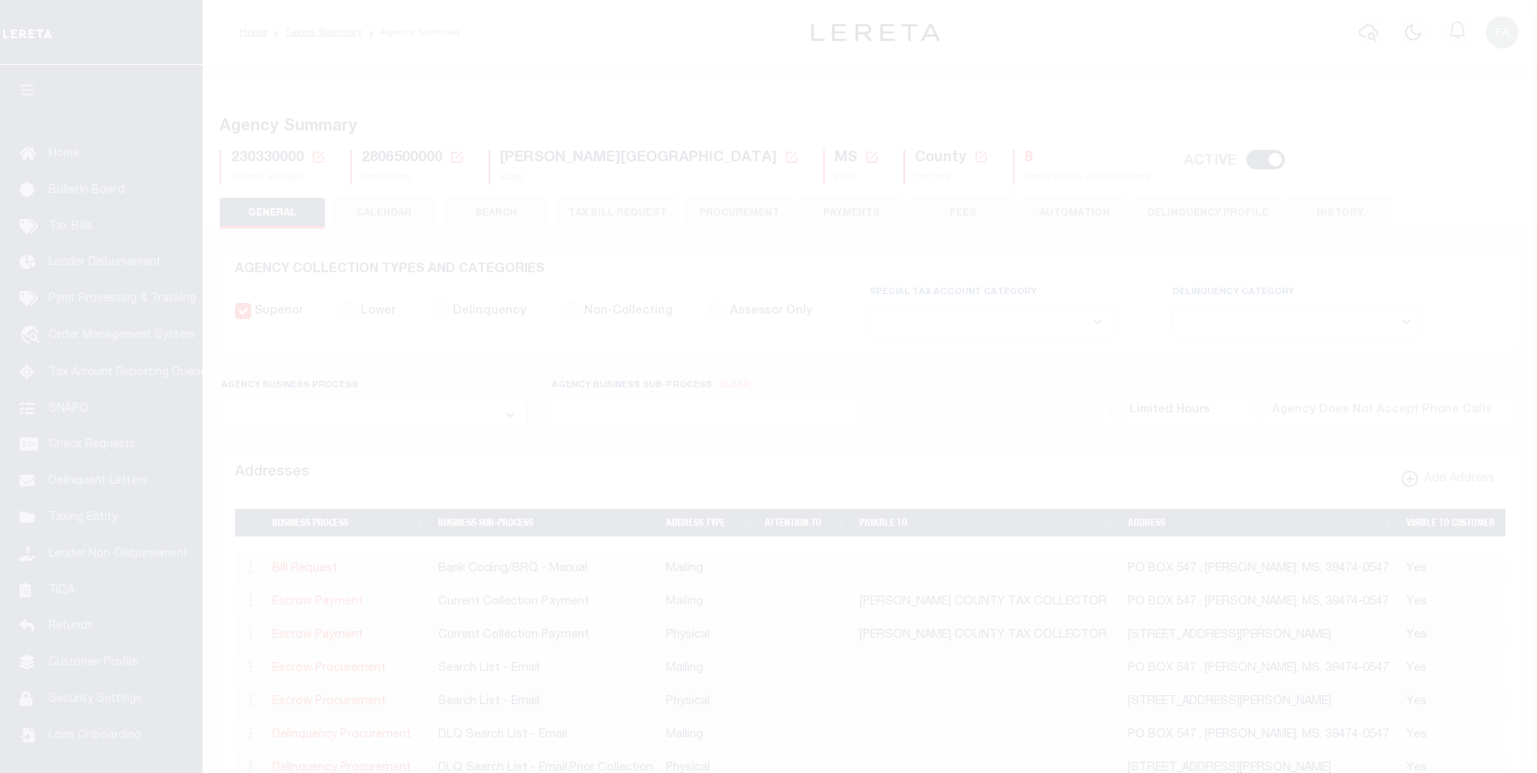
select select
select select "29"
select select "16"
select select "2"
select select "true"
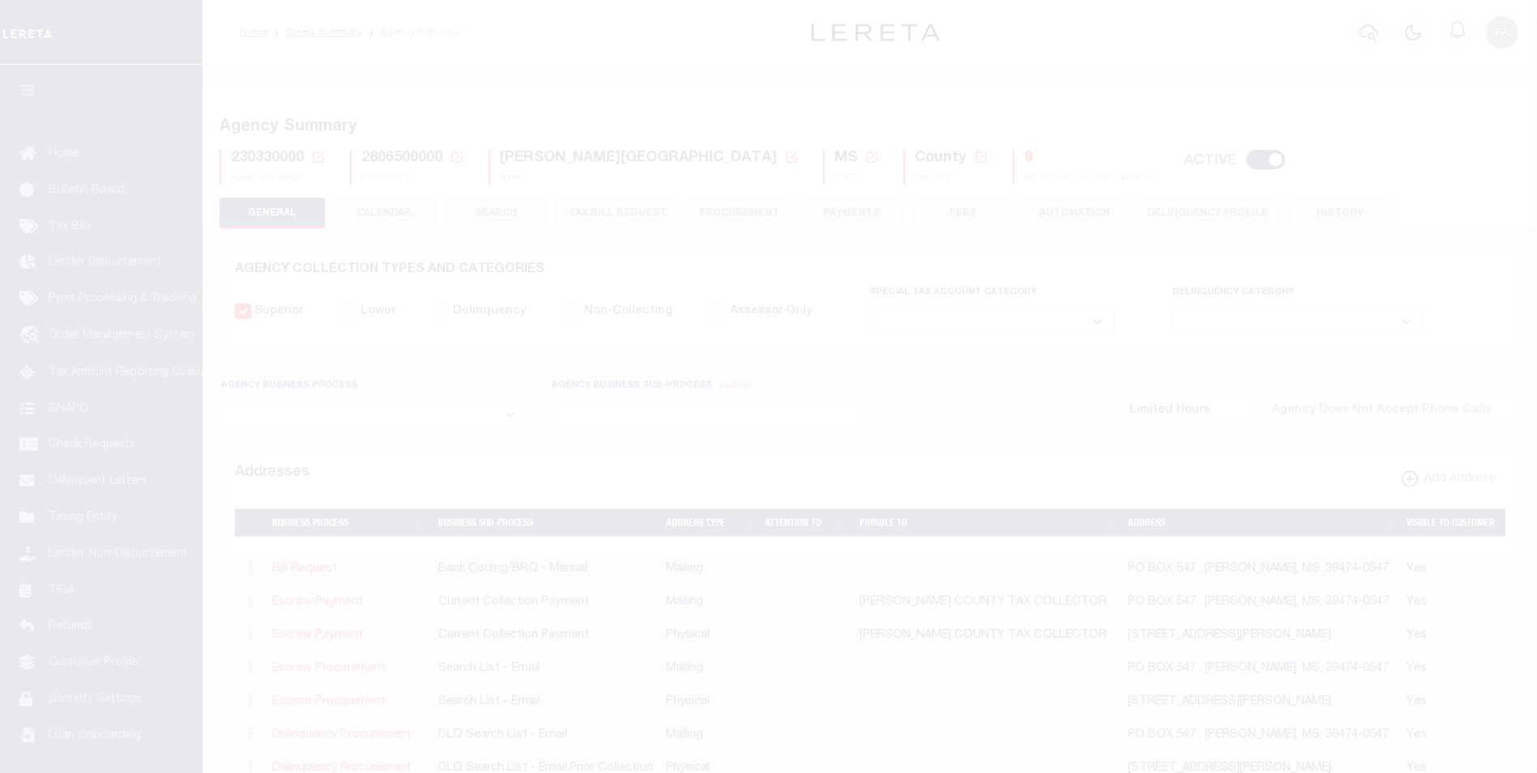
select select "2"
select select "1"
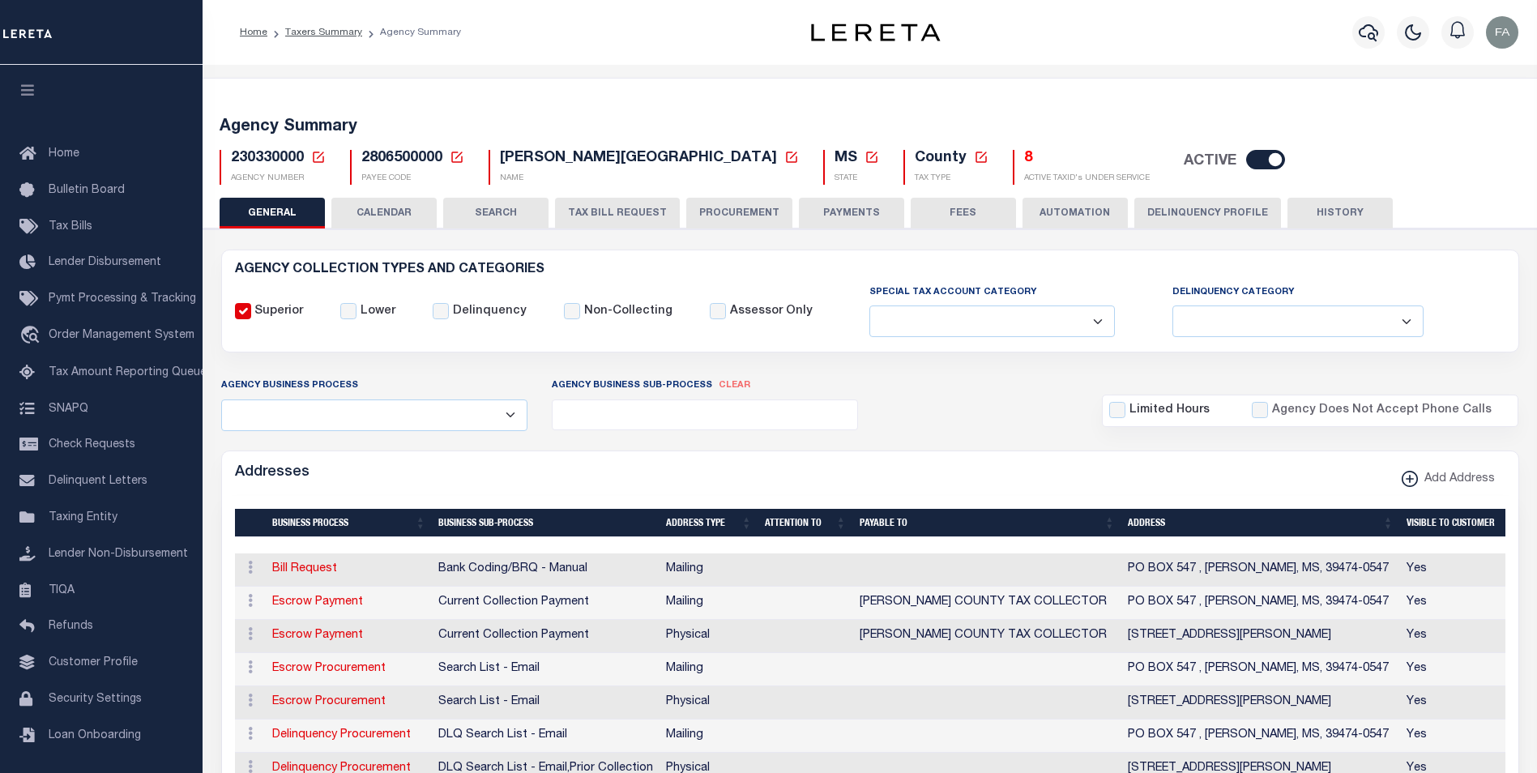
click at [588, 220] on button "TAX BILL REQUEST" at bounding box center [617, 213] width 125 height 31
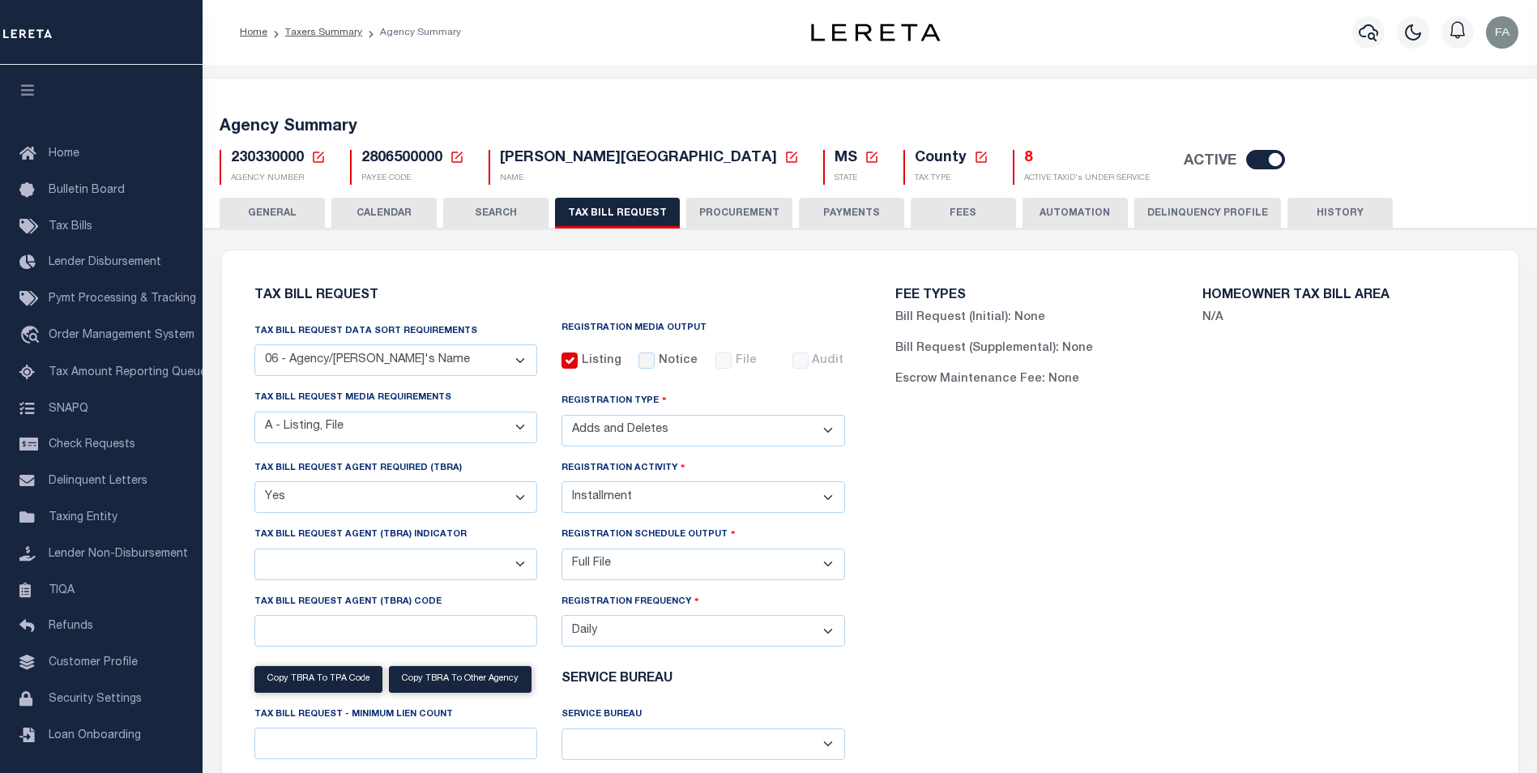
click at [525, 214] on button "SEARCH" at bounding box center [495, 213] width 105 height 31
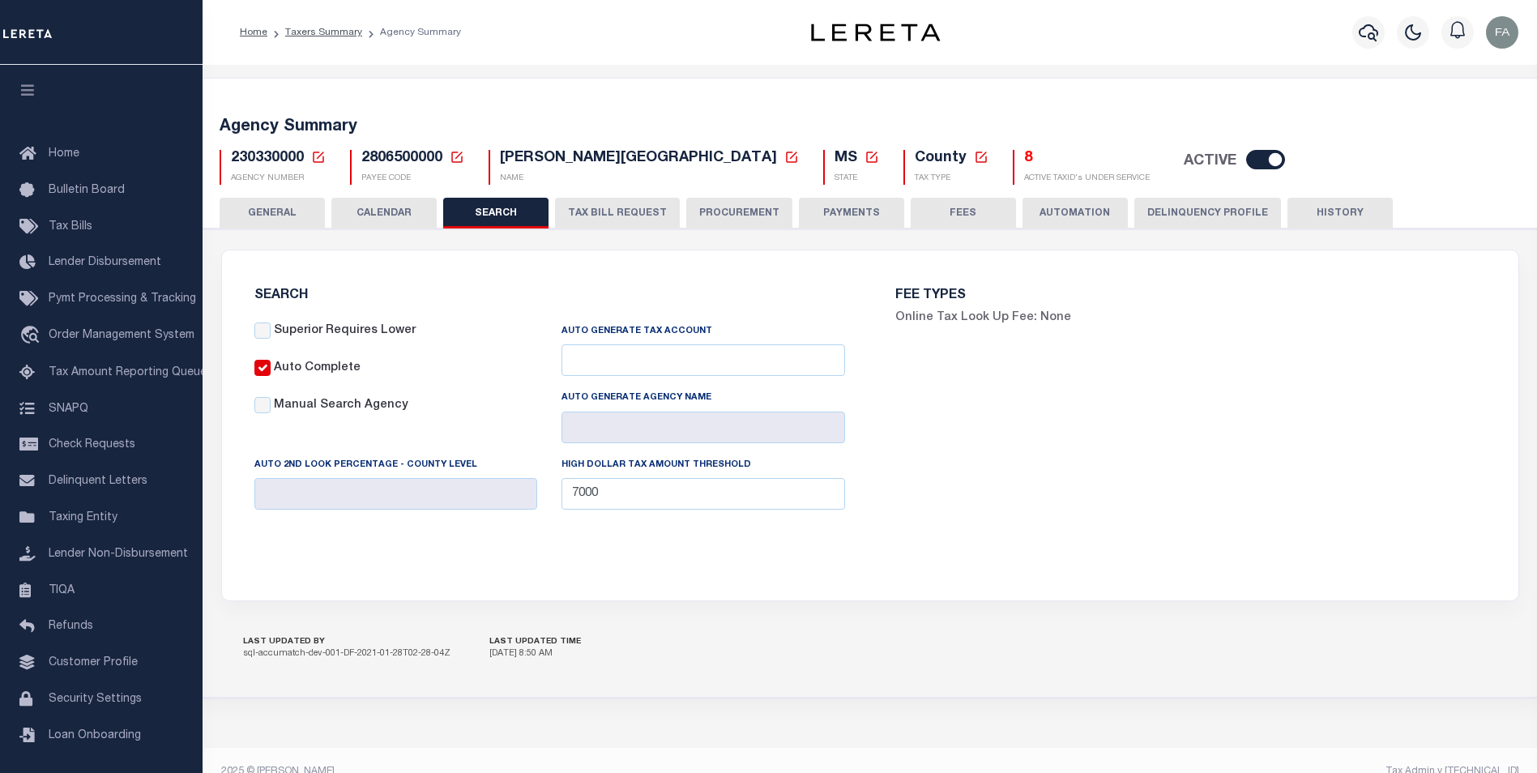
click at [590, 220] on button "TAX BILL REQUEST" at bounding box center [617, 213] width 125 height 31
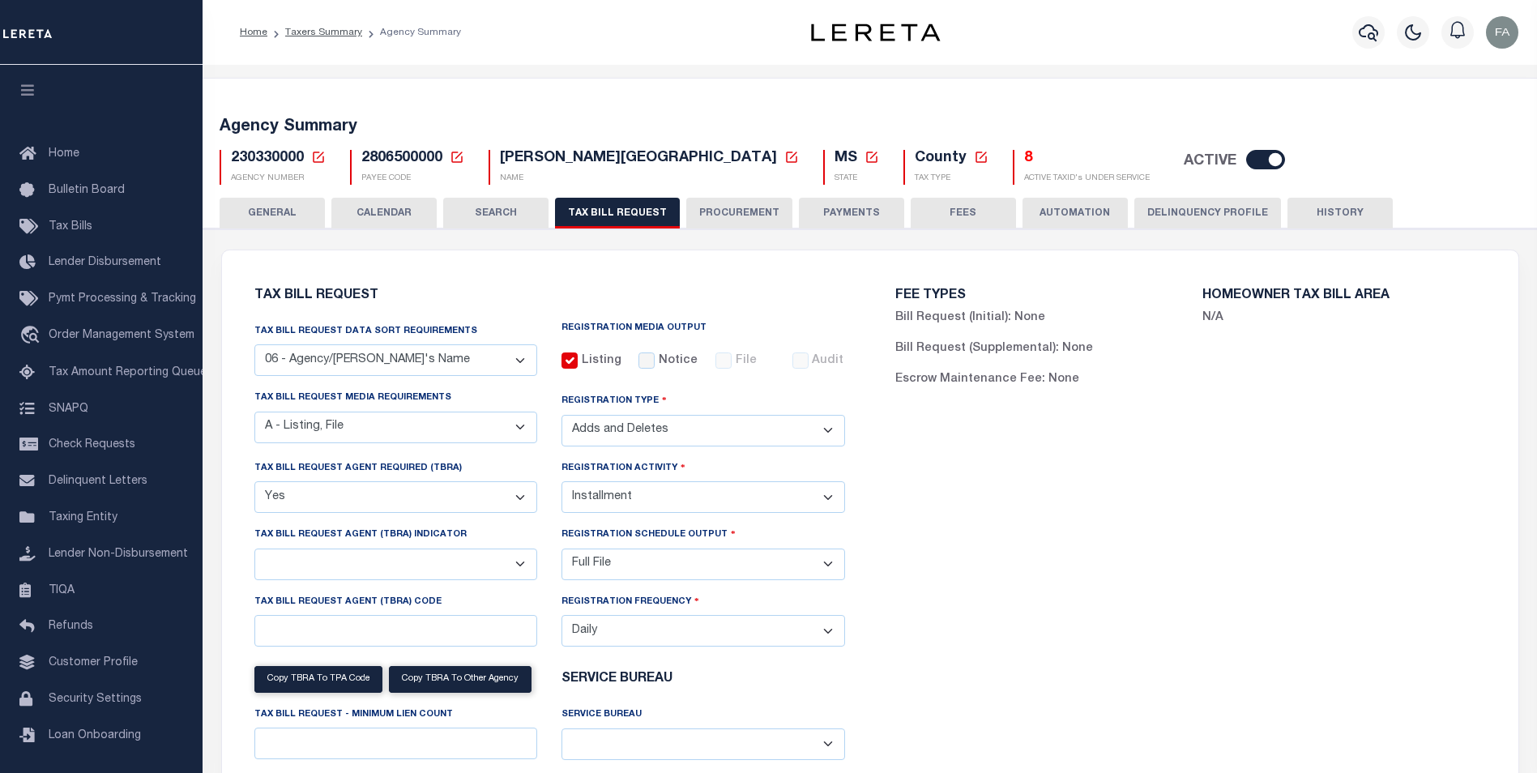
click at [469, 494] on select "Yes No" at bounding box center [396, 497] width 284 height 32
select select "false"
click at [254, 484] on select "Yes No" at bounding box center [396, 497] width 284 height 32
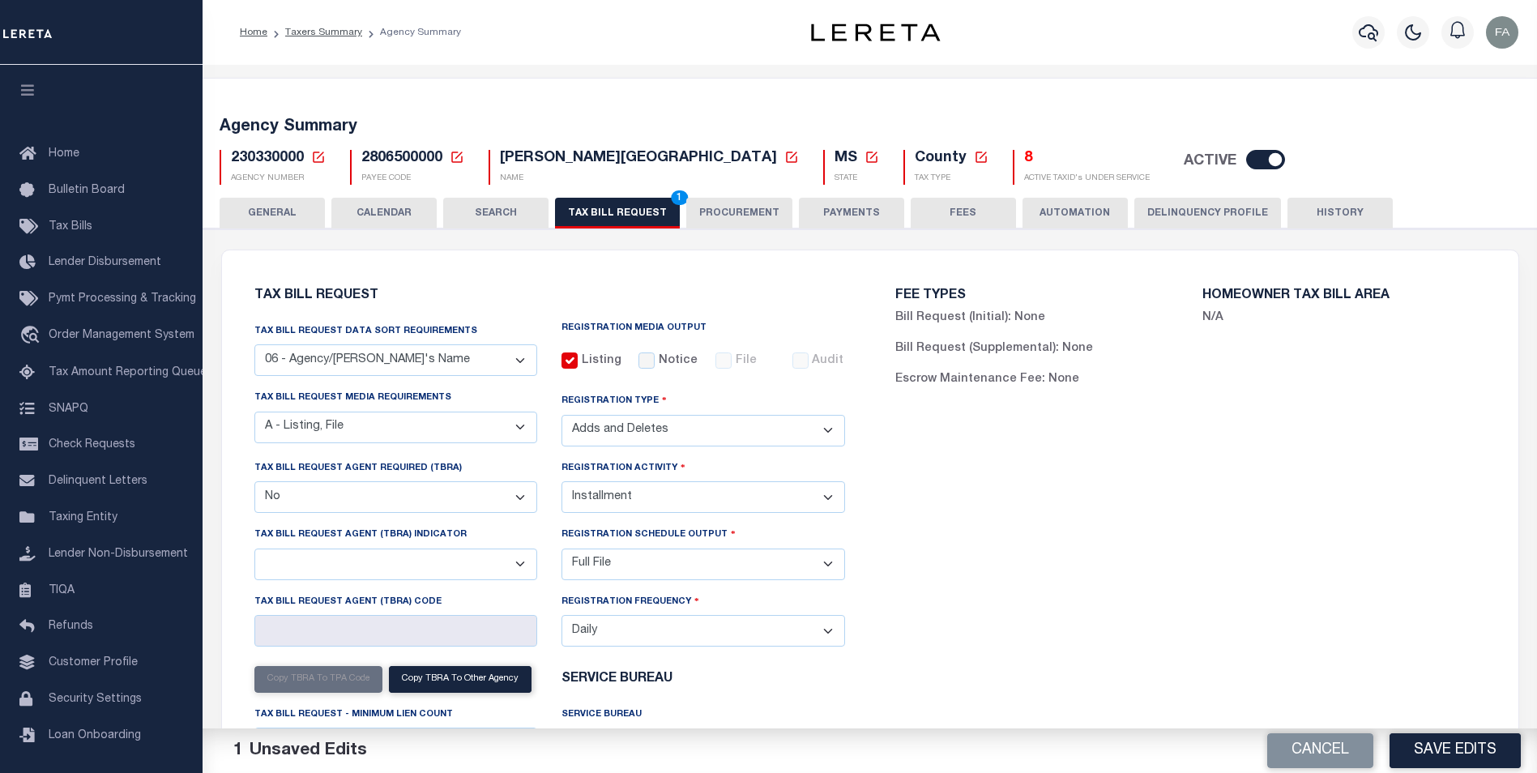
click at [481, 507] on select "Yes No" at bounding box center [396, 497] width 284 height 32
select select
click at [254, 484] on select "Yes No" at bounding box center [396, 497] width 284 height 32
click at [1446, 760] on button "Save Edits" at bounding box center [1455, 750] width 131 height 35
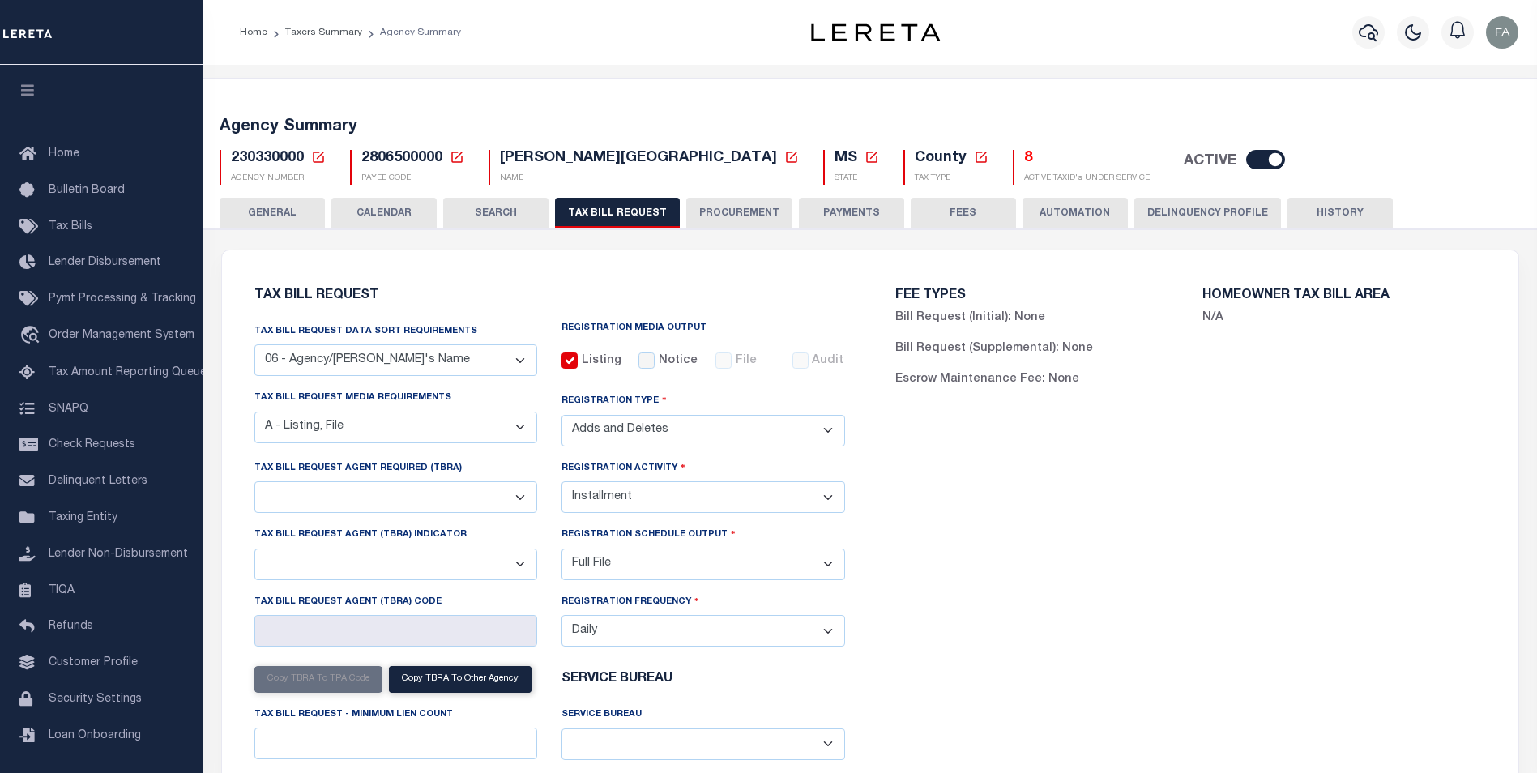
click at [414, 215] on button "CALENDAR" at bounding box center [383, 213] width 105 height 31
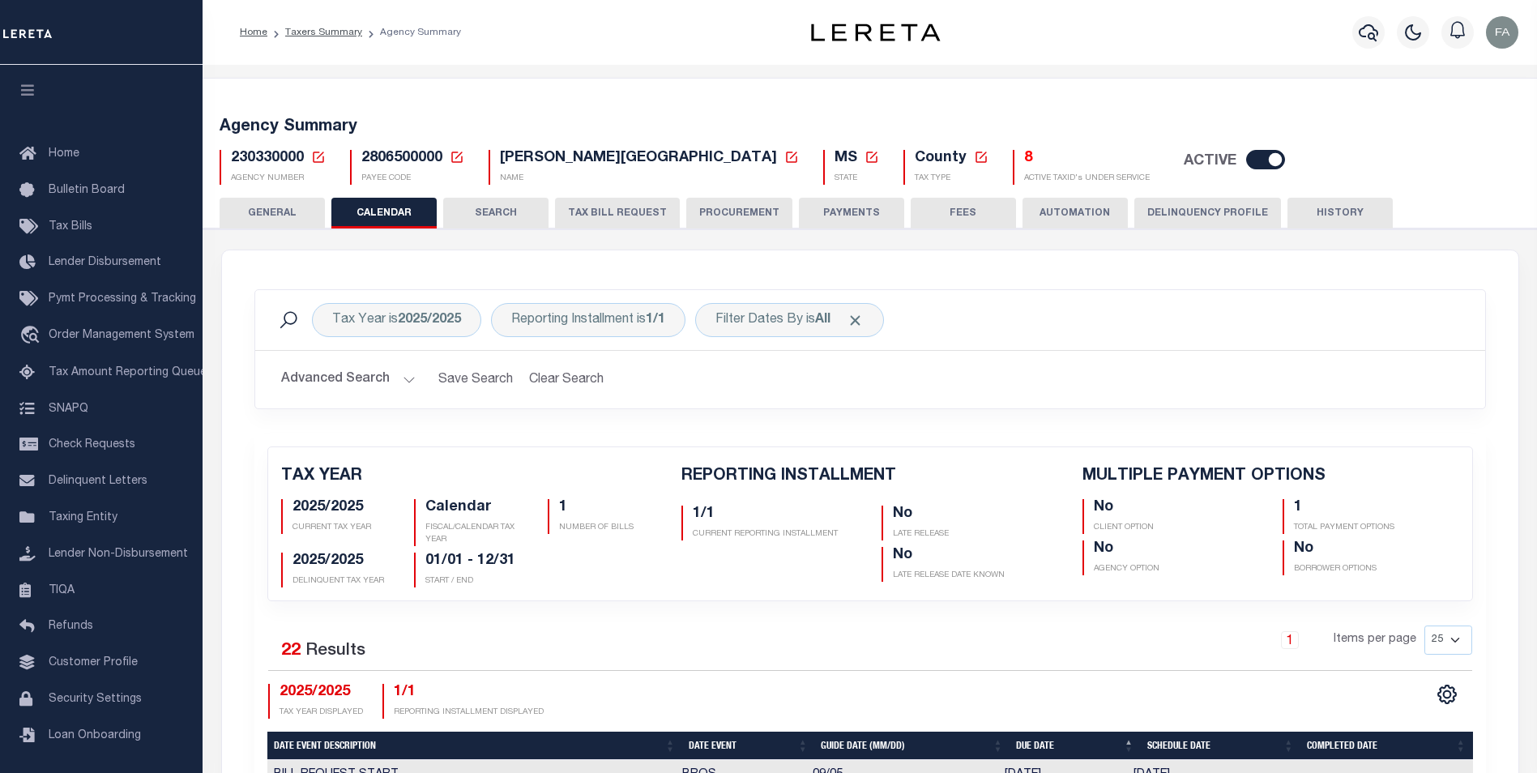
checkbox input "false"
type input "1"
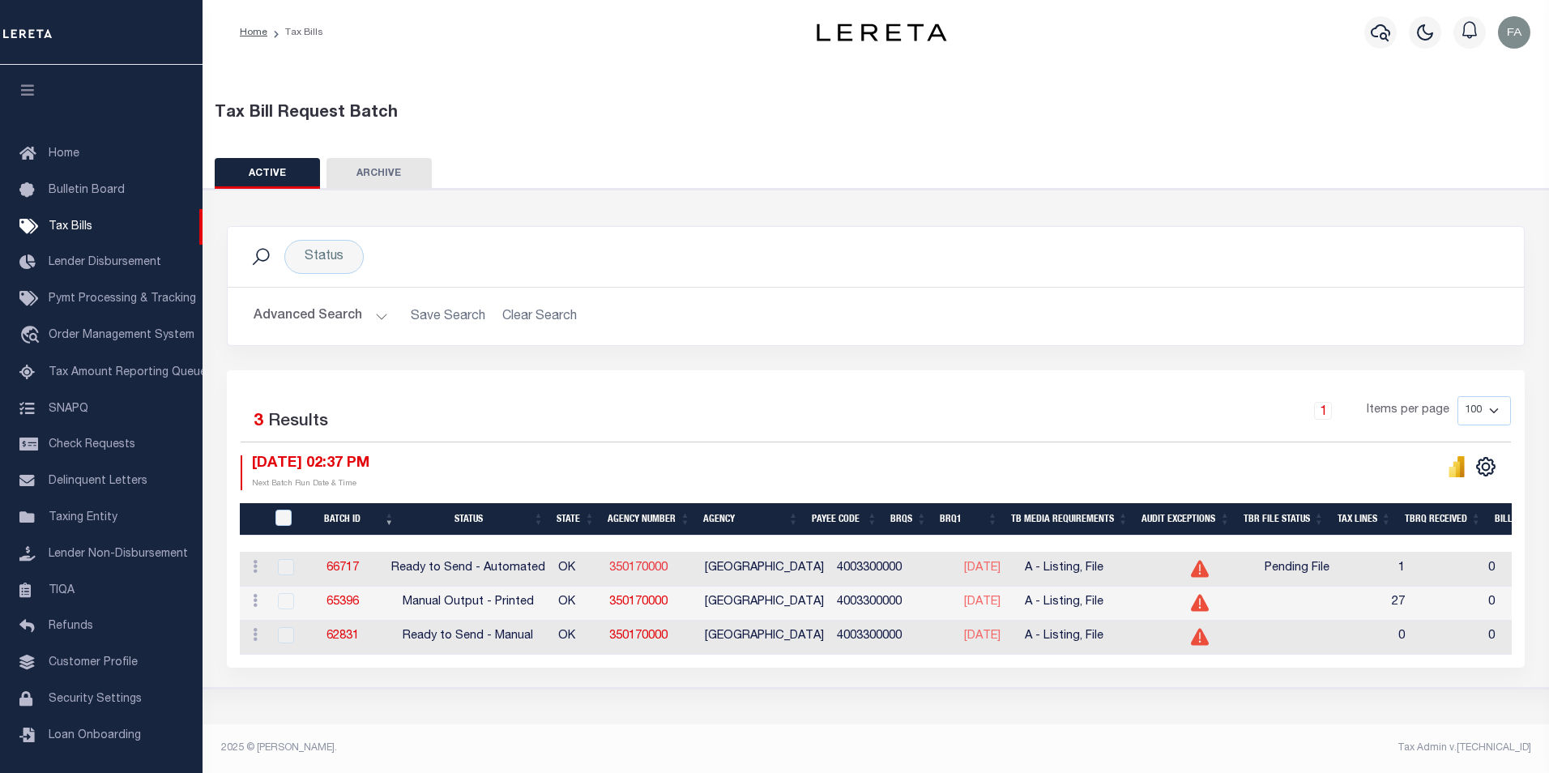
drag, startPoint x: 340, startPoint y: 566, endPoint x: 661, endPoint y: 573, distance: 321.8
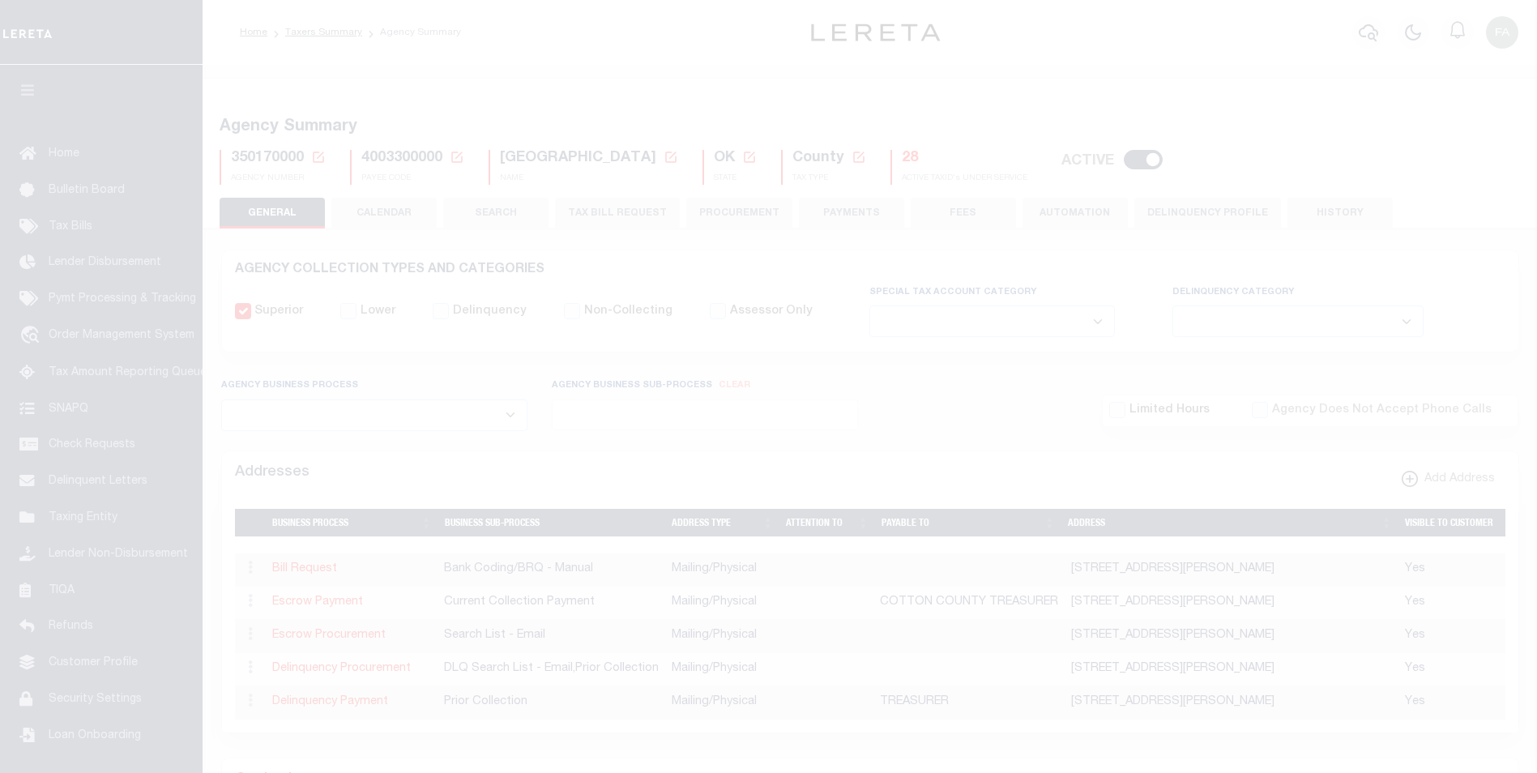
select select
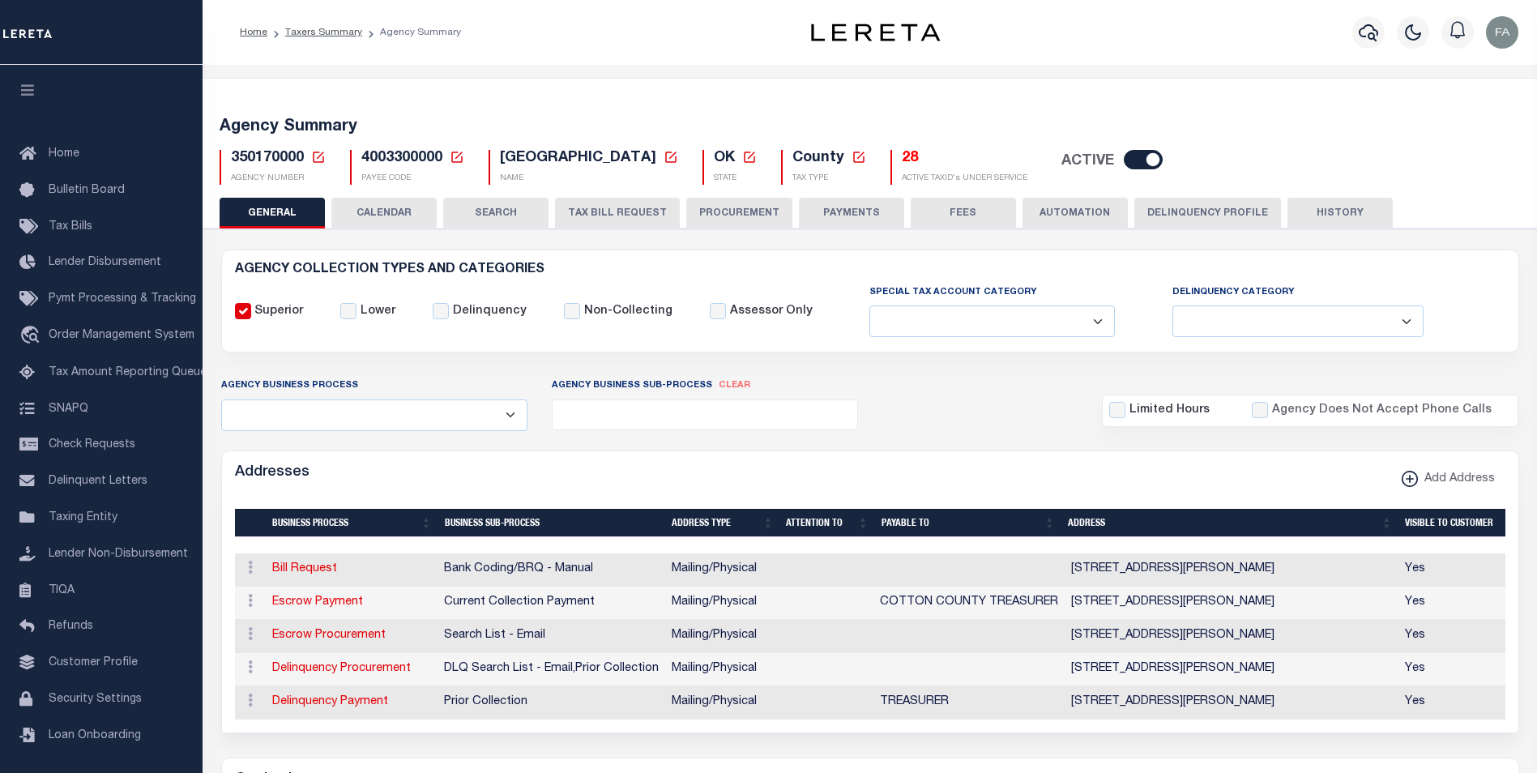
click at [398, 224] on button "CALENDAR" at bounding box center [383, 213] width 105 height 31
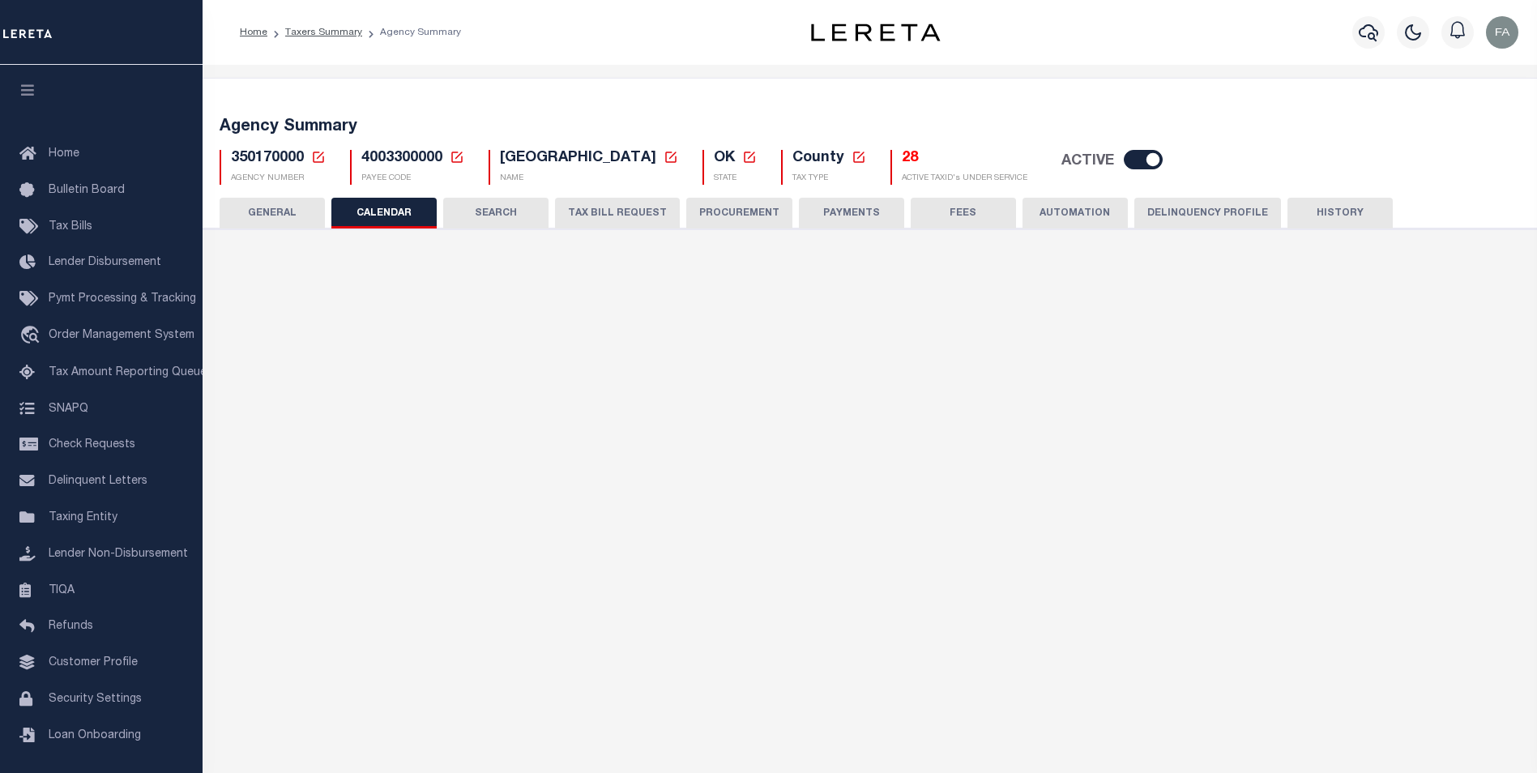
checkbox input "false"
type input "1"
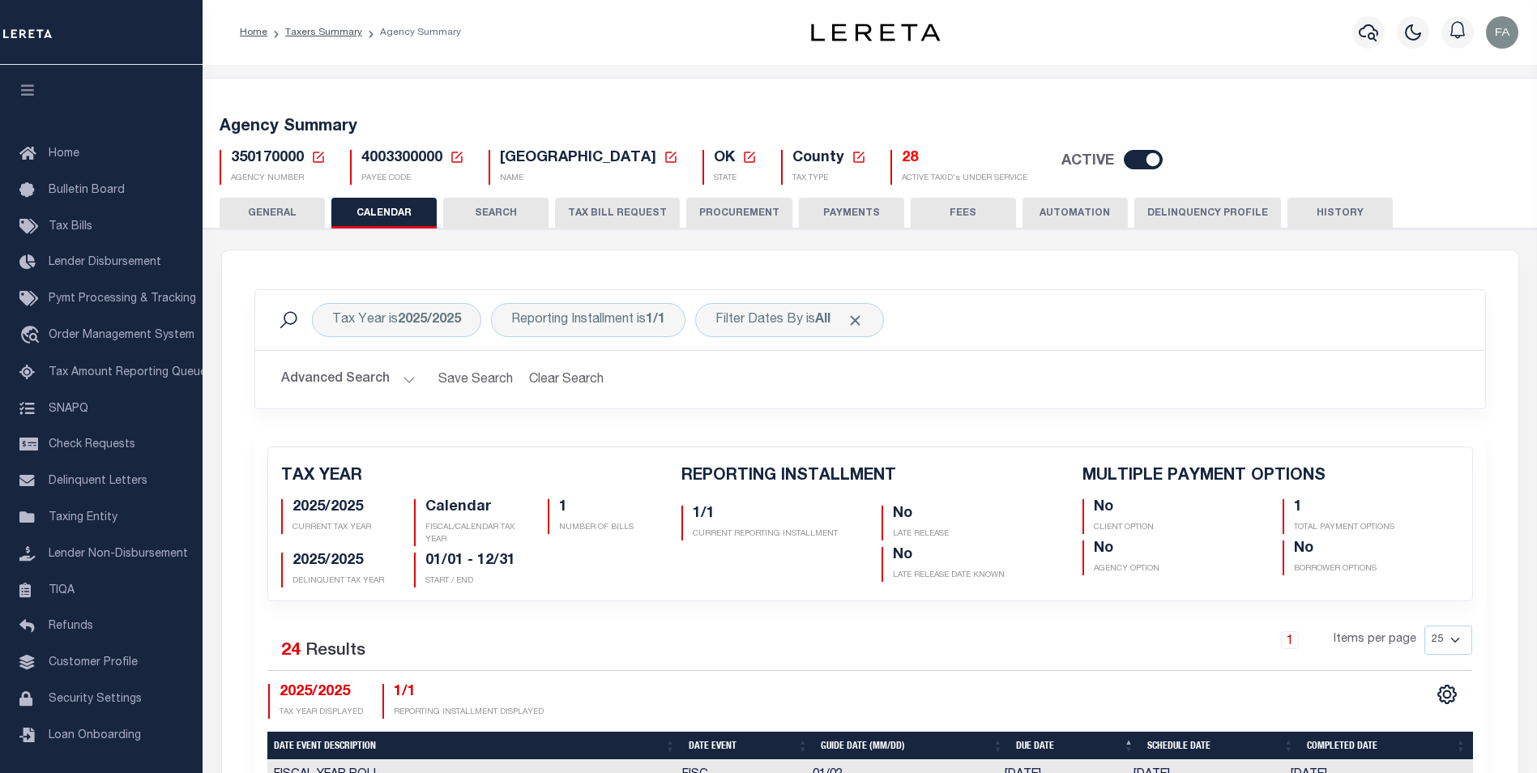
click at [576, 205] on button "TAX BILL REQUEST" at bounding box center [617, 213] width 125 height 31
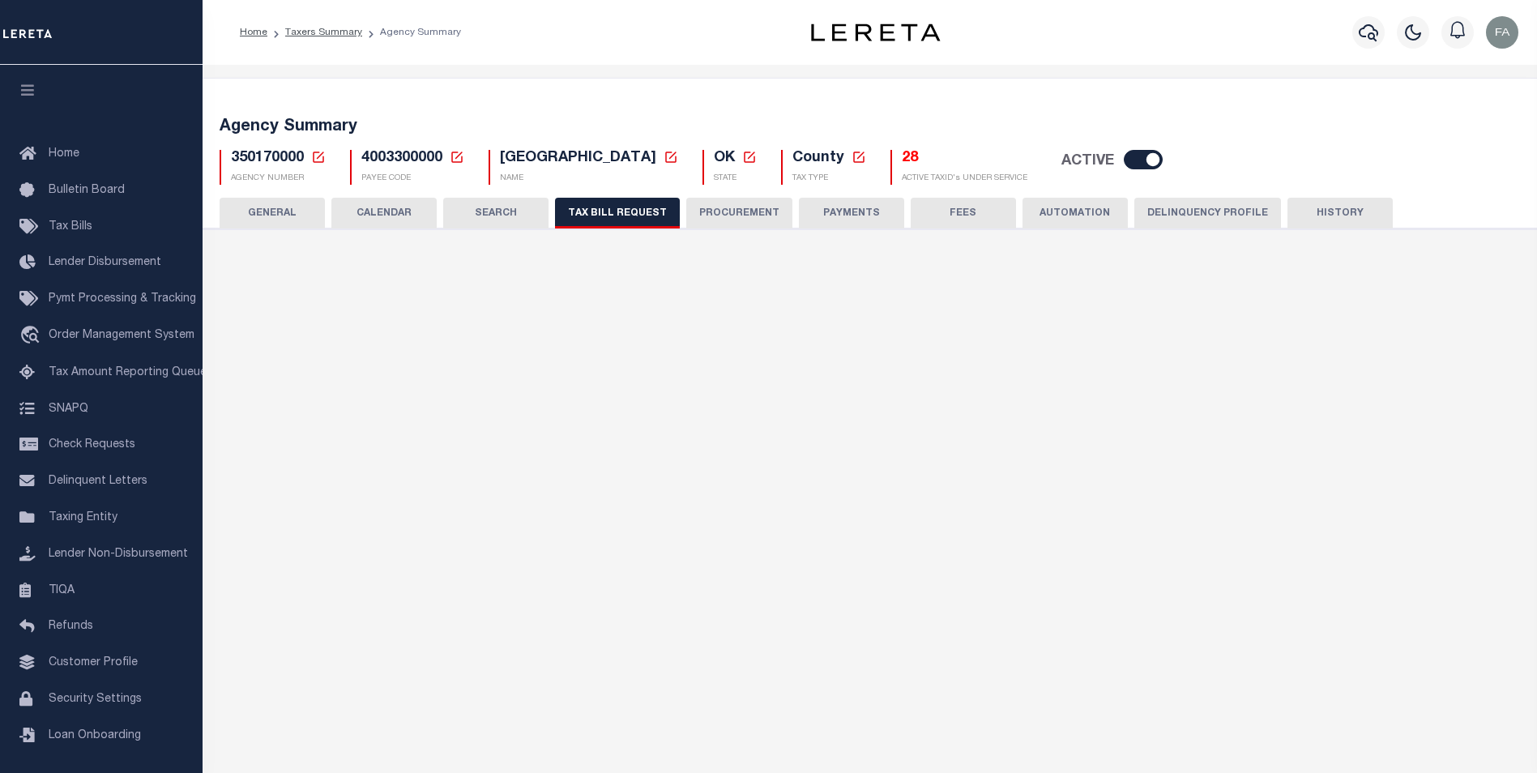
select select "27"
checkbox input "true"
select select "16"
select select "2"
select select "false"
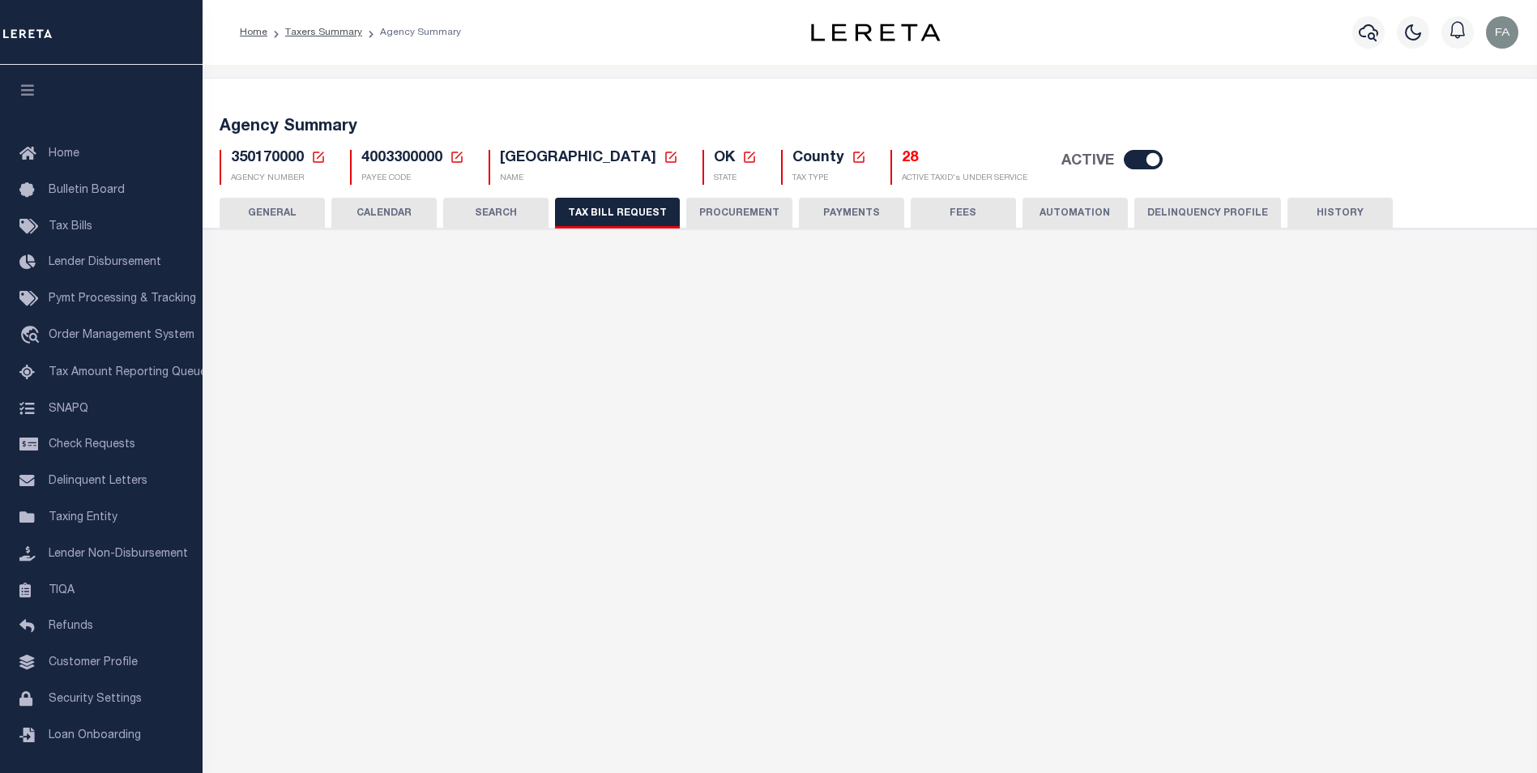
select select "2"
select select "1"
type input "0009"
select select "1"
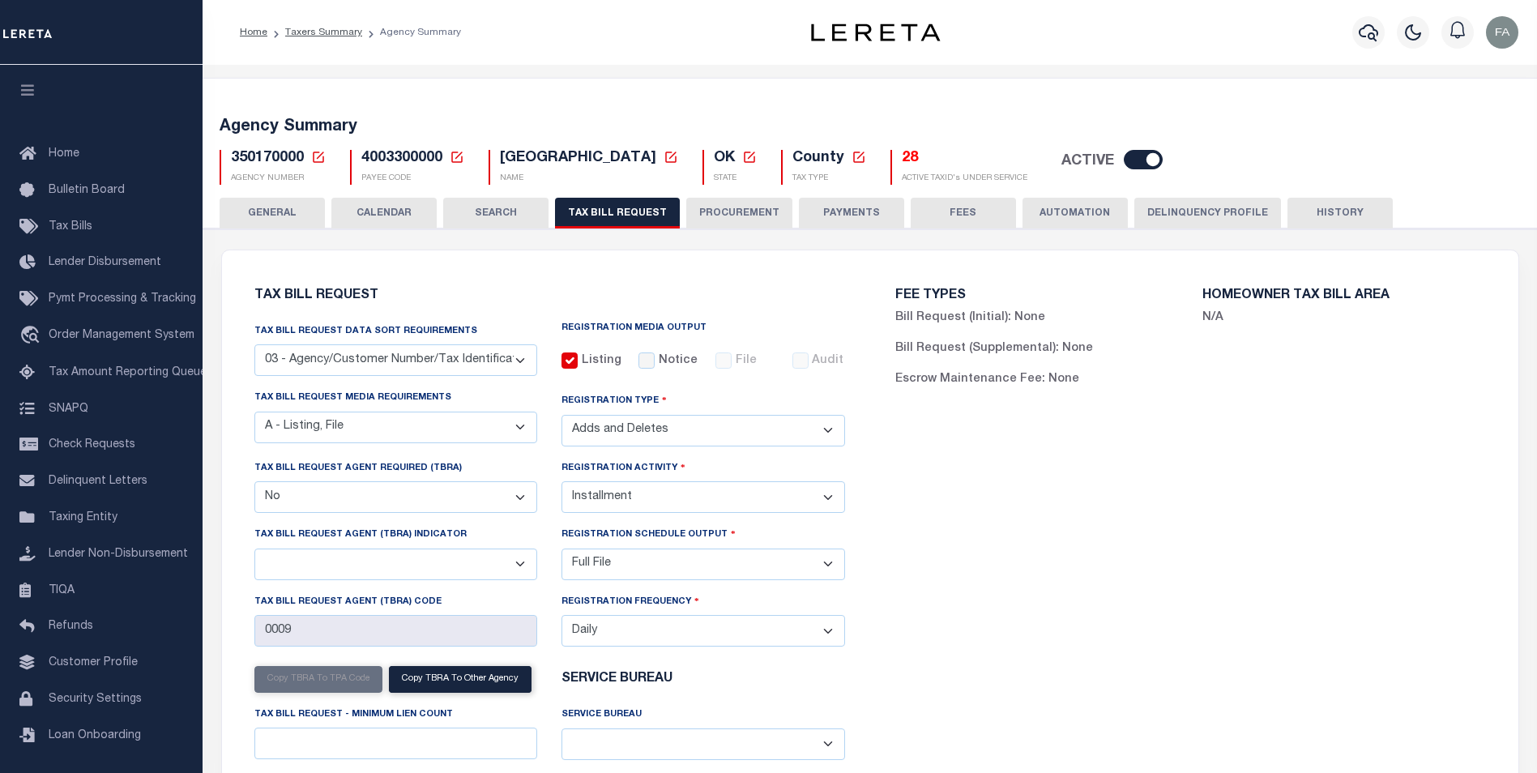
click at [502, 216] on button "SEARCH" at bounding box center [495, 213] width 105 height 31
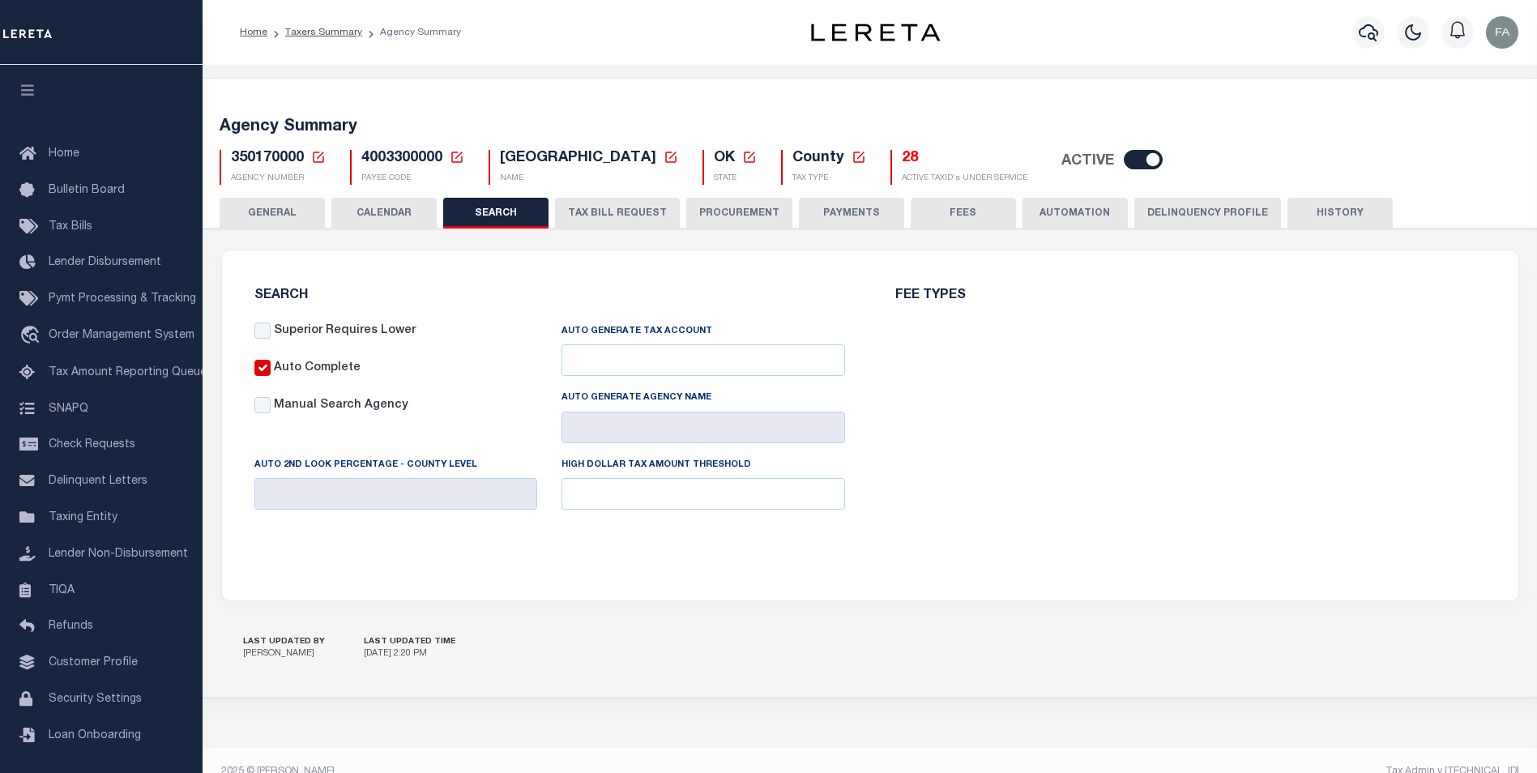
checkbox input "false"
type input "8000"
click at [601, 207] on button "TAX BILL REQUEST" at bounding box center [617, 213] width 125 height 31
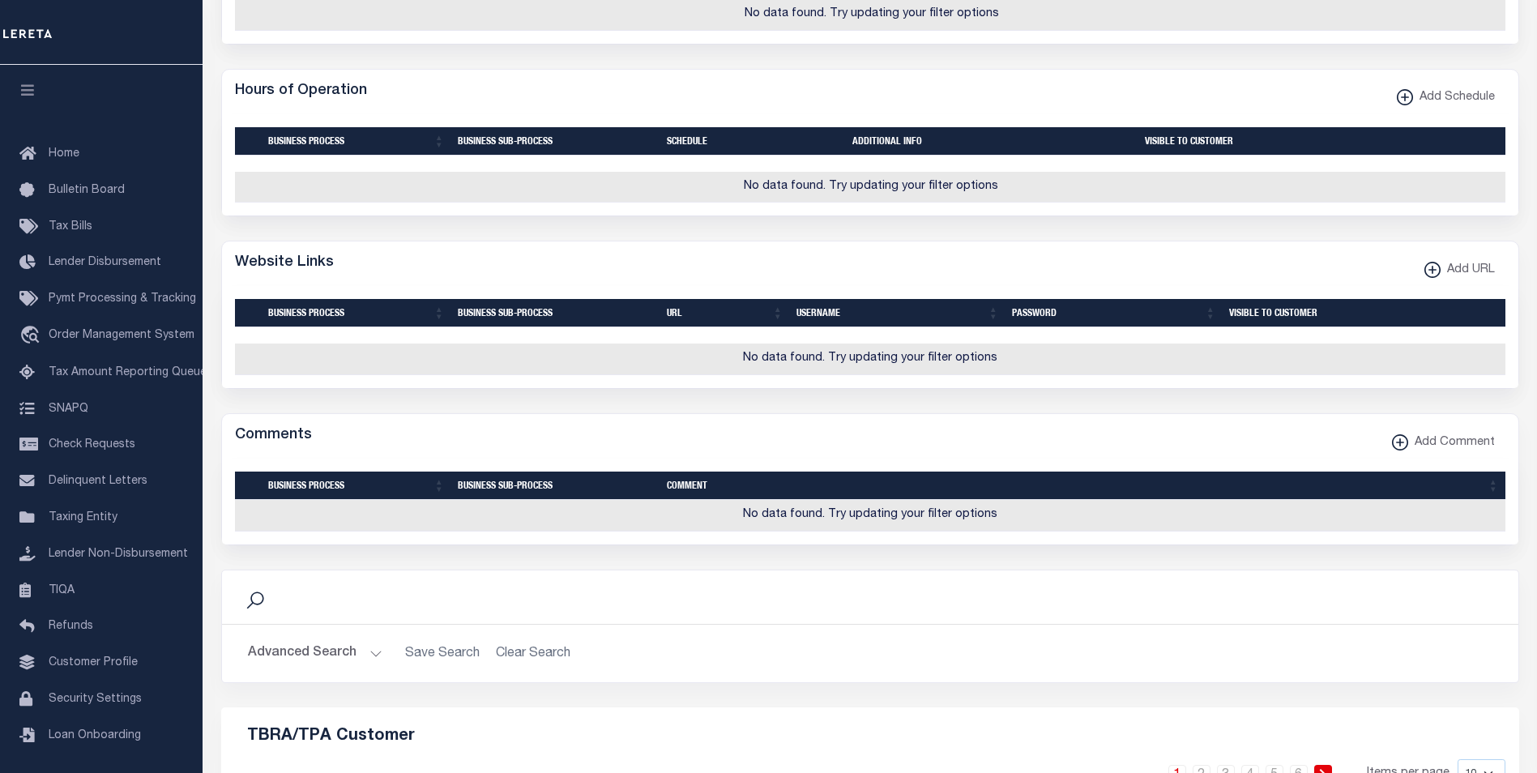
scroll to position [1956, 0]
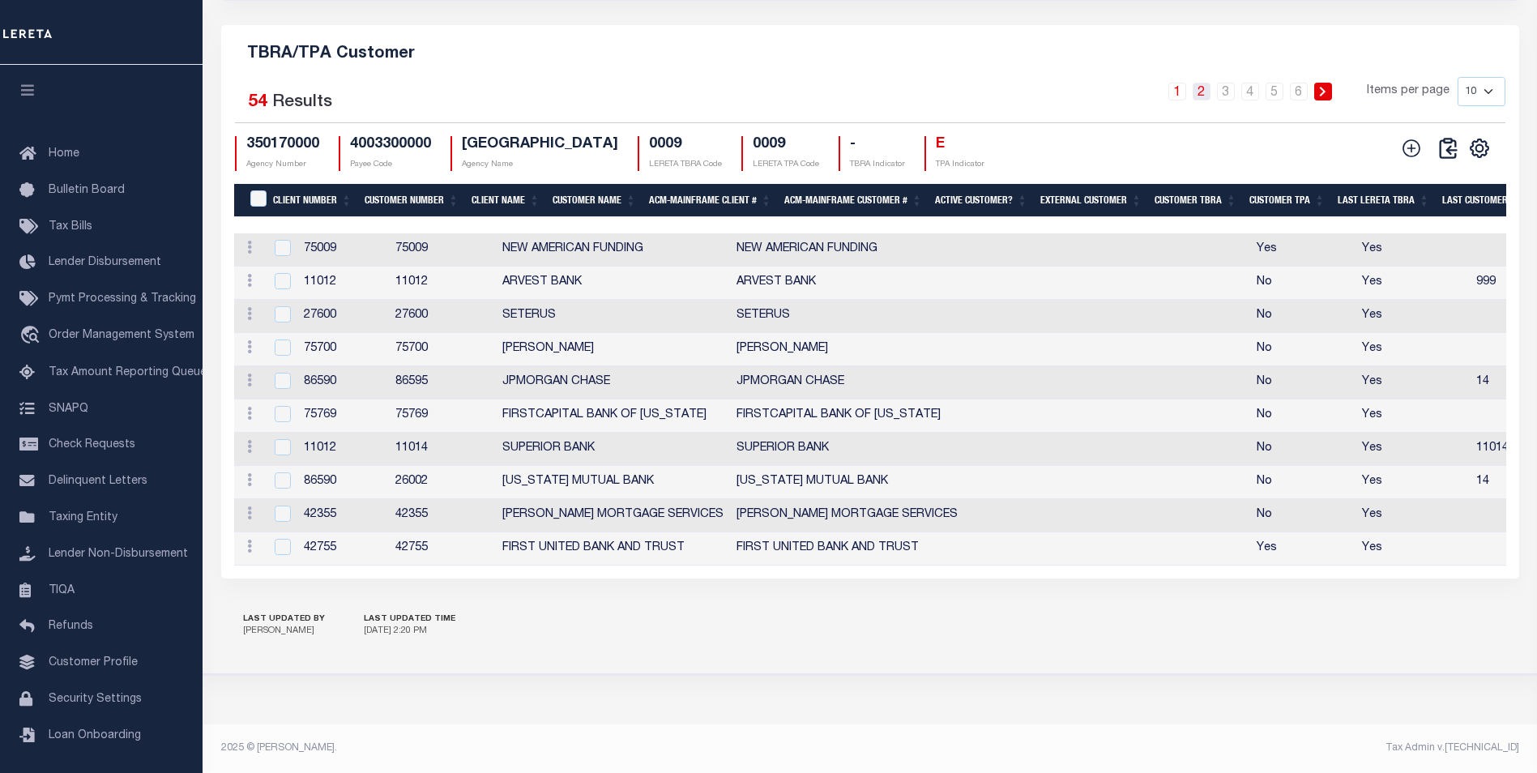
click at [1207, 83] on link "2" at bounding box center [1202, 92] width 18 height 18
click at [1226, 83] on link "3" at bounding box center [1226, 92] width 18 height 18
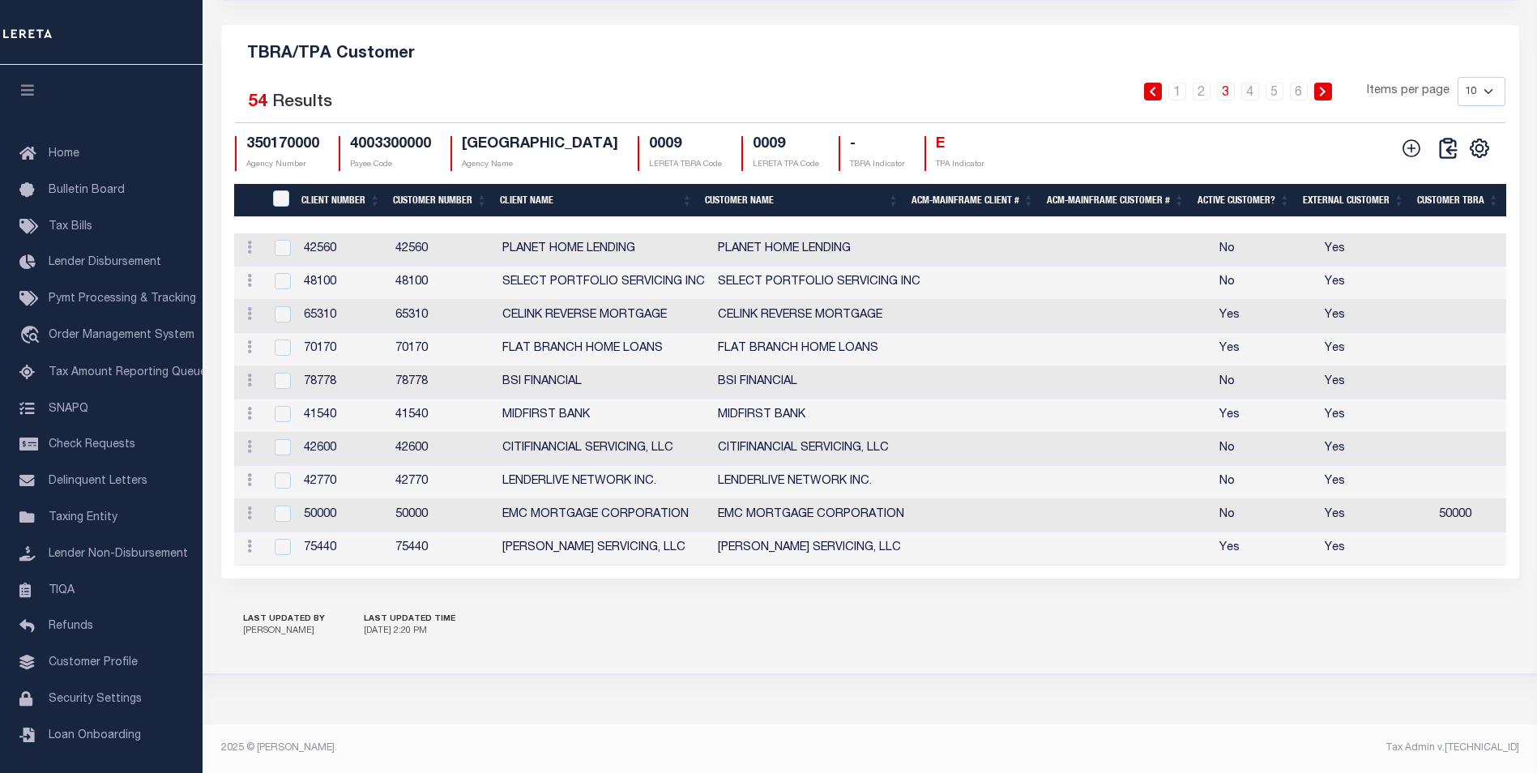
click at [1483, 77] on select "10 25 50 100" at bounding box center [1482, 91] width 48 height 29
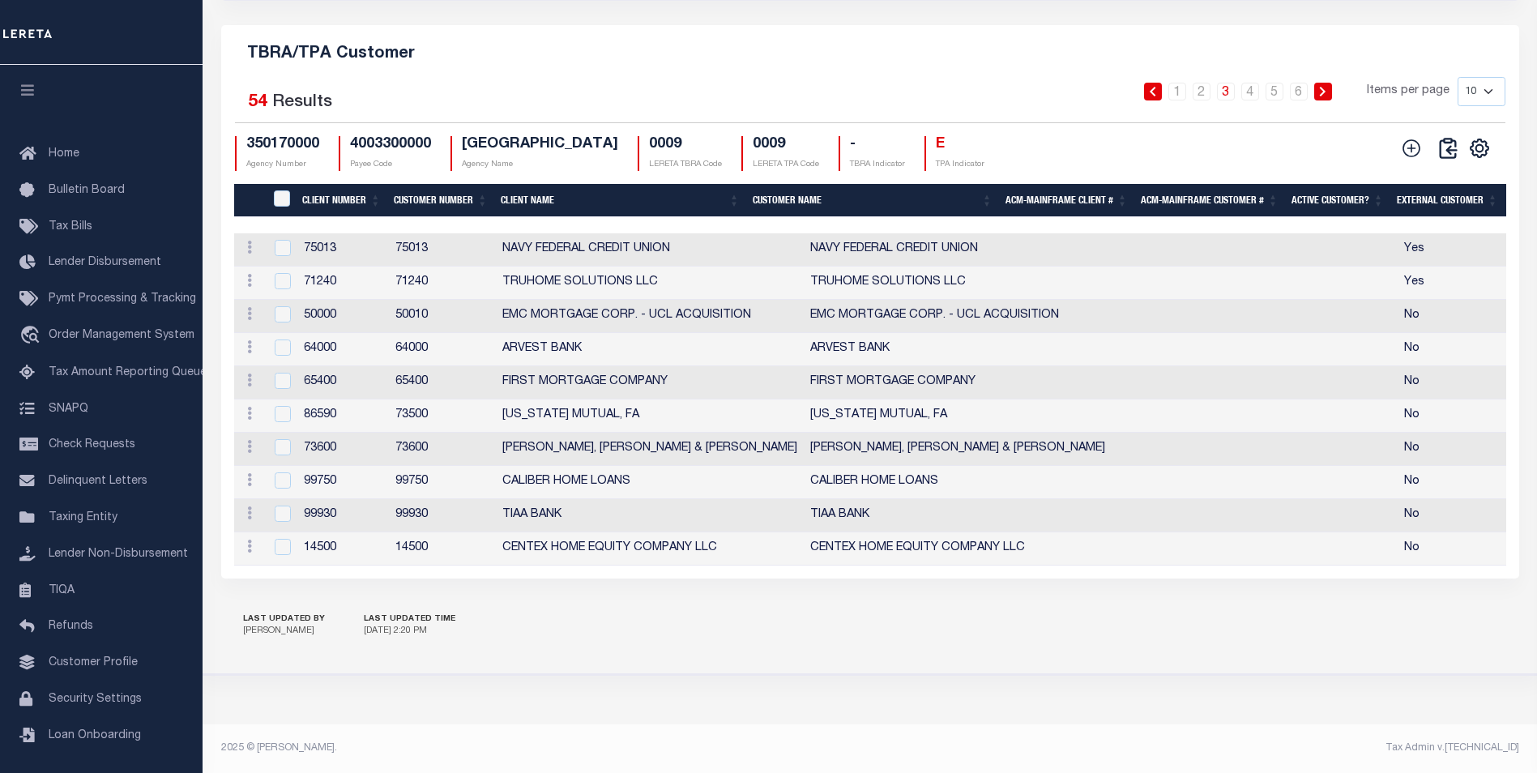
select select "100"
click at [1458, 77] on select "10 25 50 100" at bounding box center [1482, 91] width 48 height 29
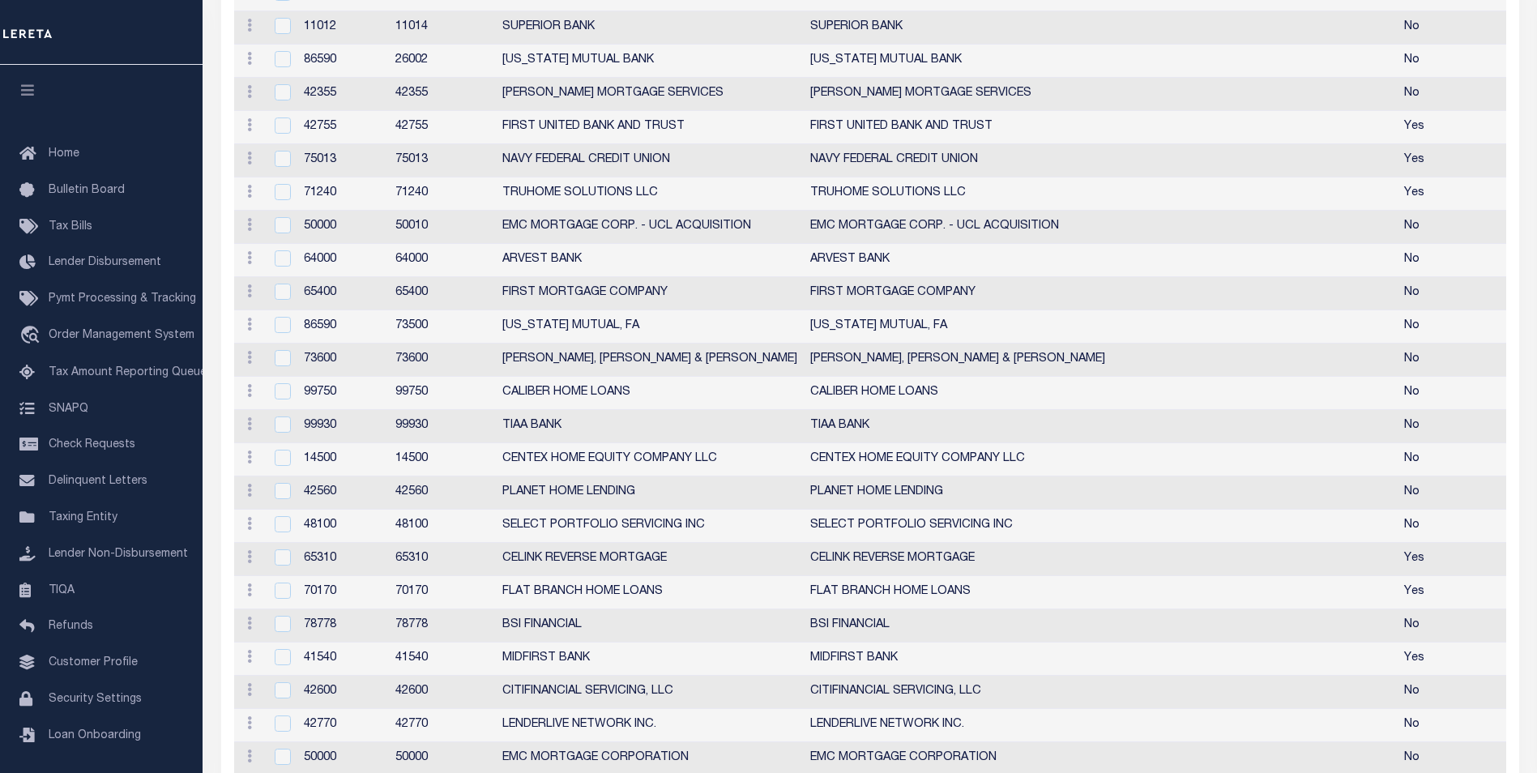
scroll to position [1802, 0]
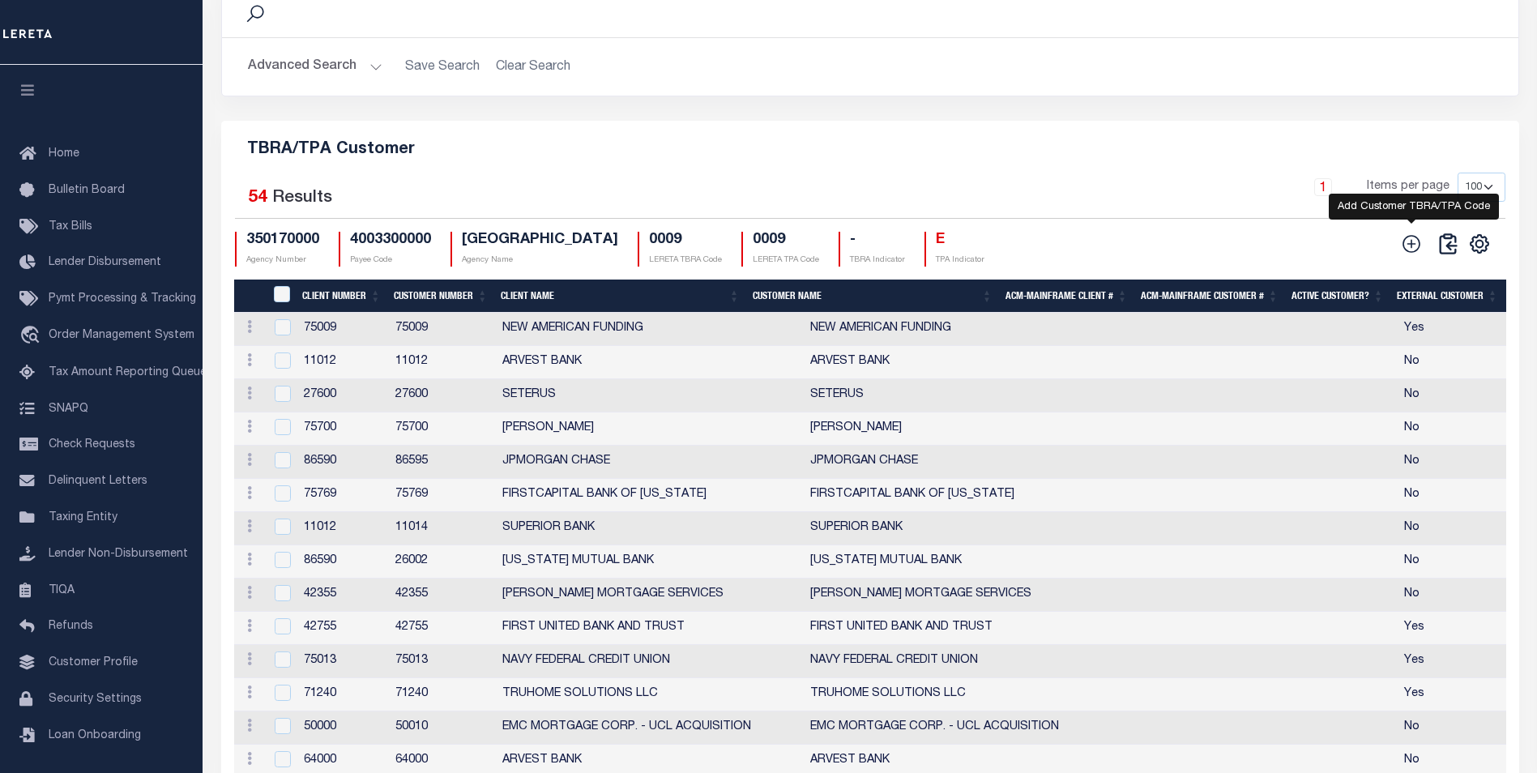
click at [1413, 254] on icon at bounding box center [1411, 243] width 21 height 21
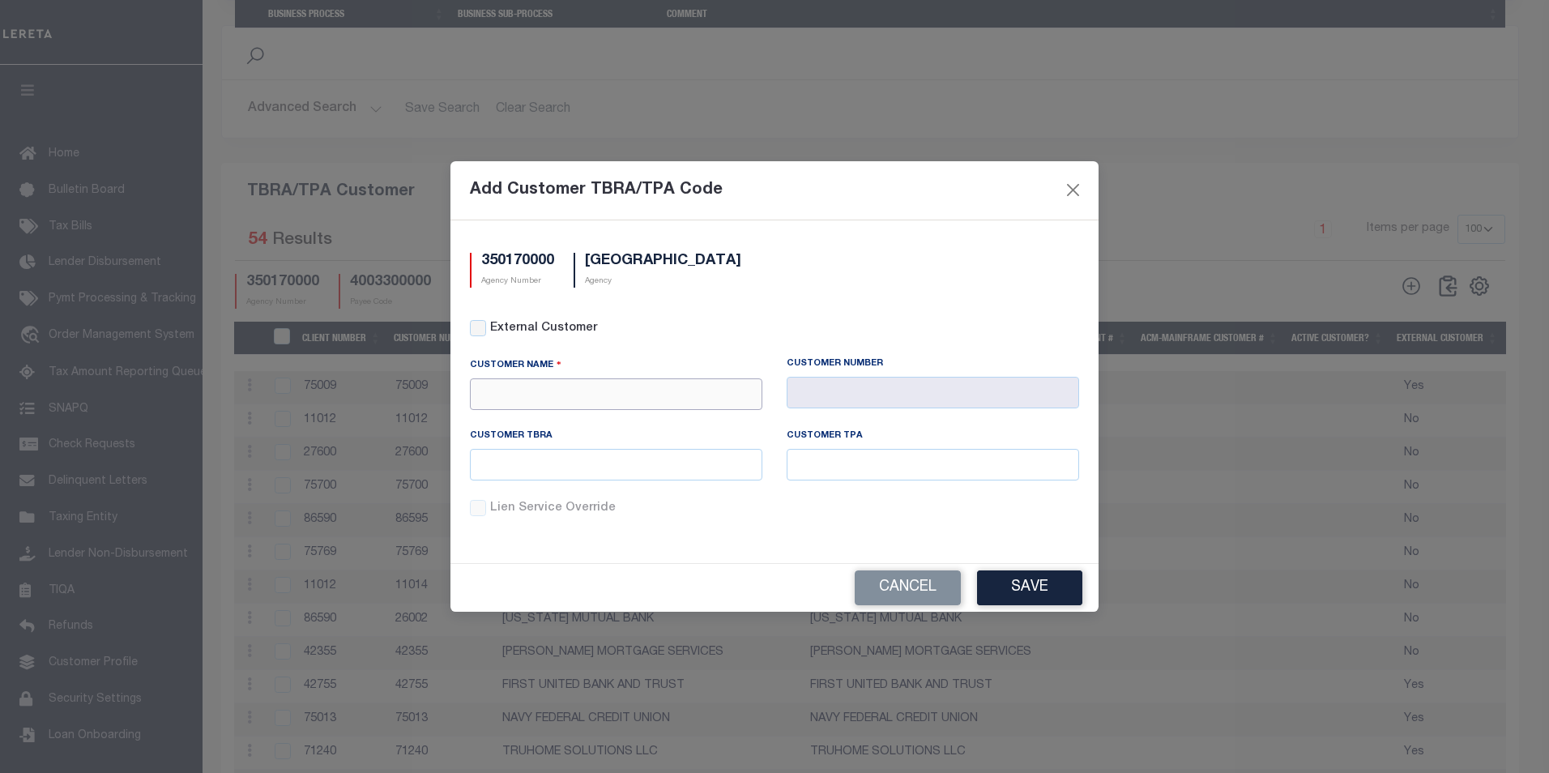
click at [674, 395] on input "text" at bounding box center [616, 394] width 293 height 32
type input "fa"
click at [547, 418] on div "No result found" at bounding box center [616, 423] width 291 height 26
click at [591, 393] on input "text" at bounding box center [616, 394] width 293 height 32
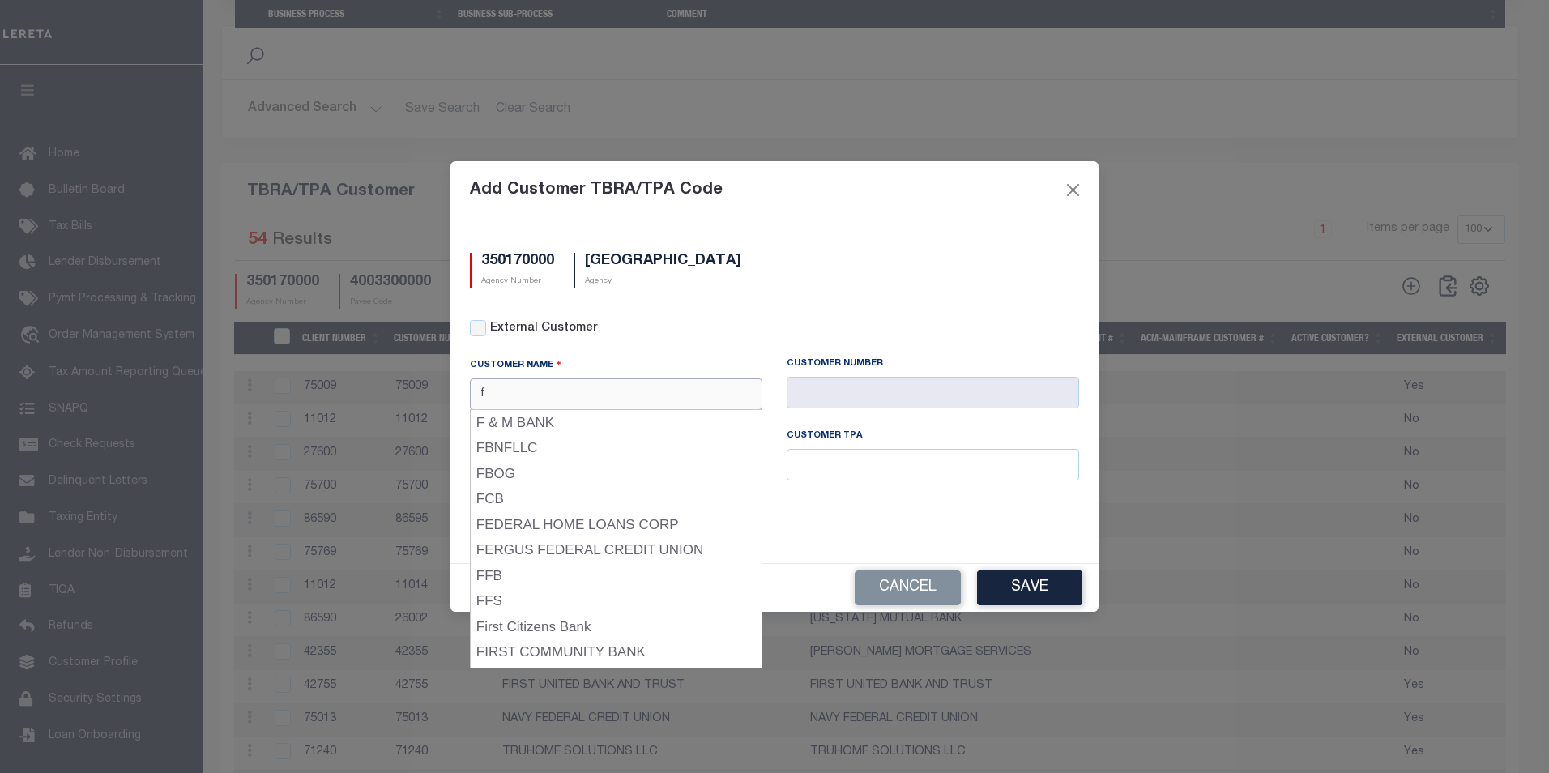
type input "fa"
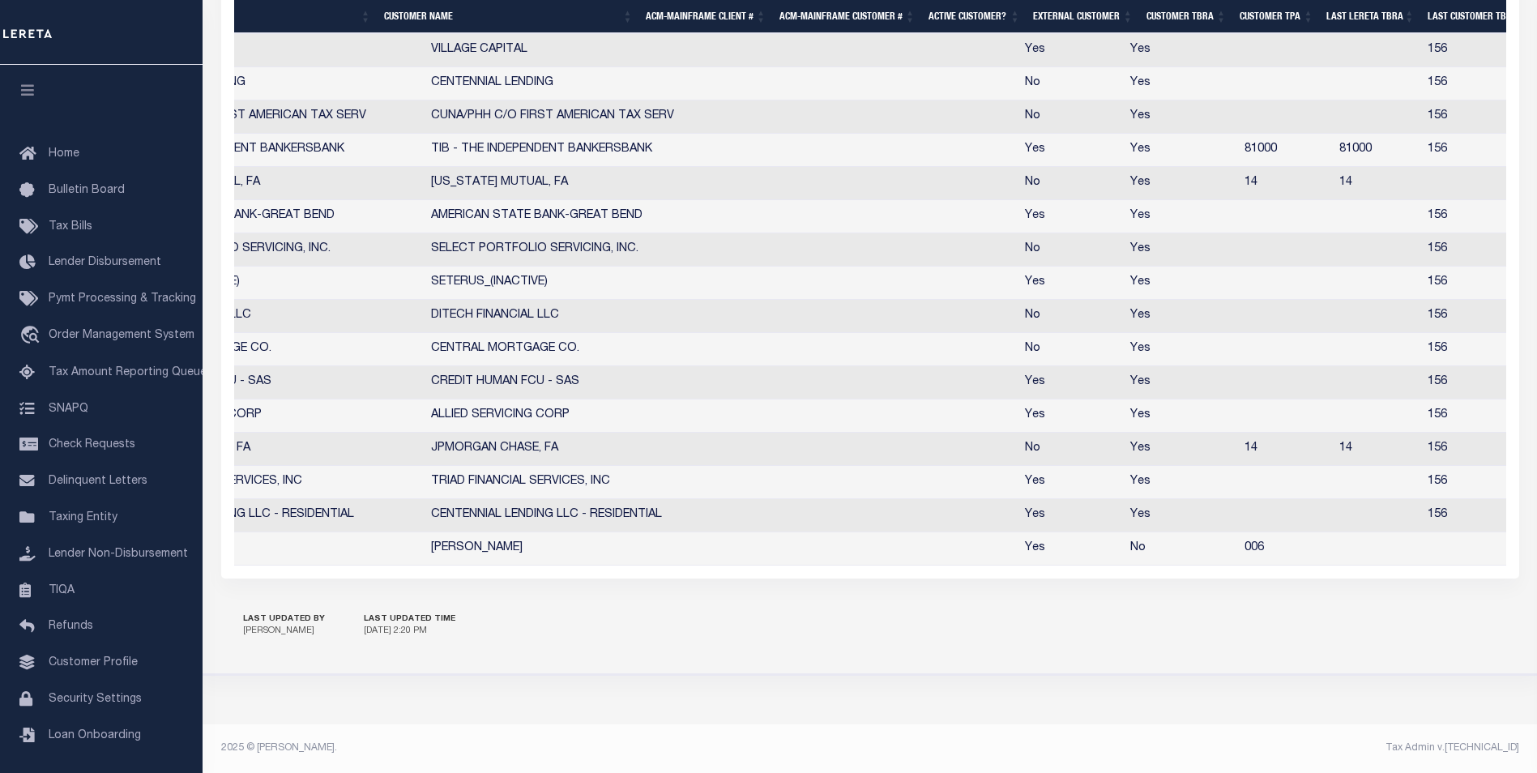
scroll to position [0, 412]
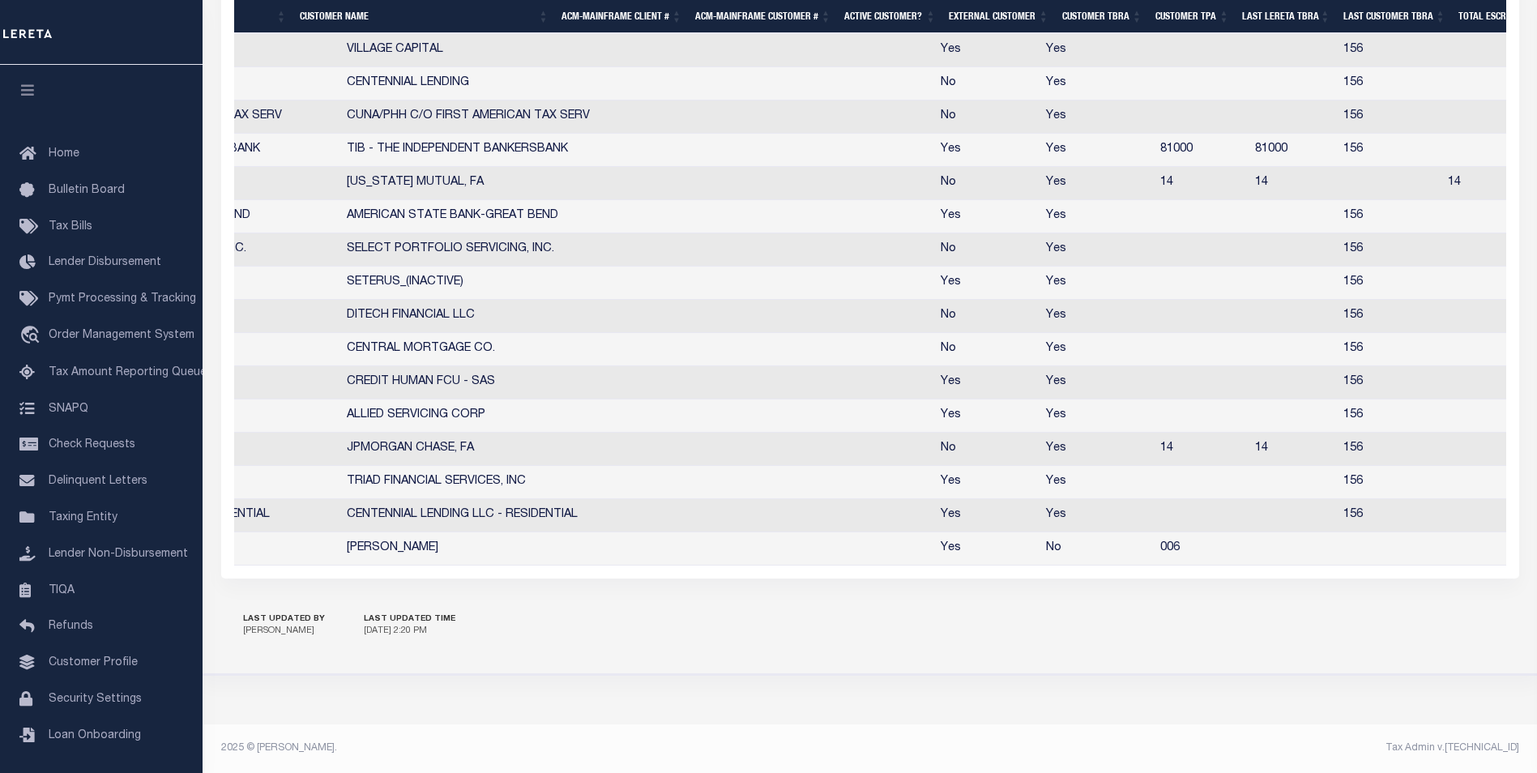
click at [1040, 549] on td "No" at bounding box center [1097, 548] width 114 height 33
checkbox input "true"
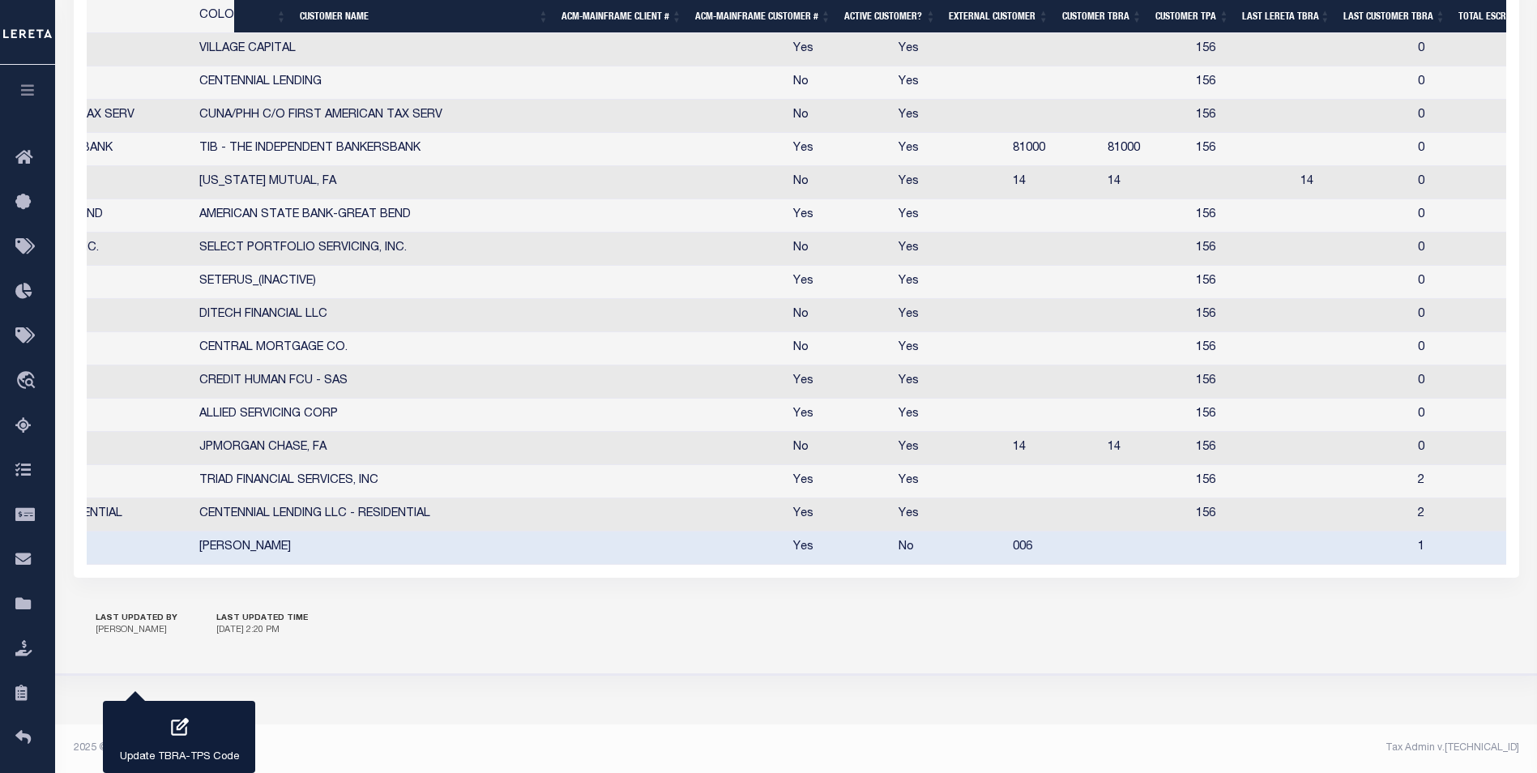
click at [1033, 549] on tr "Edit Delete 1122 1122 Fausto QA Fausto QA Yes No 006 1 0 No" at bounding box center [794, 548] width 2342 height 33
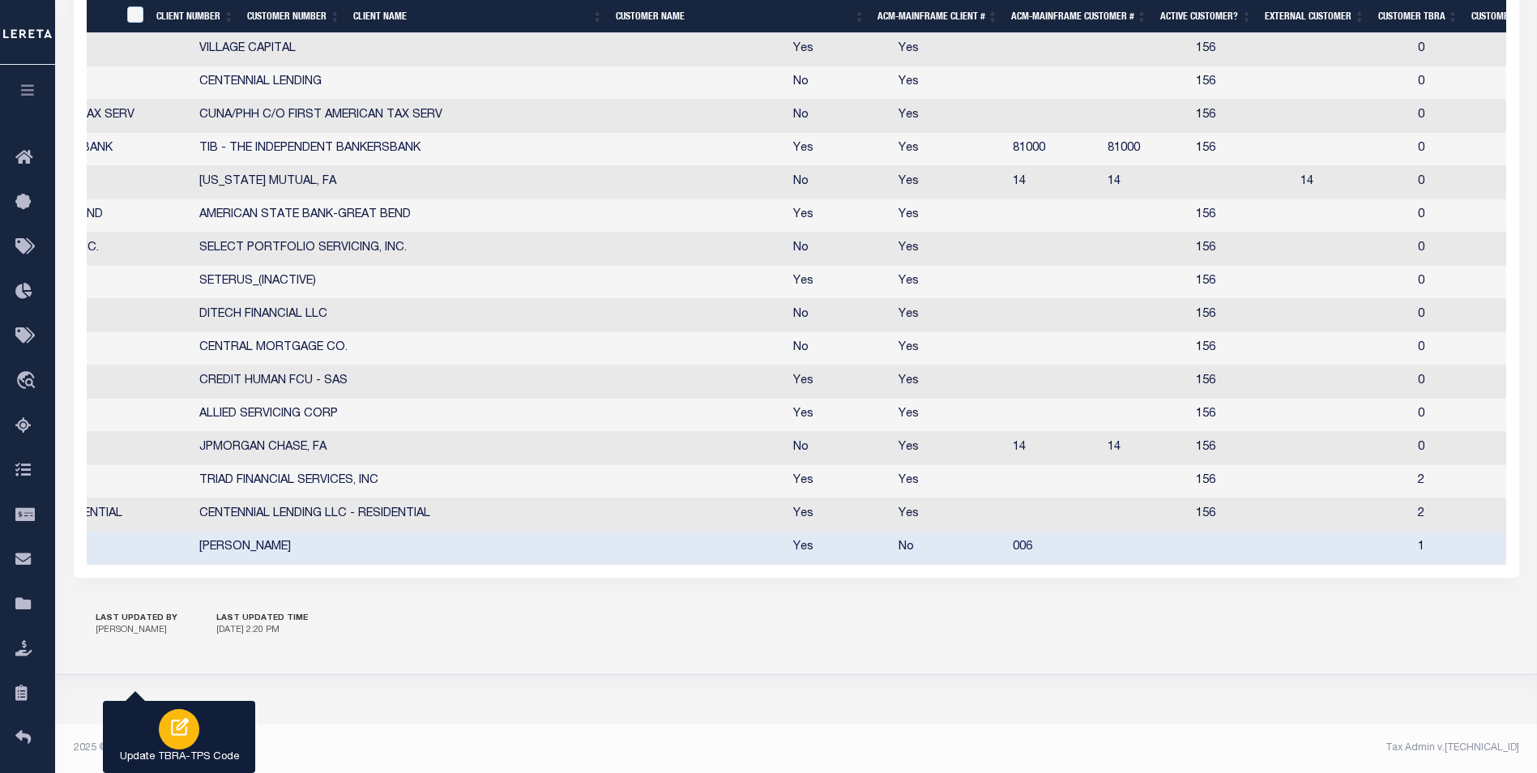
click at [159, 734] on div "button" at bounding box center [179, 729] width 41 height 41
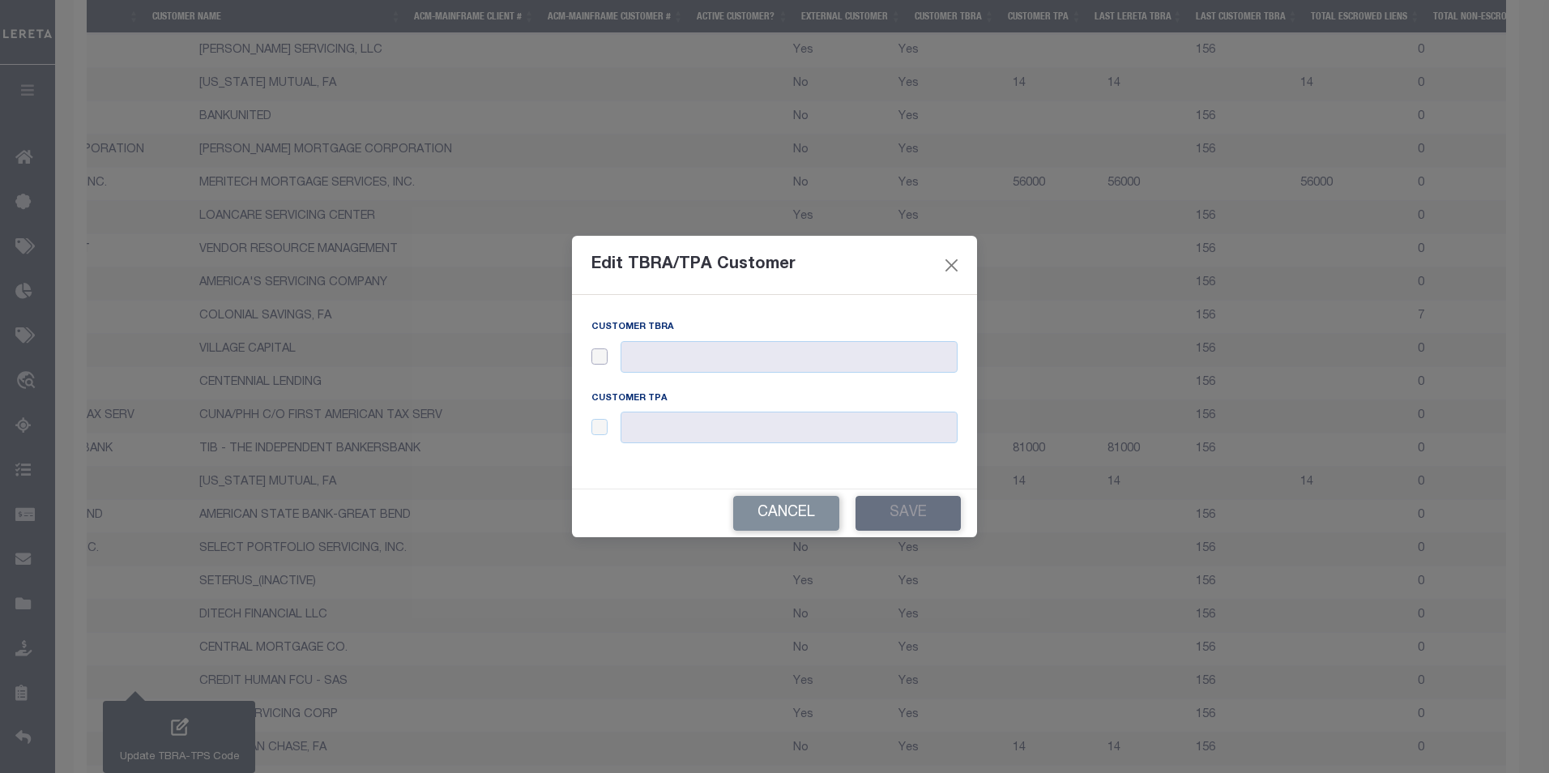
click at [599, 363] on input "checkbox" at bounding box center [600, 356] width 16 height 16
checkbox input "true"
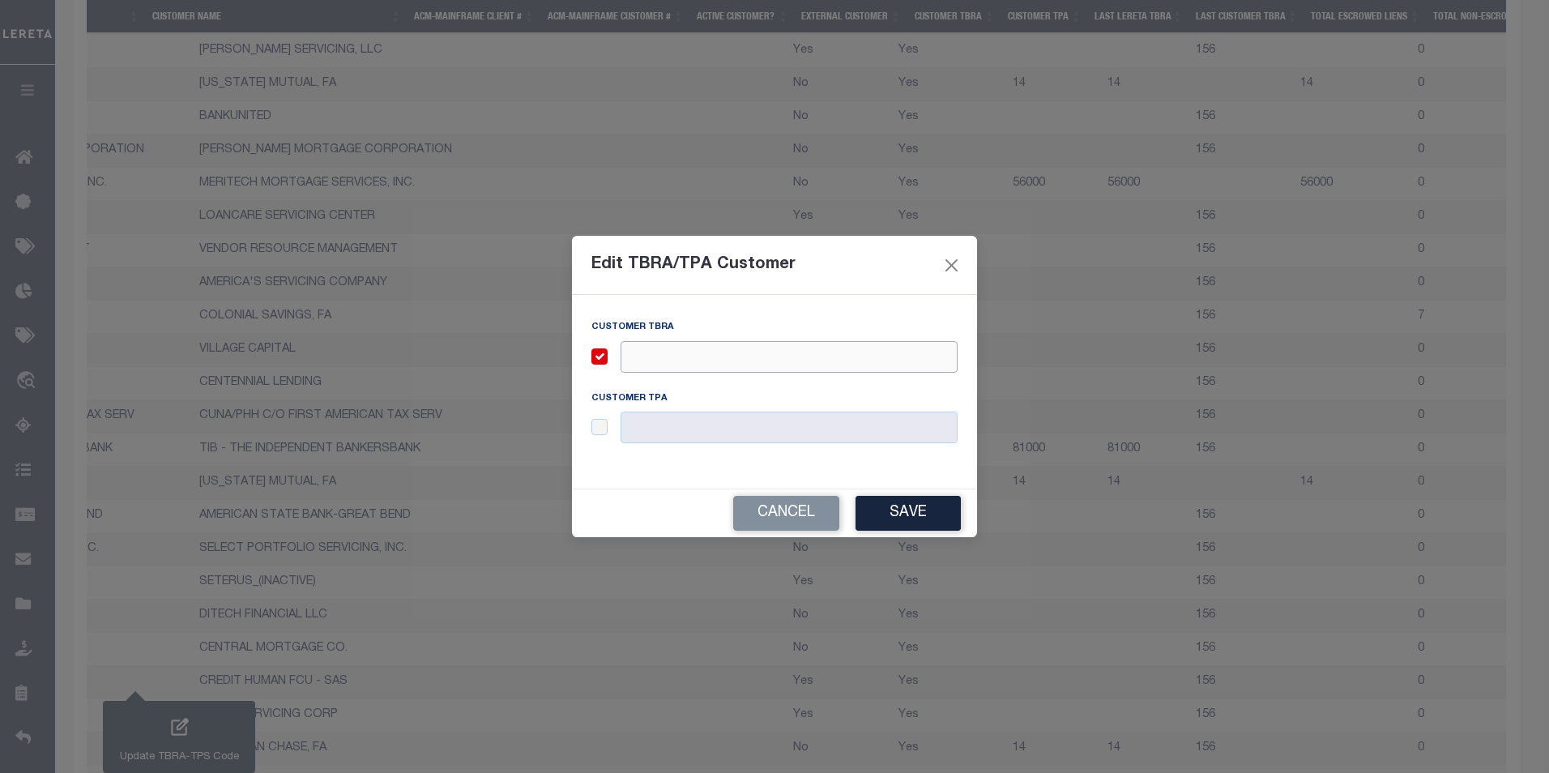
click at [656, 358] on input "text" at bounding box center [789, 357] width 337 height 32
type input "006"
click at [664, 424] on input "text" at bounding box center [789, 428] width 337 height 32
click at [600, 431] on input "checkbox" at bounding box center [600, 427] width 16 height 16
checkbox input "true"
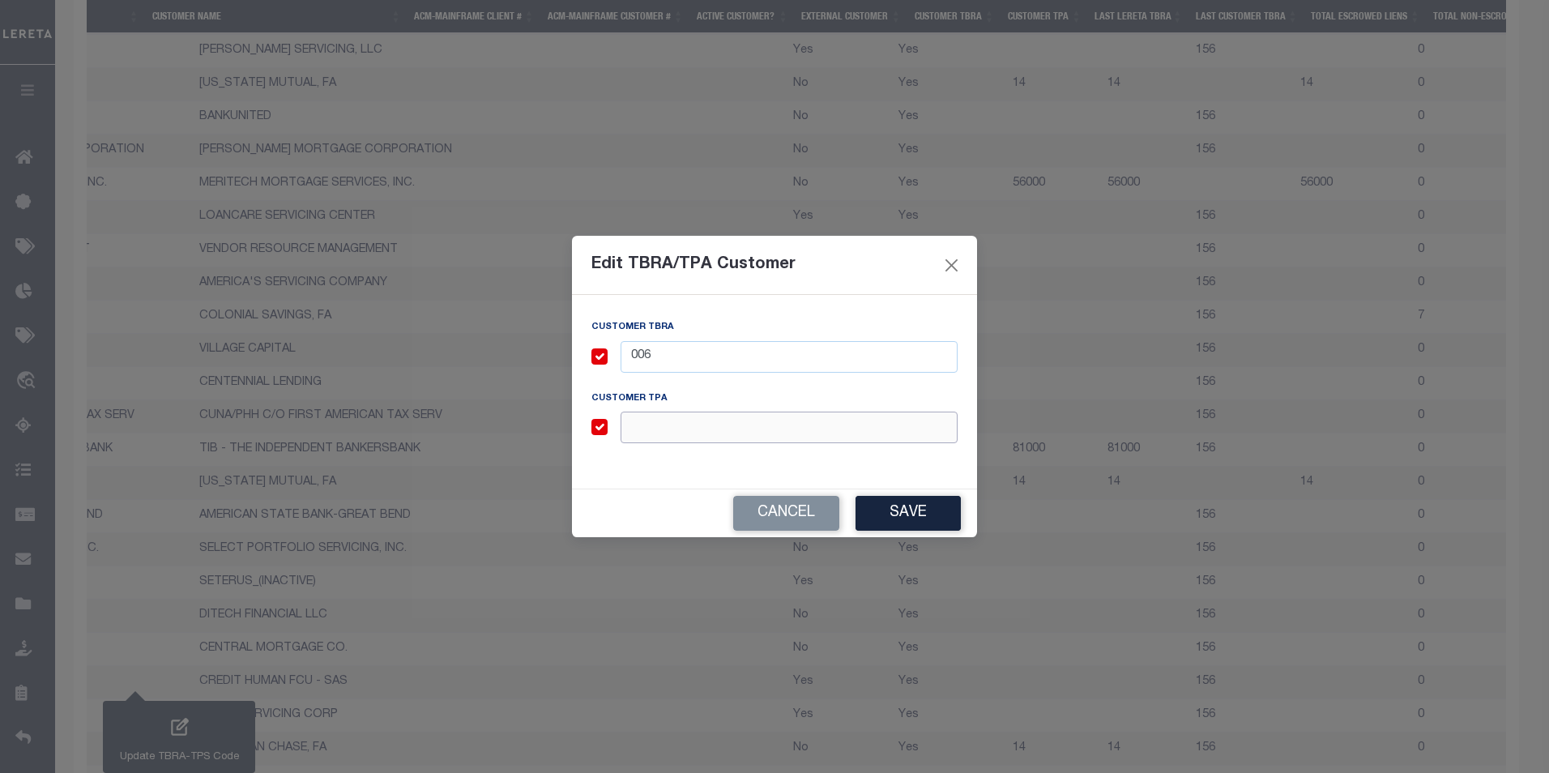
click at [677, 424] on input "text" at bounding box center [789, 428] width 337 height 32
type input "006"
click at [895, 502] on button "Save" at bounding box center [908, 513] width 105 height 35
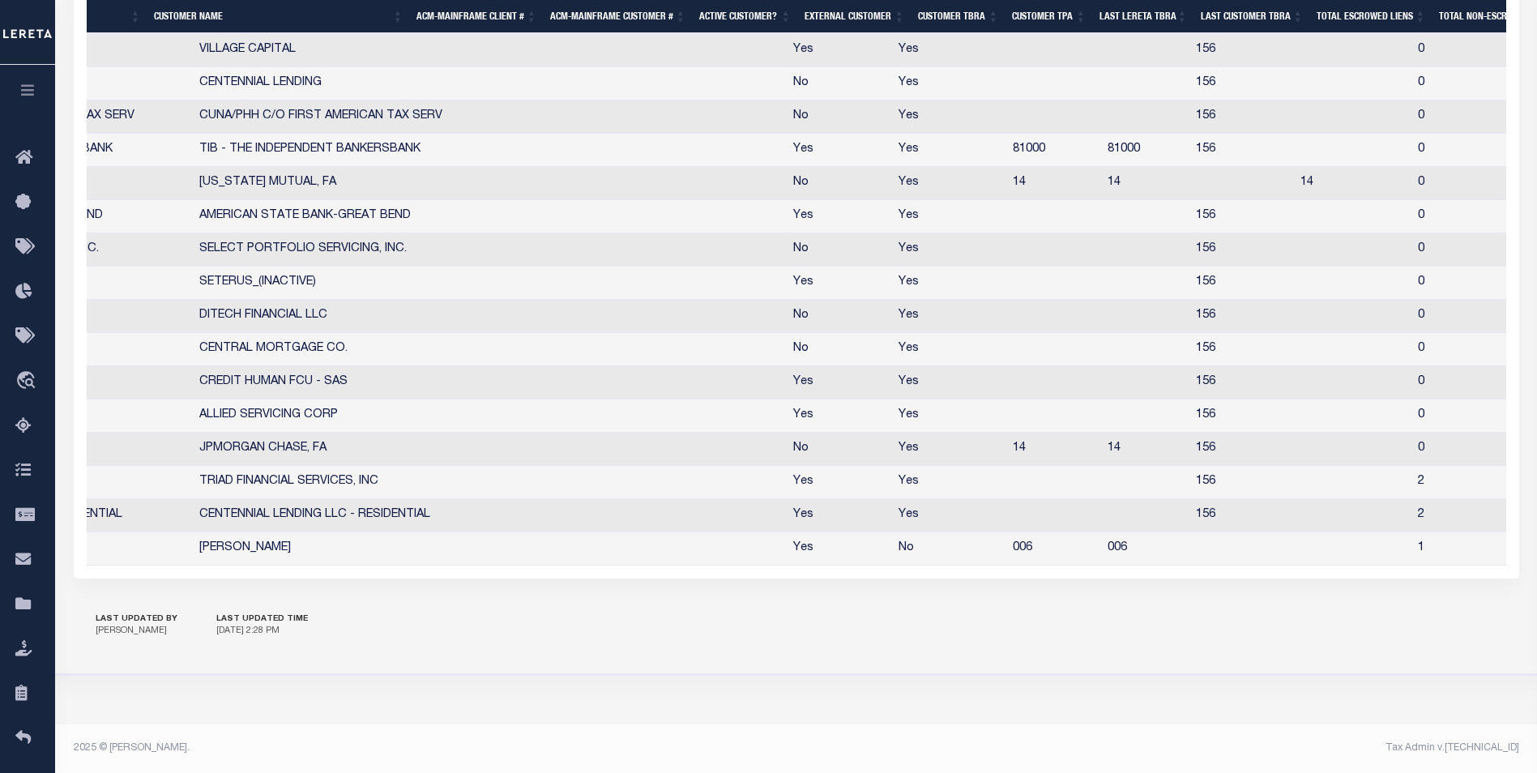
click at [1190, 545] on td at bounding box center [1242, 548] width 105 height 33
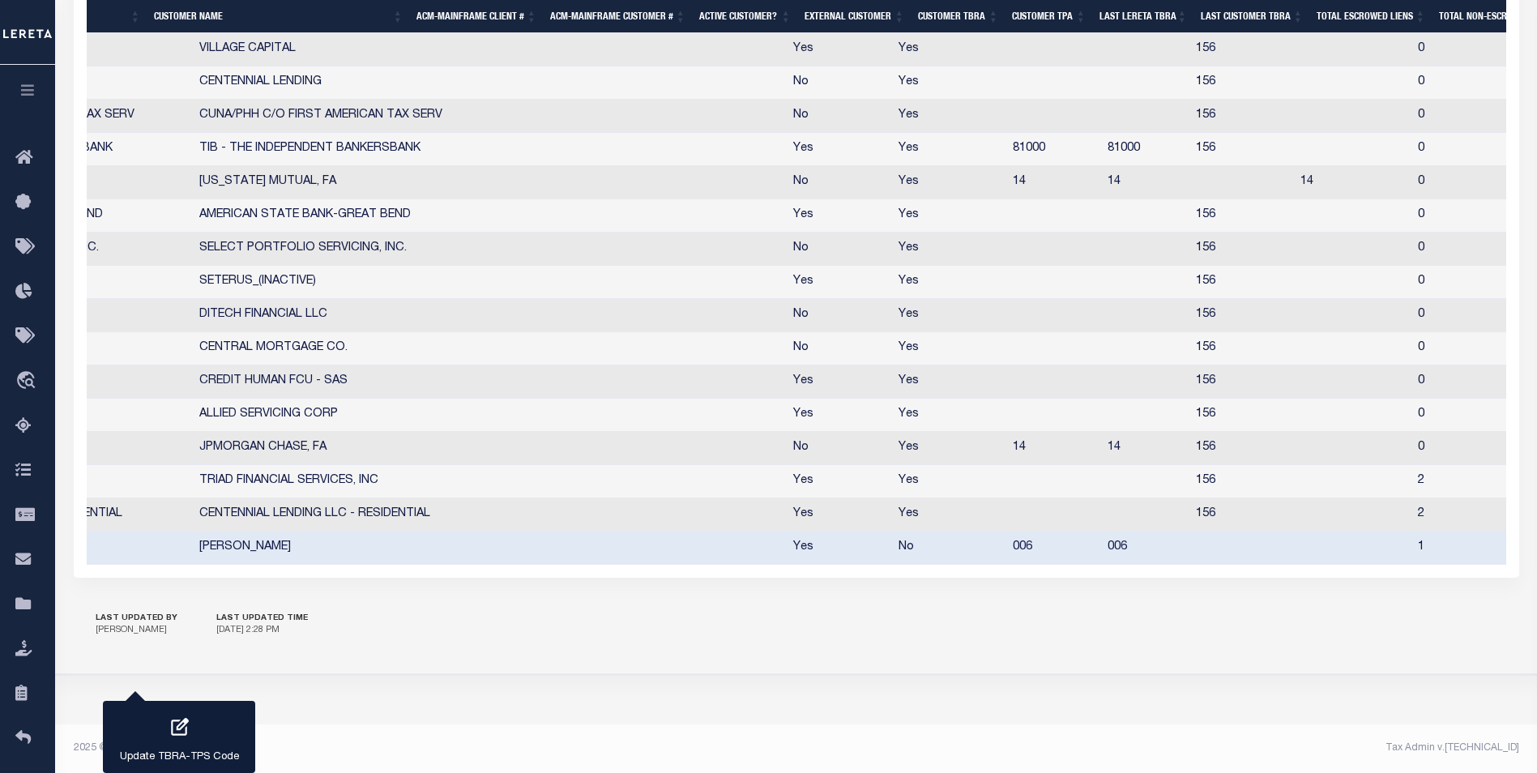
click at [1190, 545] on td at bounding box center [1242, 548] width 105 height 33
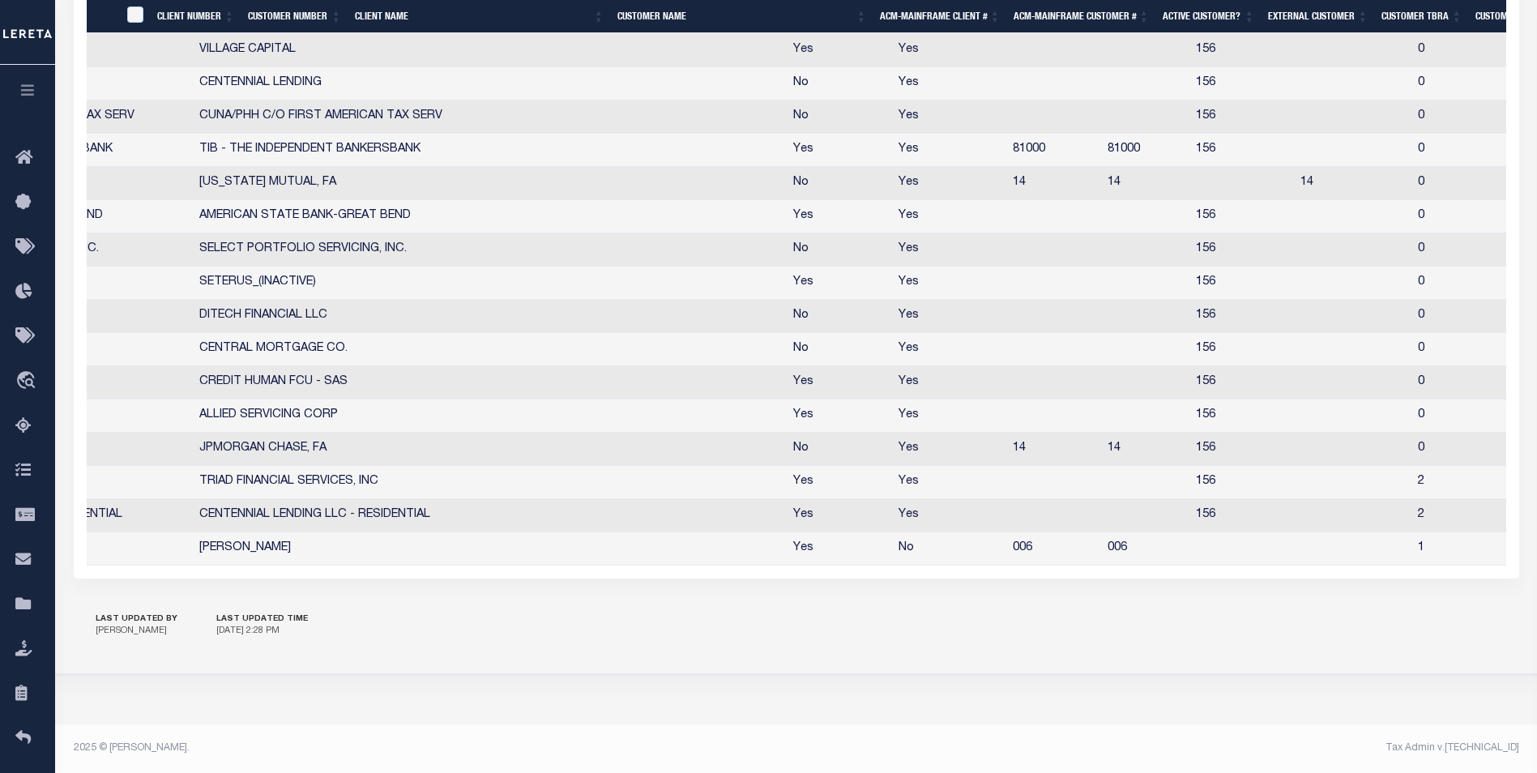
drag, startPoint x: 1152, startPoint y: 545, endPoint x: 1036, endPoint y: 583, distance: 122.2
click at [1101, 566] on td "006" at bounding box center [1145, 548] width 88 height 33
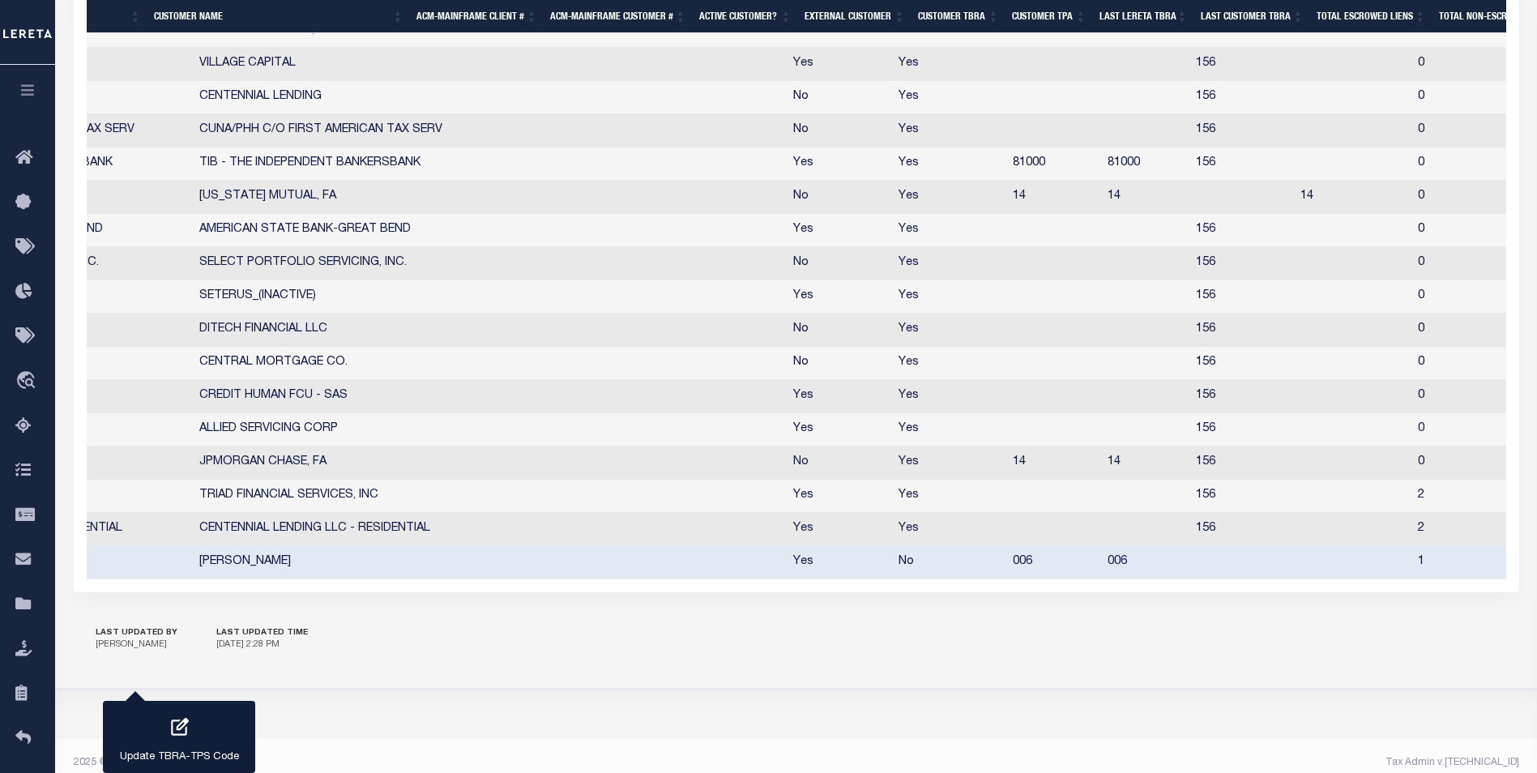
click at [1101, 574] on td "006" at bounding box center [1145, 562] width 88 height 33
checkbox input "false"
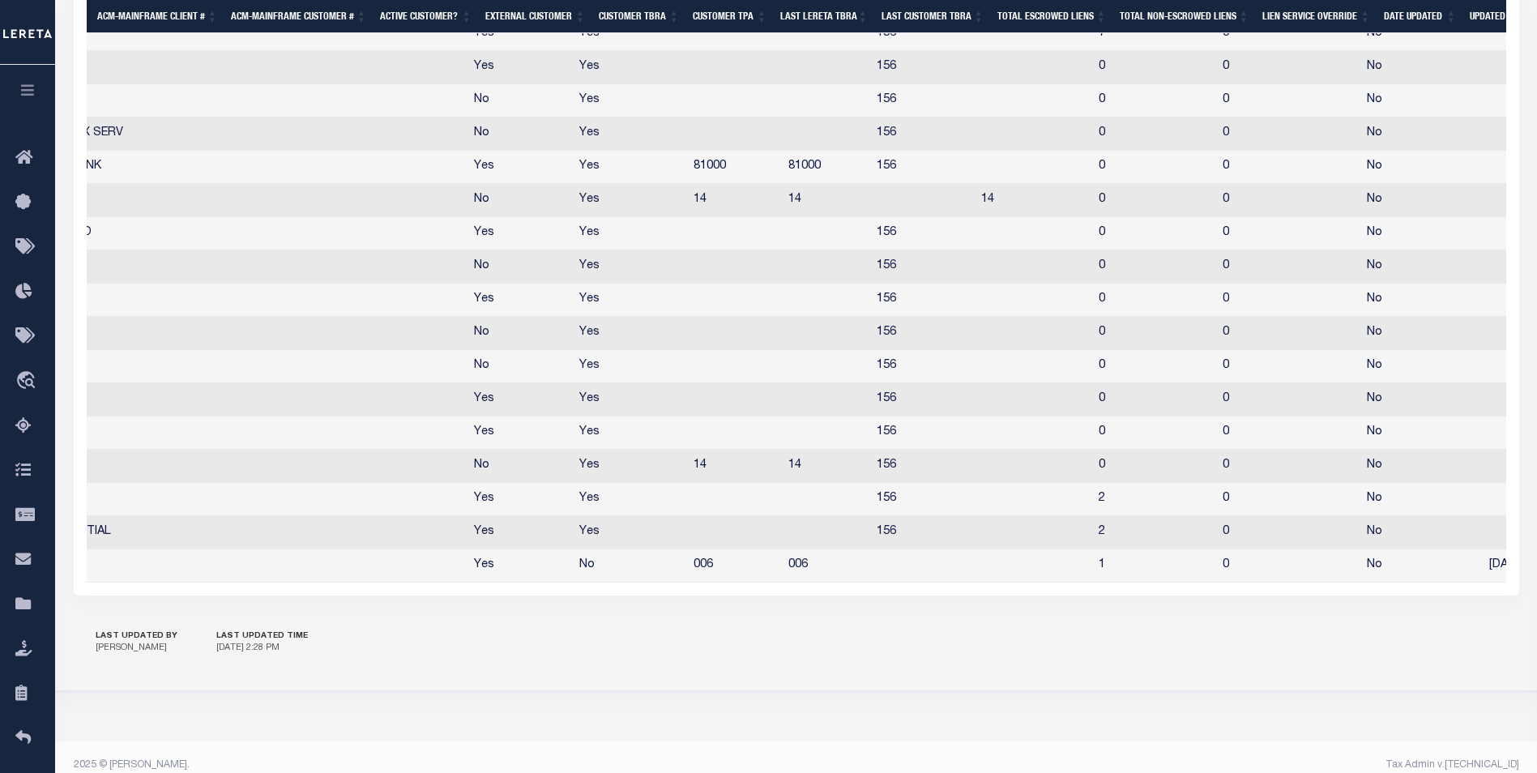
drag, startPoint x: 926, startPoint y: 600, endPoint x: 965, endPoint y: 601, distance: 38.9
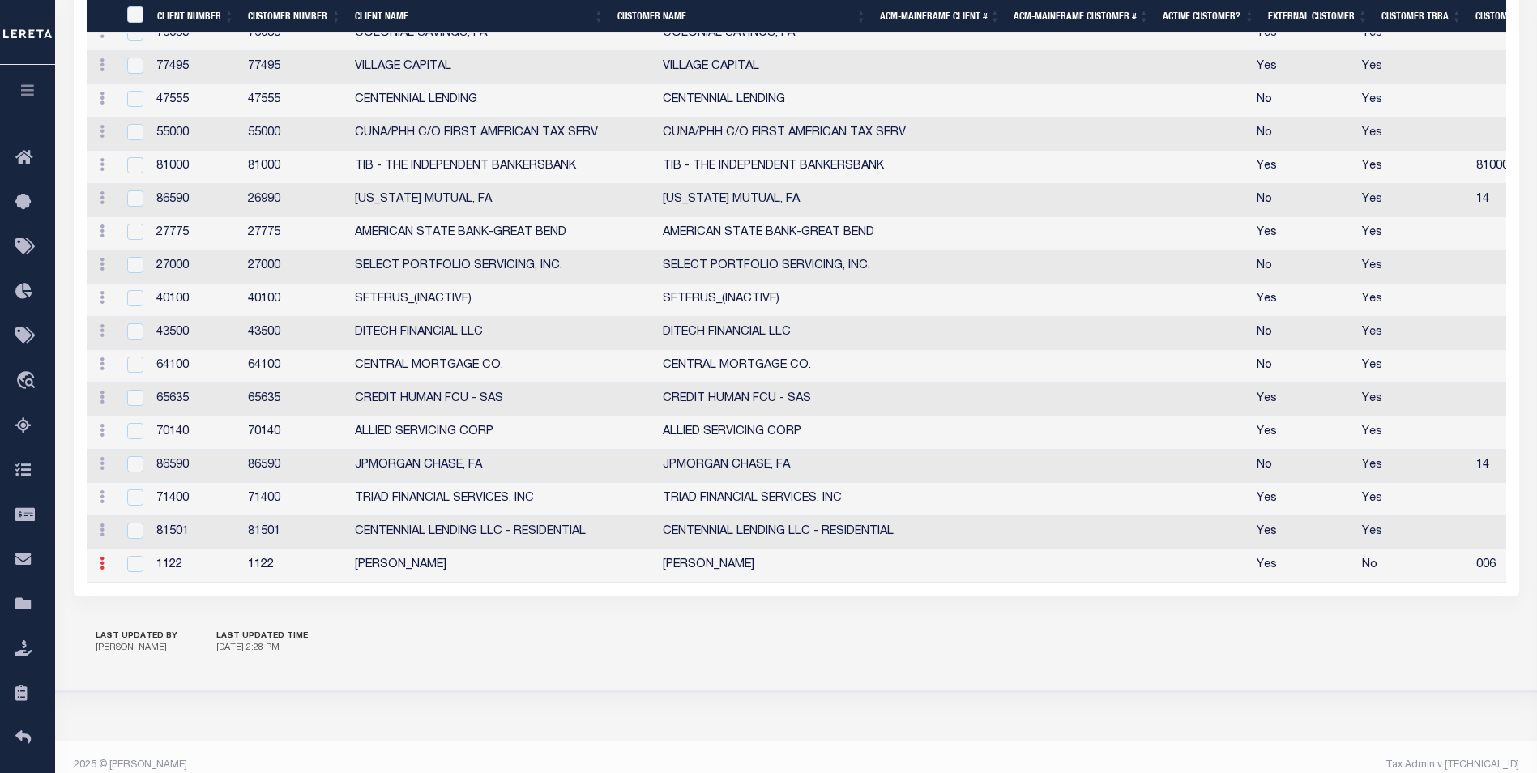
click at [102, 569] on icon at bounding box center [102, 563] width 5 height 13
click at [130, 516] on link "Edit" at bounding box center [131, 514] width 74 height 27
type input "Fausto QA"
type input "1122"
type input "006"
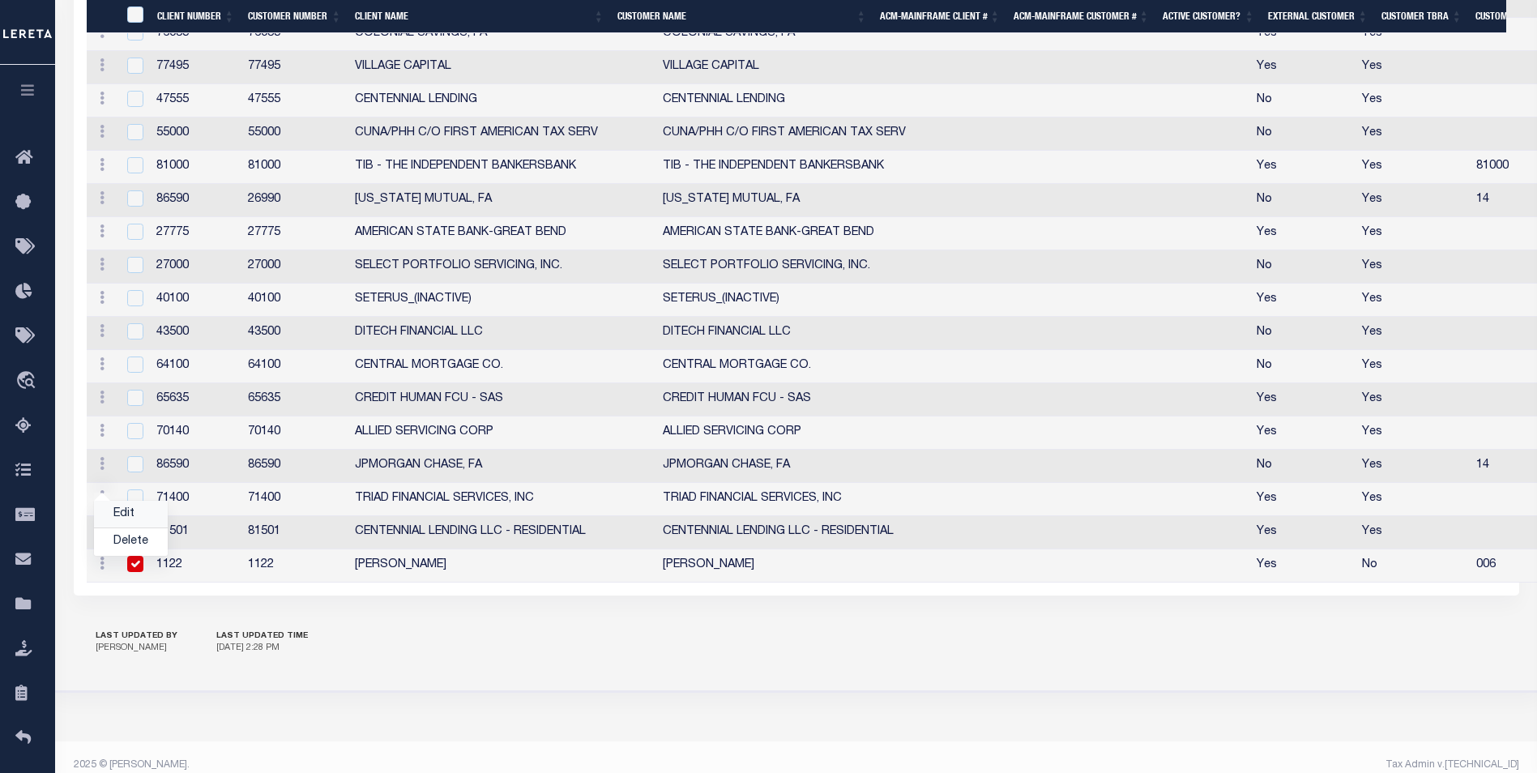
type input "006"
checkbox input "true"
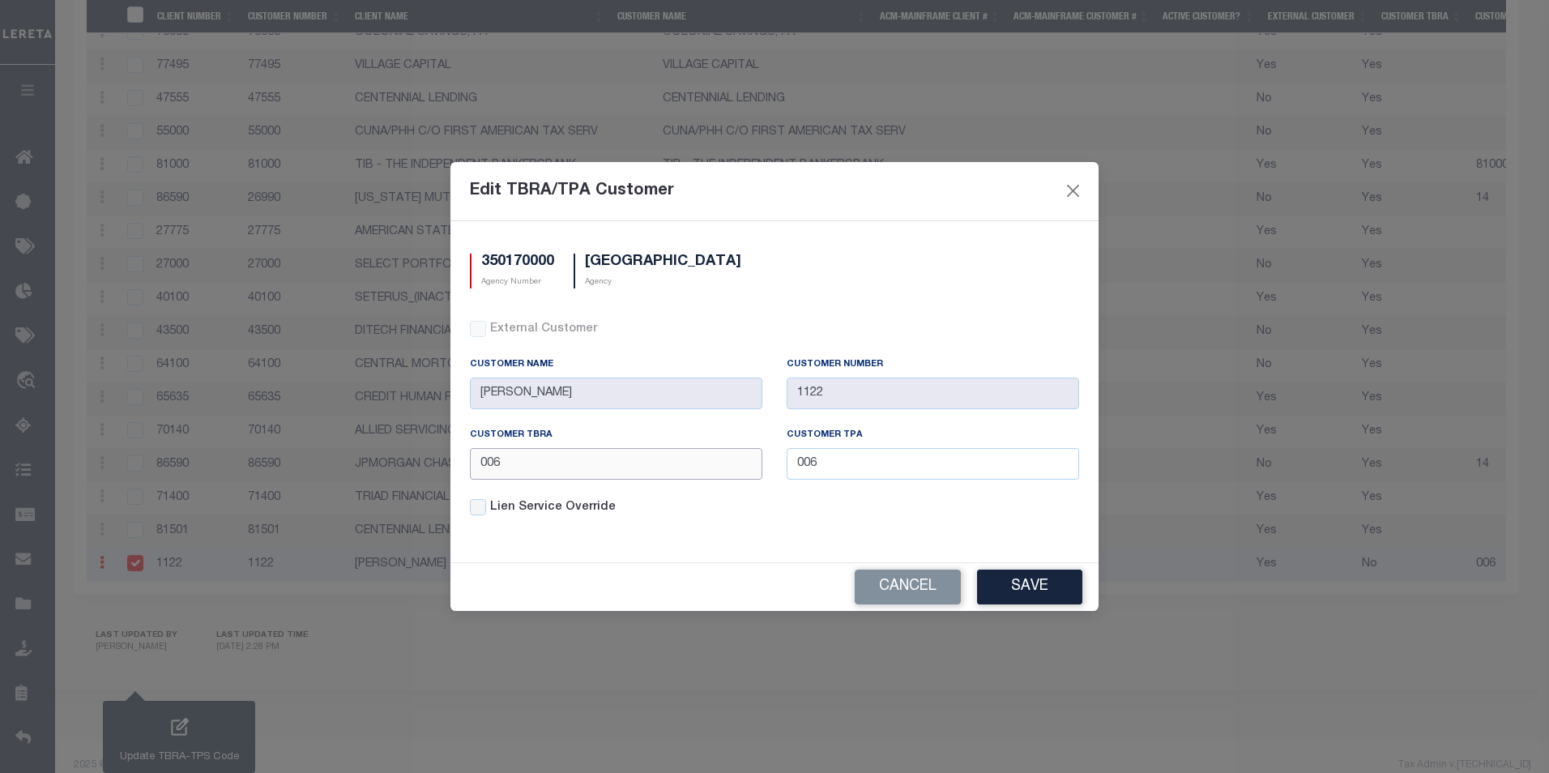
click at [703, 459] on input "006" at bounding box center [616, 464] width 293 height 32
click at [859, 472] on input "006" at bounding box center [933, 464] width 293 height 32
click at [592, 478] on input "006" at bounding box center [616, 464] width 293 height 32
type input "0009"
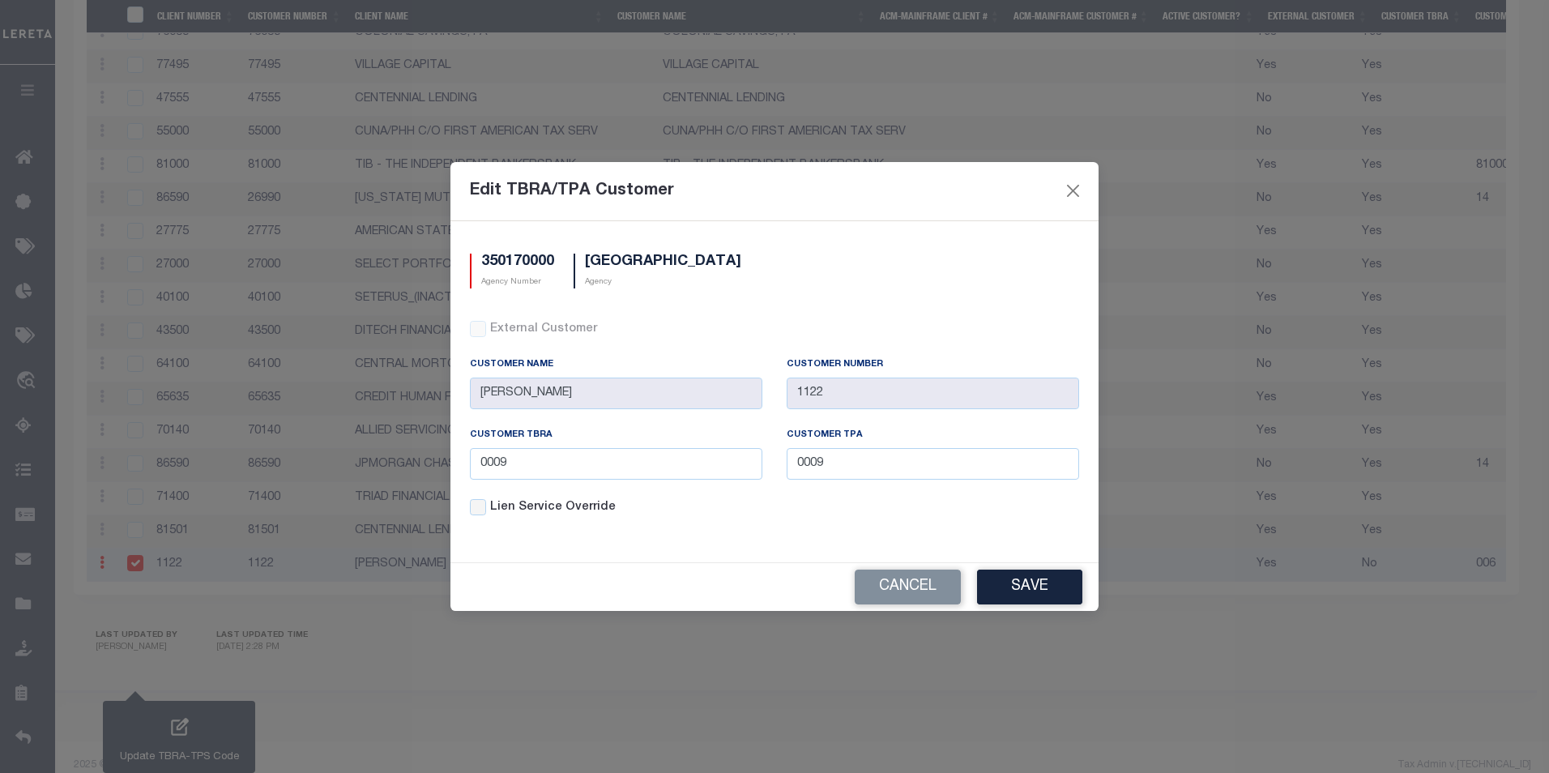
click at [542, 512] on label "Lien Service Override" at bounding box center [784, 508] width 589 height 18
click at [486, 512] on input "Lien Service Override" at bounding box center [478, 507] width 16 height 16
checkbox input "true"
click at [1006, 584] on button "Save" at bounding box center [1029, 587] width 105 height 35
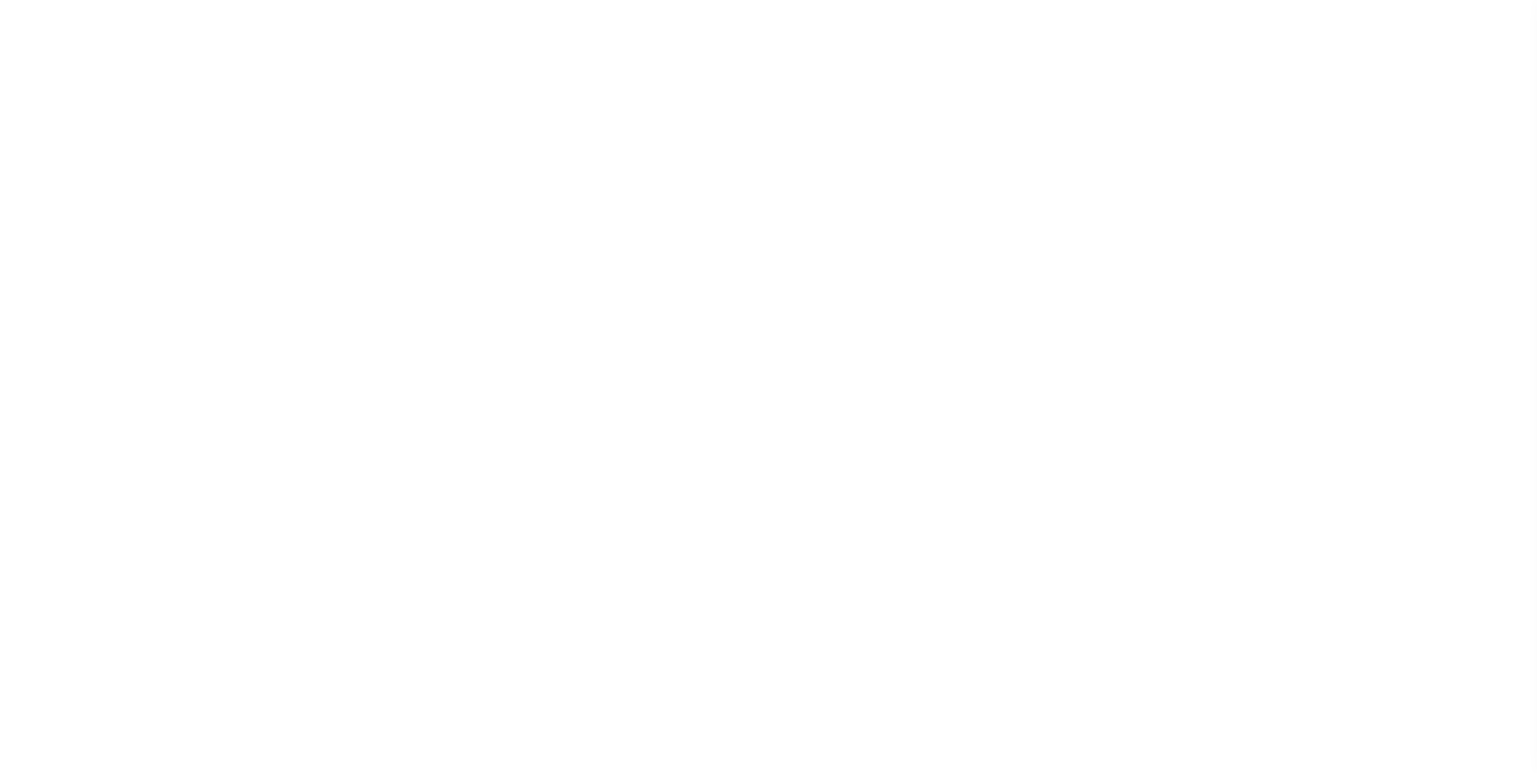
select select
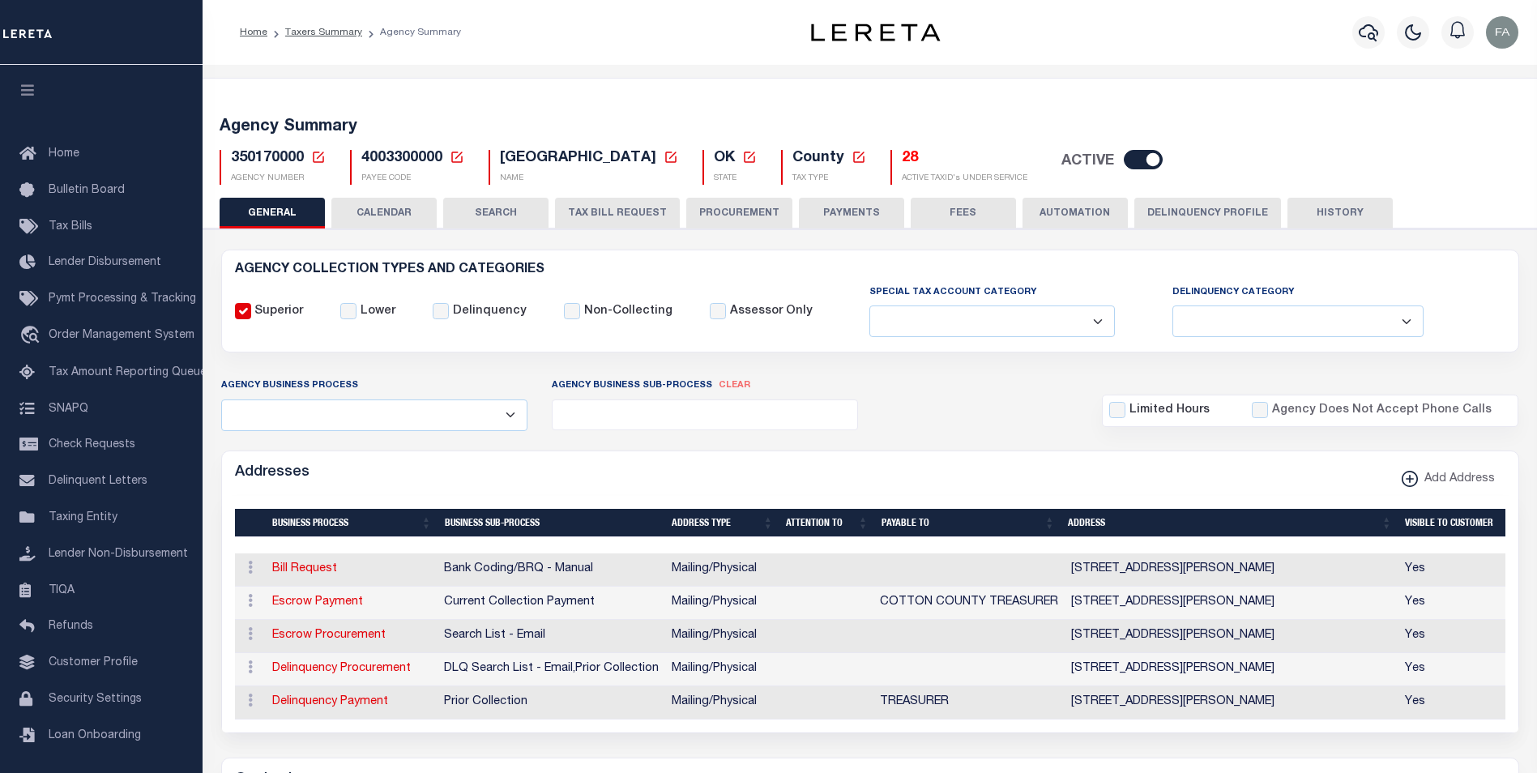
click at [384, 207] on button "CALENDAR" at bounding box center [383, 213] width 105 height 31
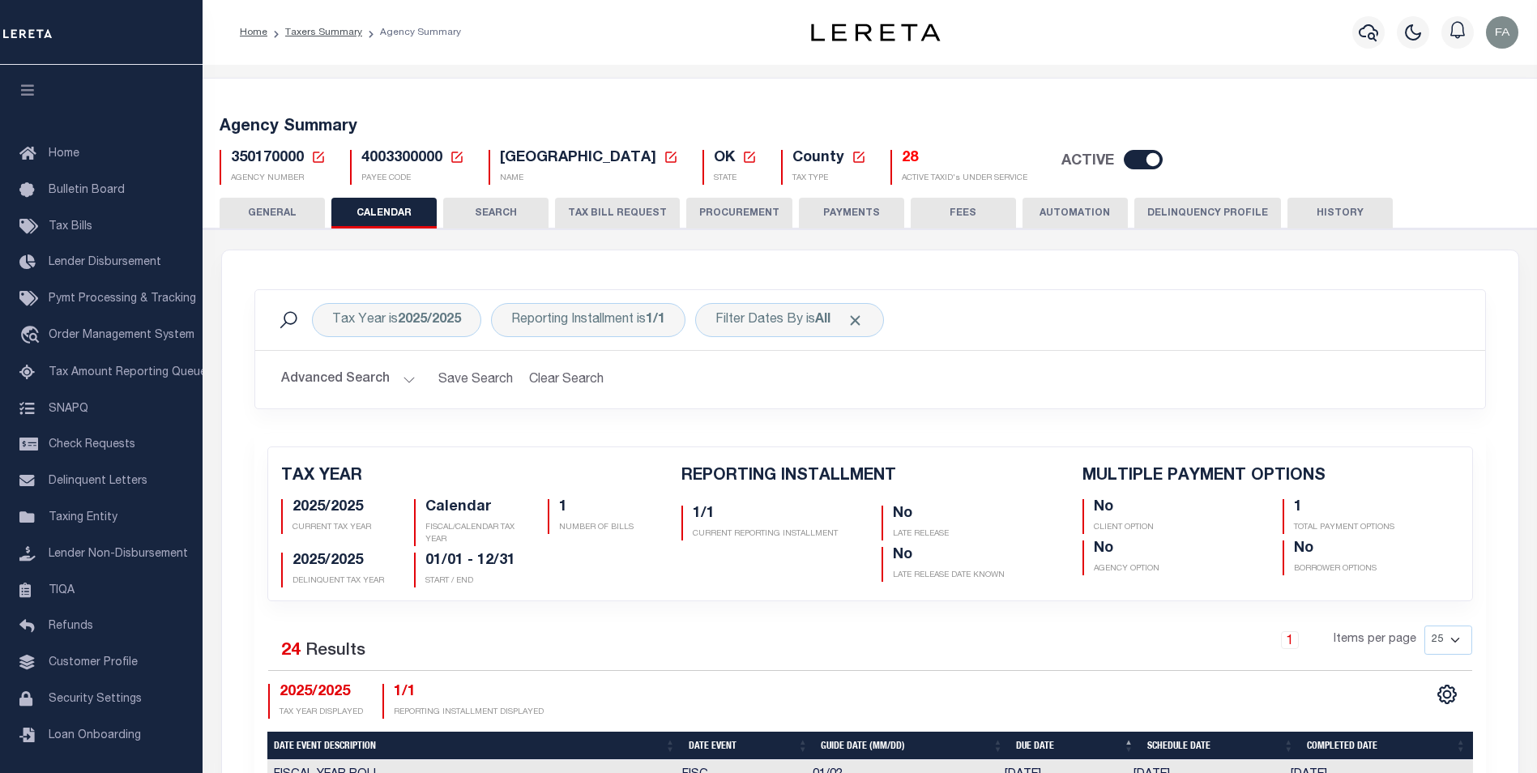
checkbox input "false"
type input "1"
click at [634, 213] on button "TAX BILL REQUEST" at bounding box center [617, 213] width 125 height 31
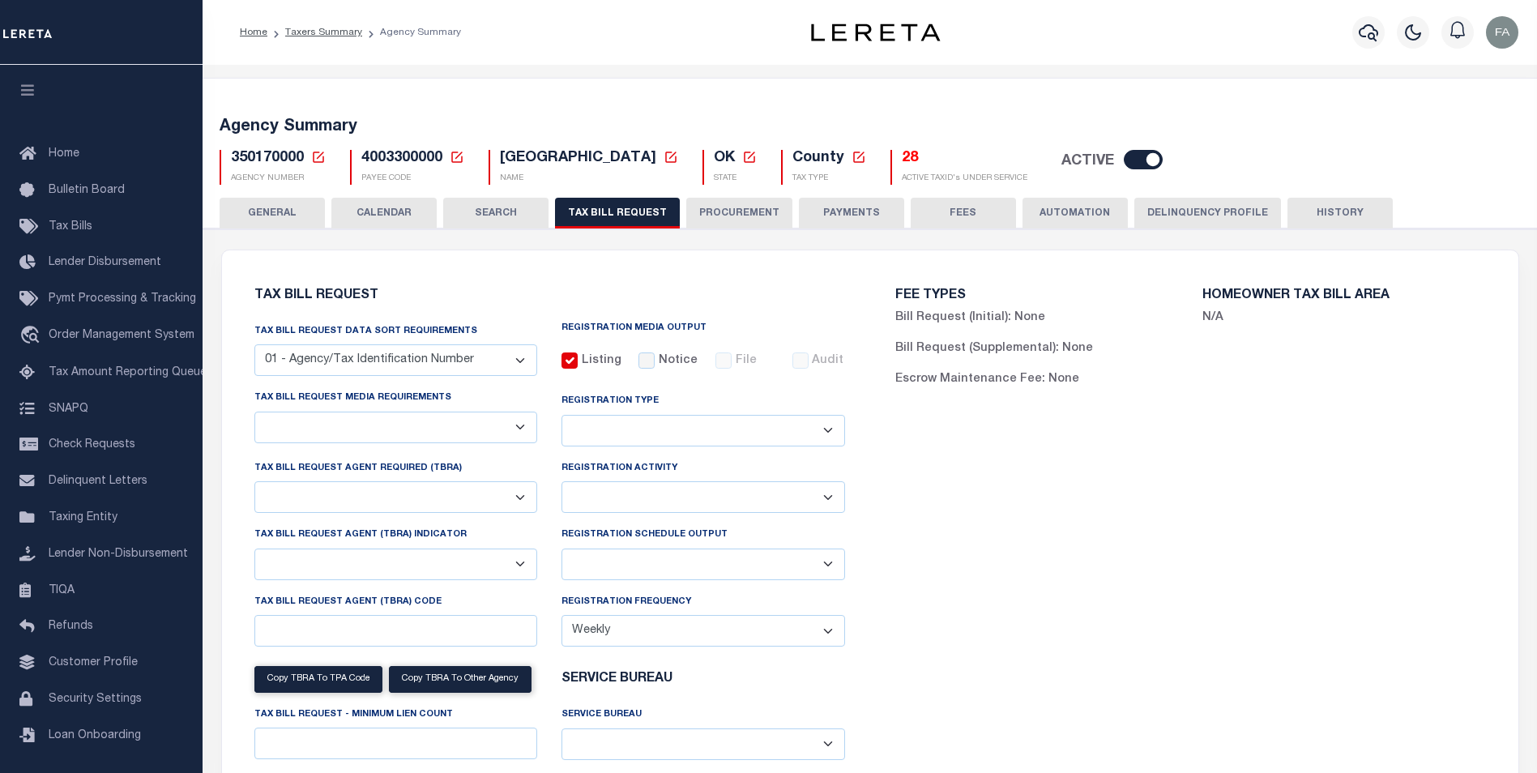
select select "27"
checkbox input "true"
select select "16"
select select "2"
select select "false"
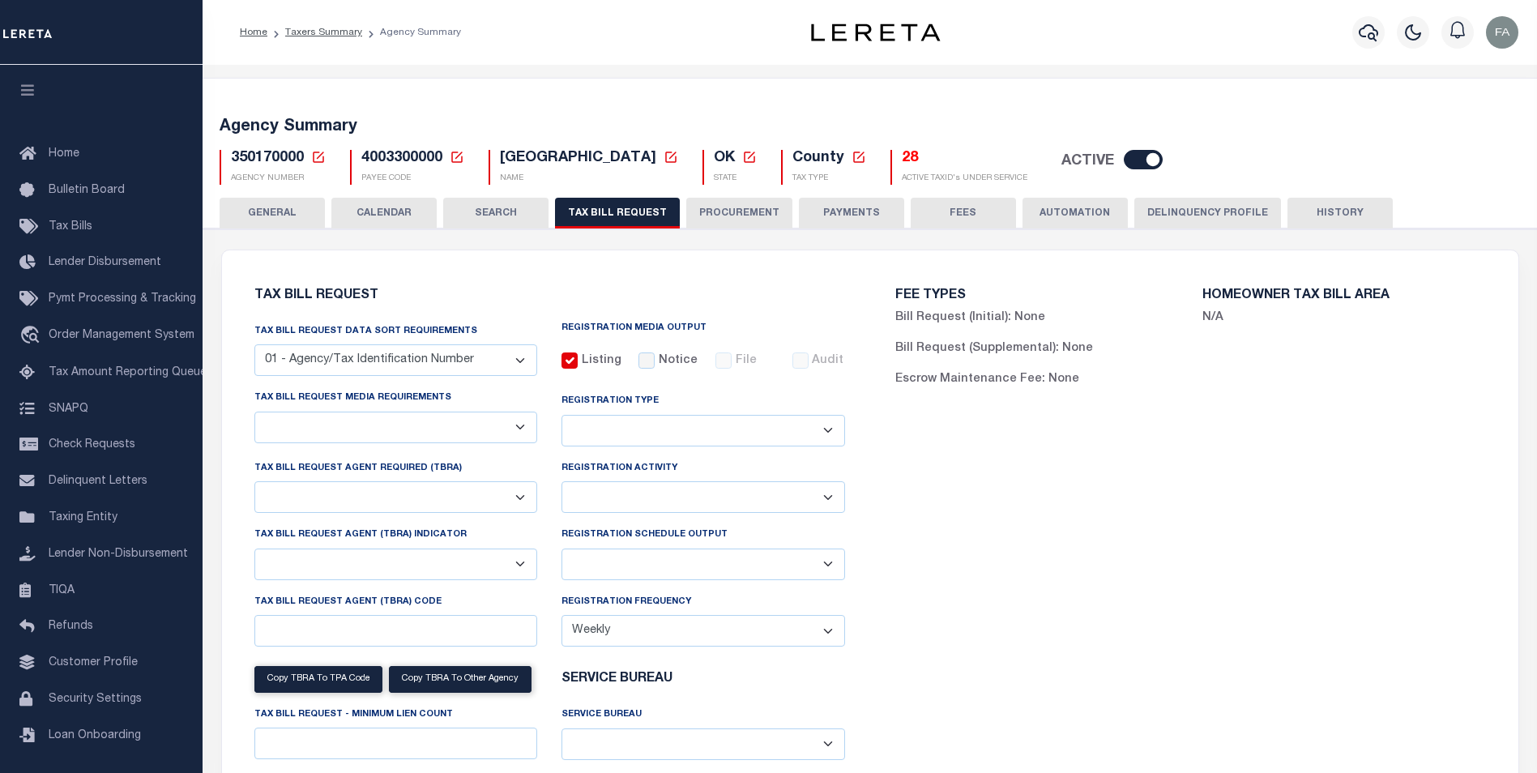
select select "2"
select select "1"
type input "0009"
select select "1"
select select "100"
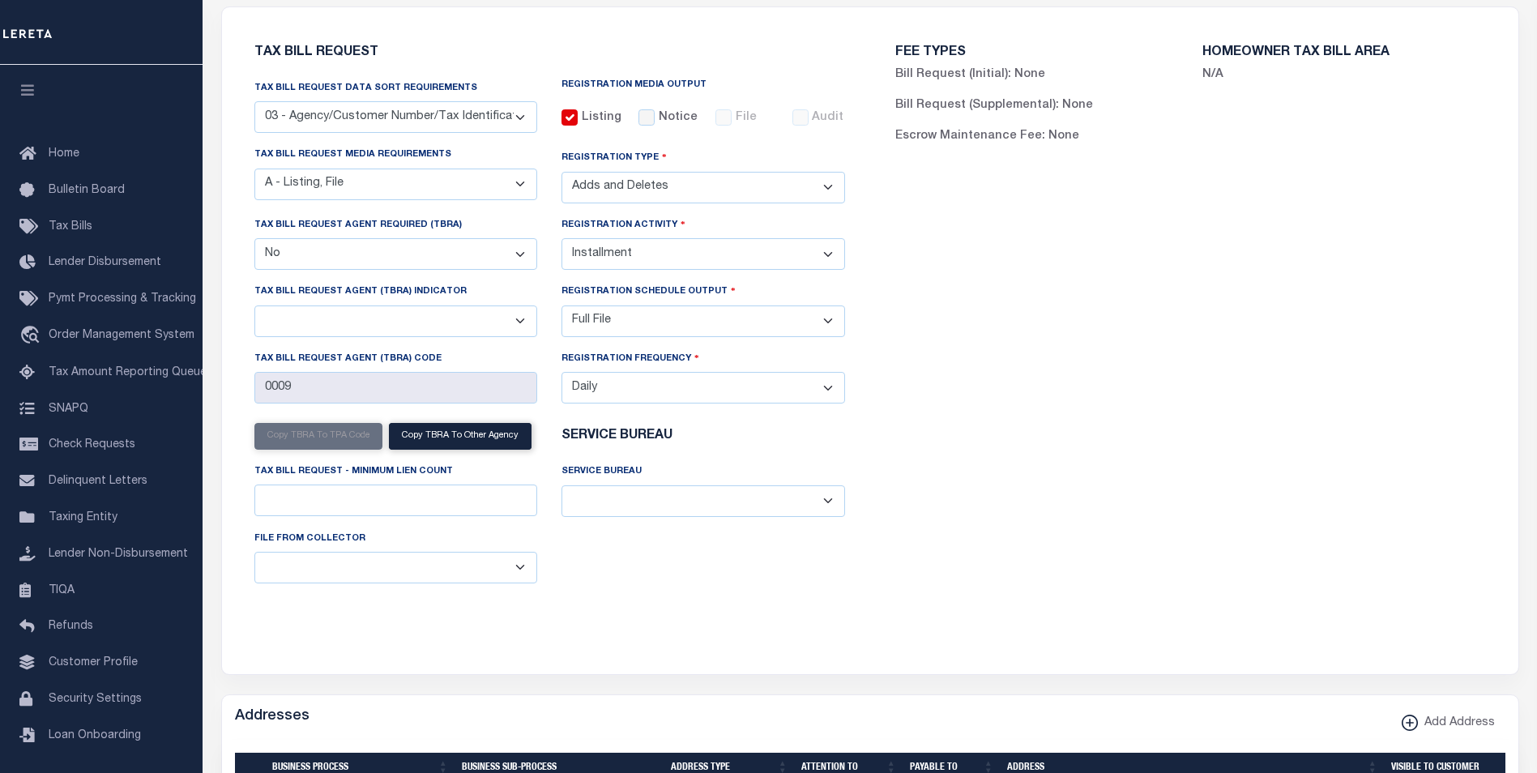
scroll to position [648, 0]
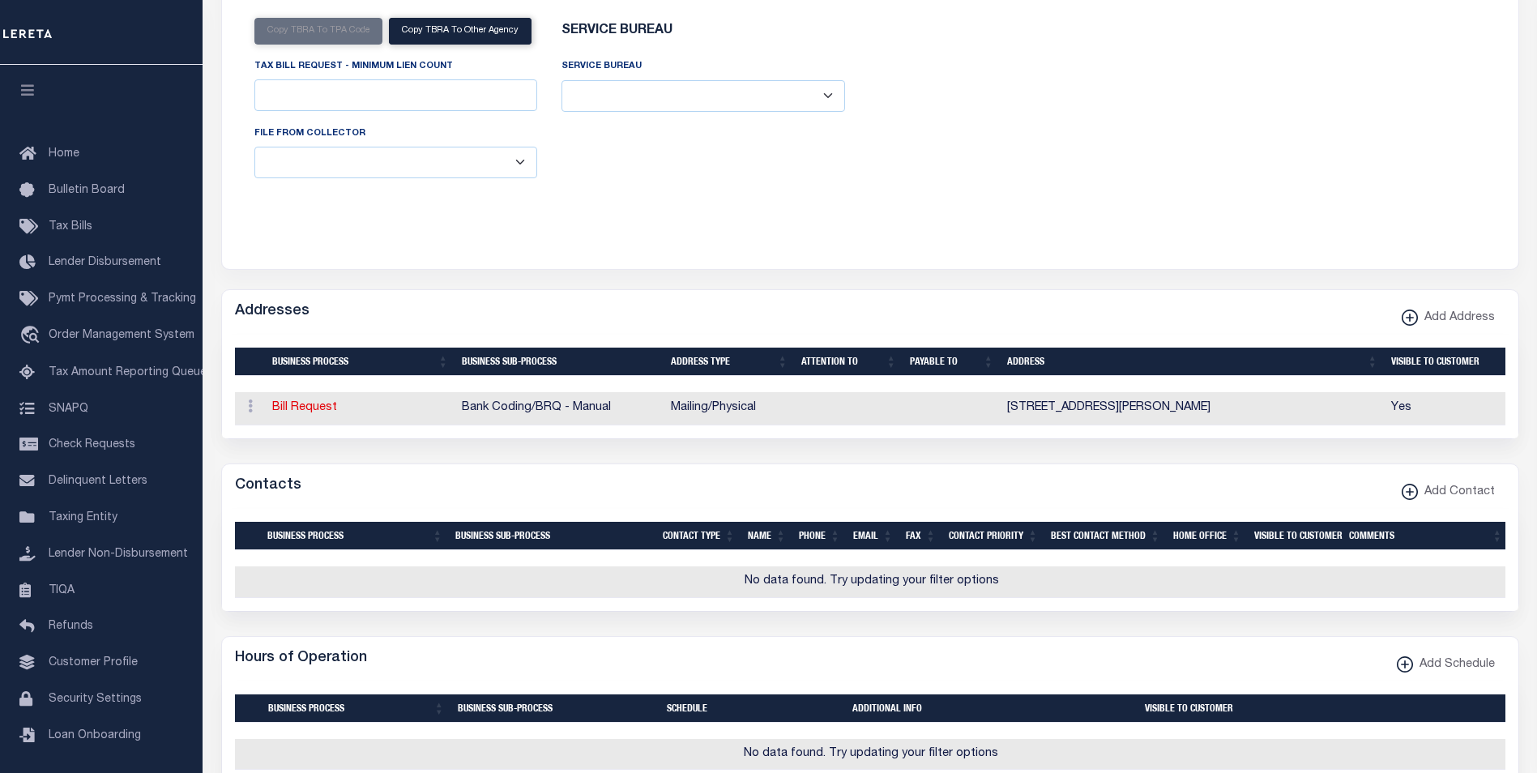
select select "100"
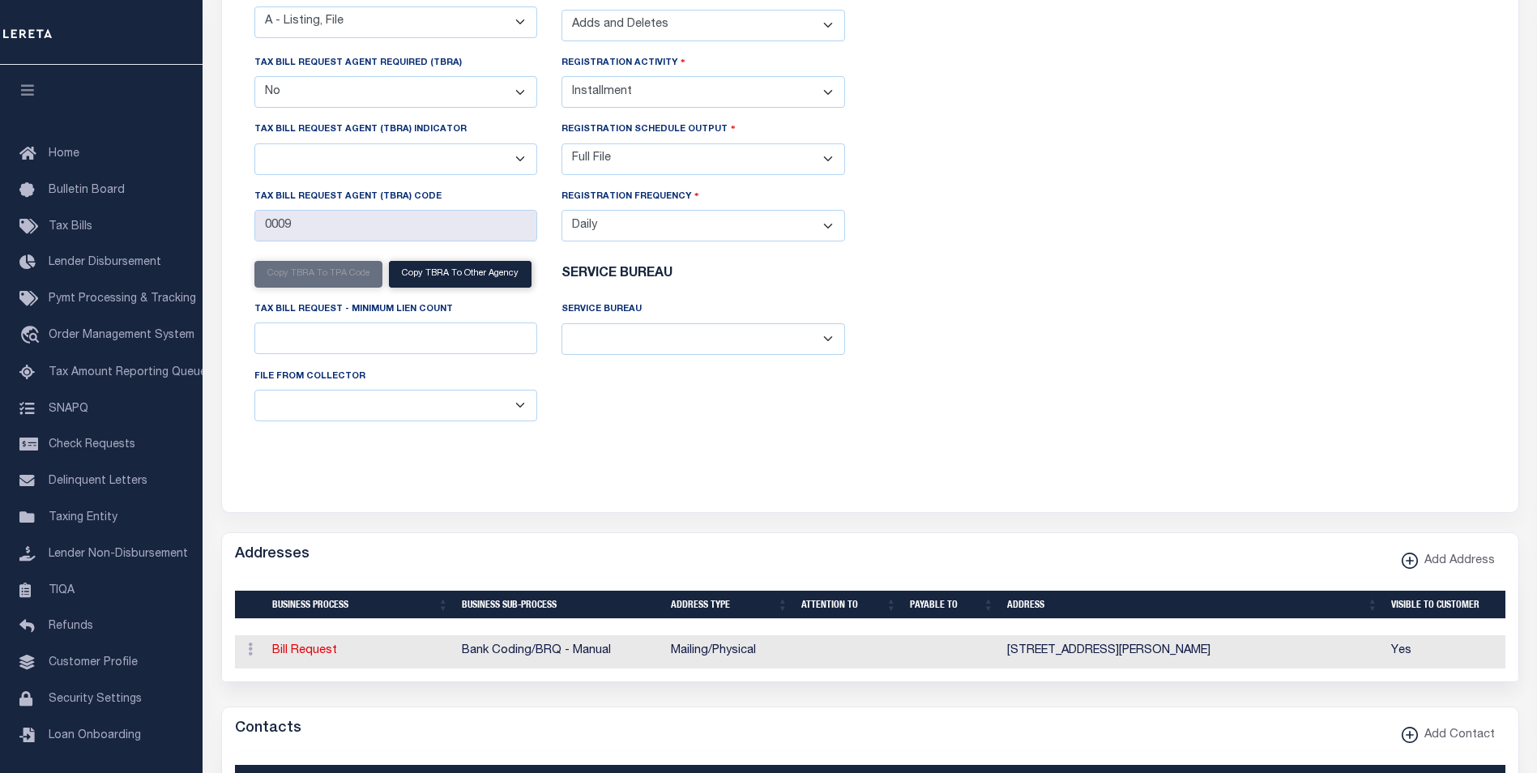
scroll to position [324, 0]
